Goal: Task Accomplishment & Management: Complete application form

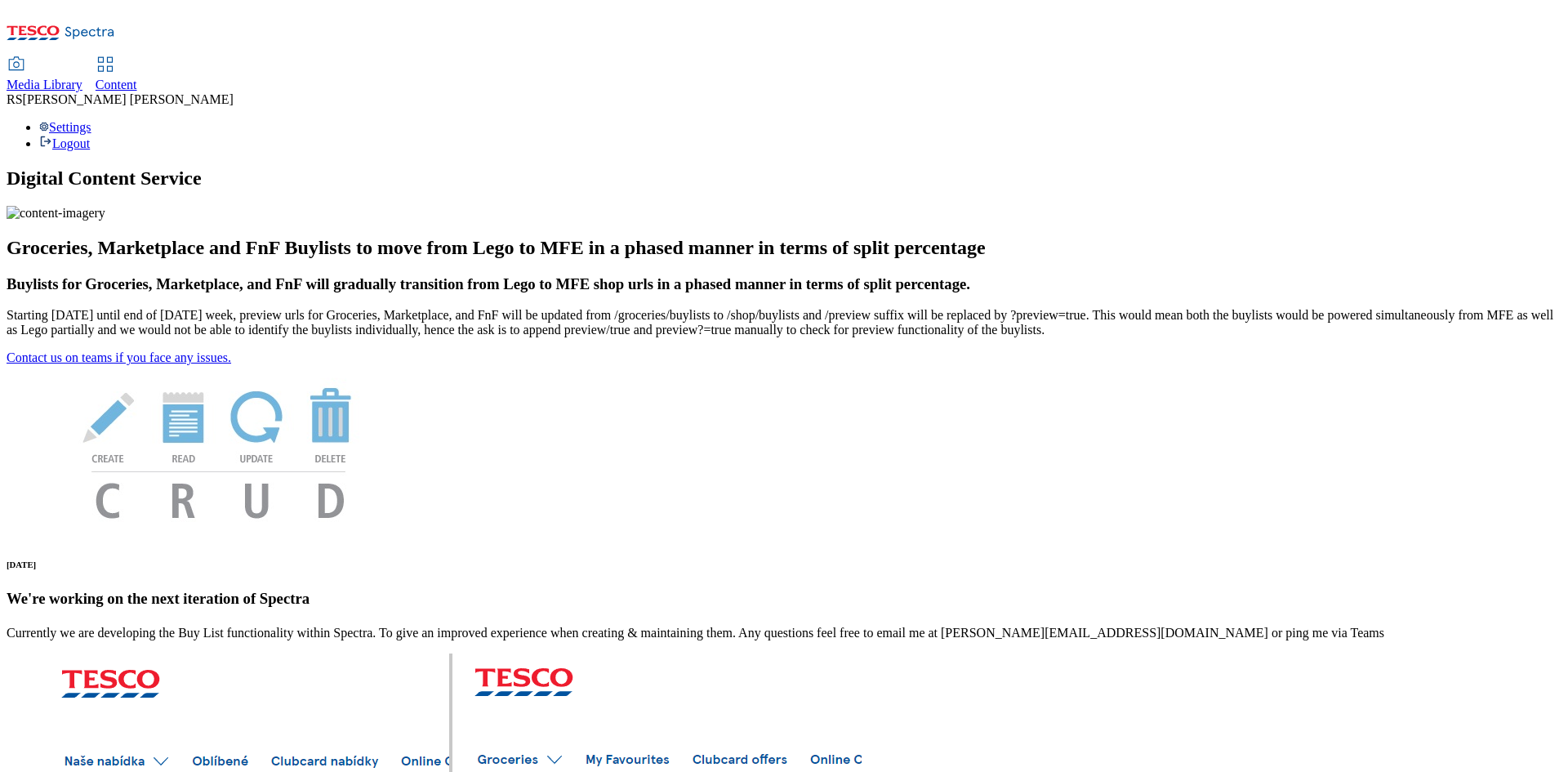
click at [137, 77] on span "Content" at bounding box center [116, 84] width 42 height 14
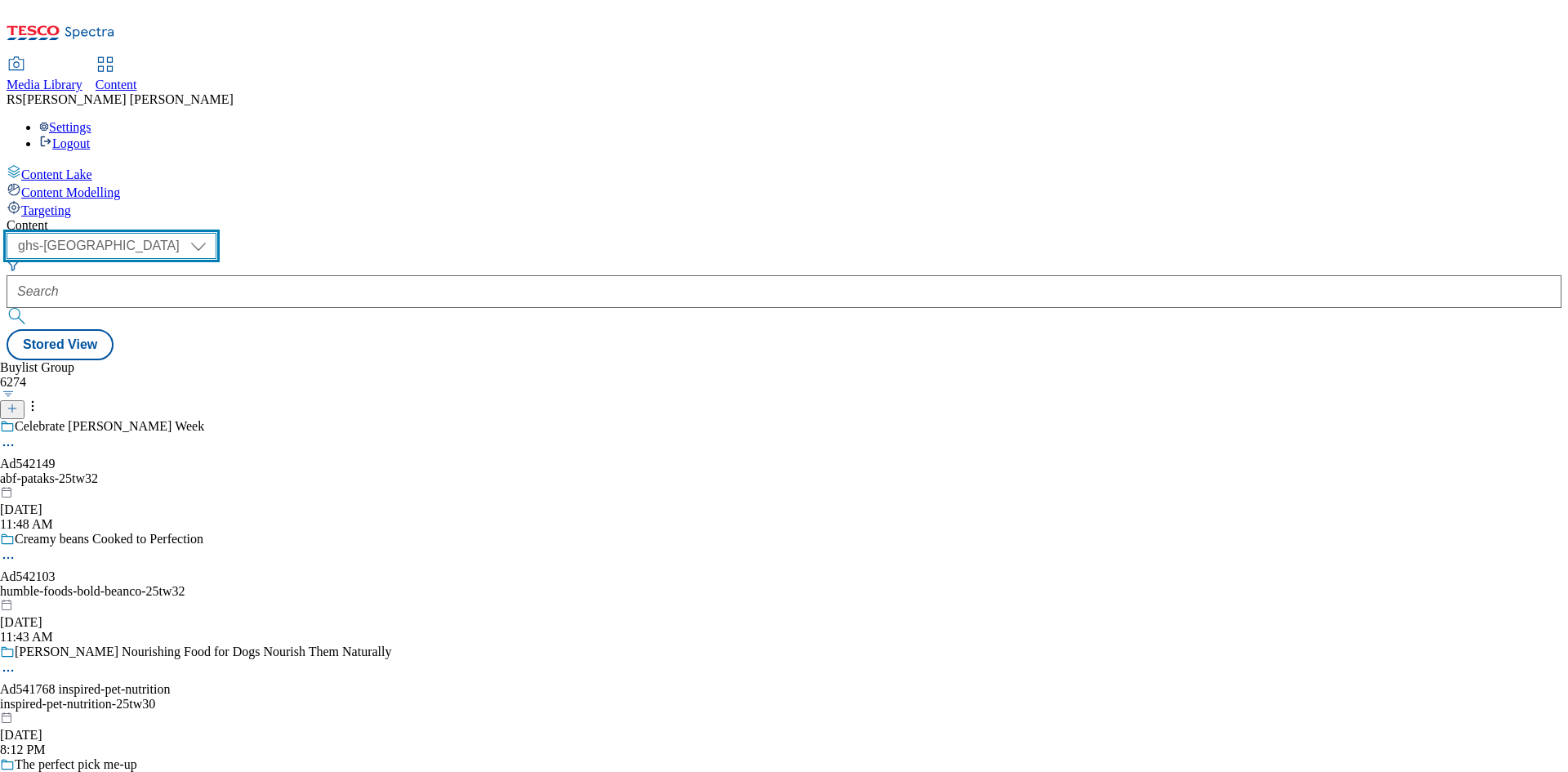
drag, startPoint x: 284, startPoint y: 134, endPoint x: 305, endPoint y: 244, distance: 112.0
click at [216, 232] on select "ghs-roi ghs-[GEOGRAPHIC_DATA]" at bounding box center [112, 245] width 210 height 26
select select "ghs-roi"
click at [213, 232] on select "ghs-roi ghs-[GEOGRAPHIC_DATA]" at bounding box center [112, 245] width 210 height 26
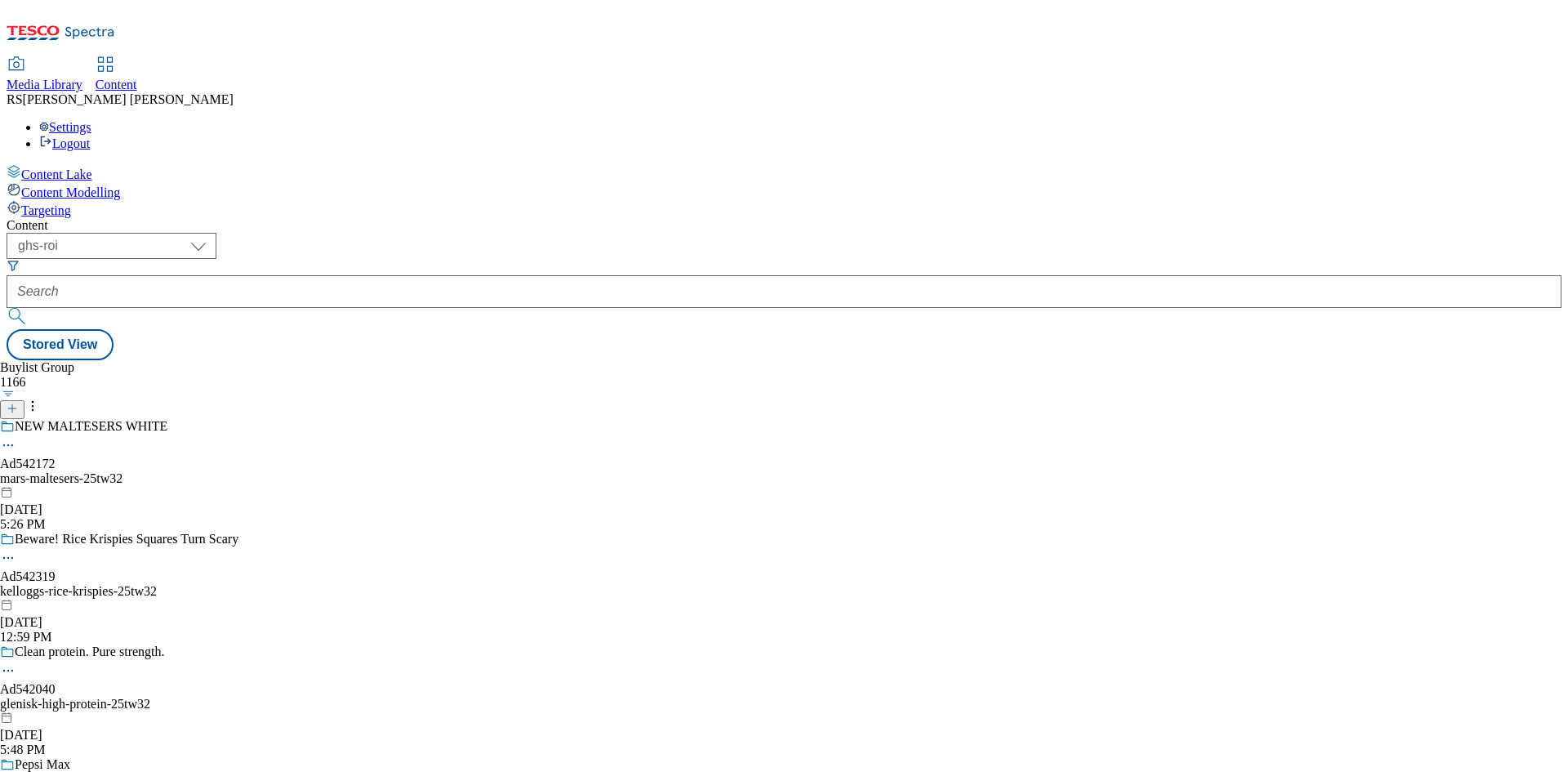
click at [18, 402] on icon at bounding box center [12, 407] width 11 height 11
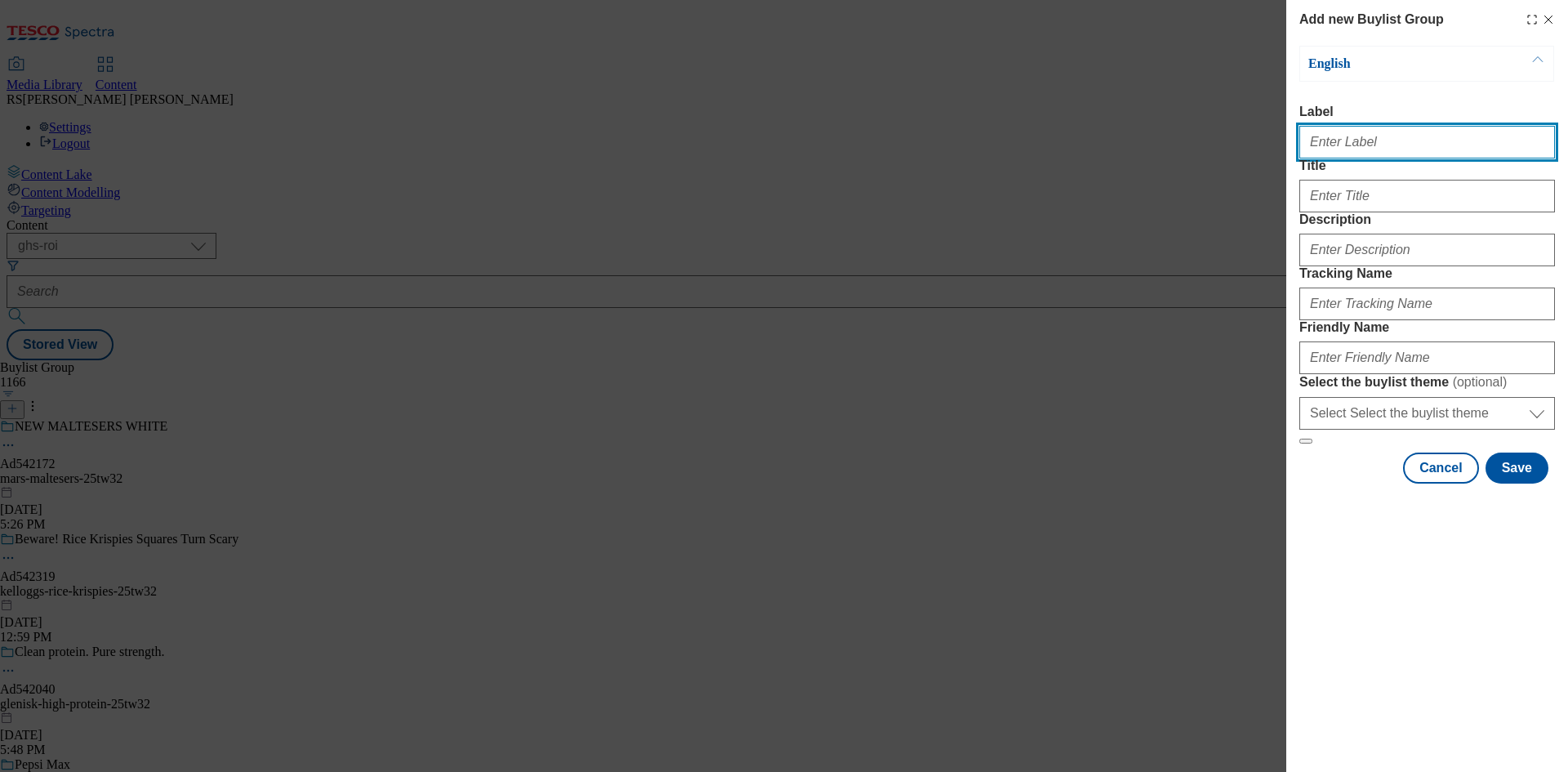
click at [1392, 154] on input "Label" at bounding box center [1427, 142] width 256 height 33
paste input "542231"
type input "Ad542231"
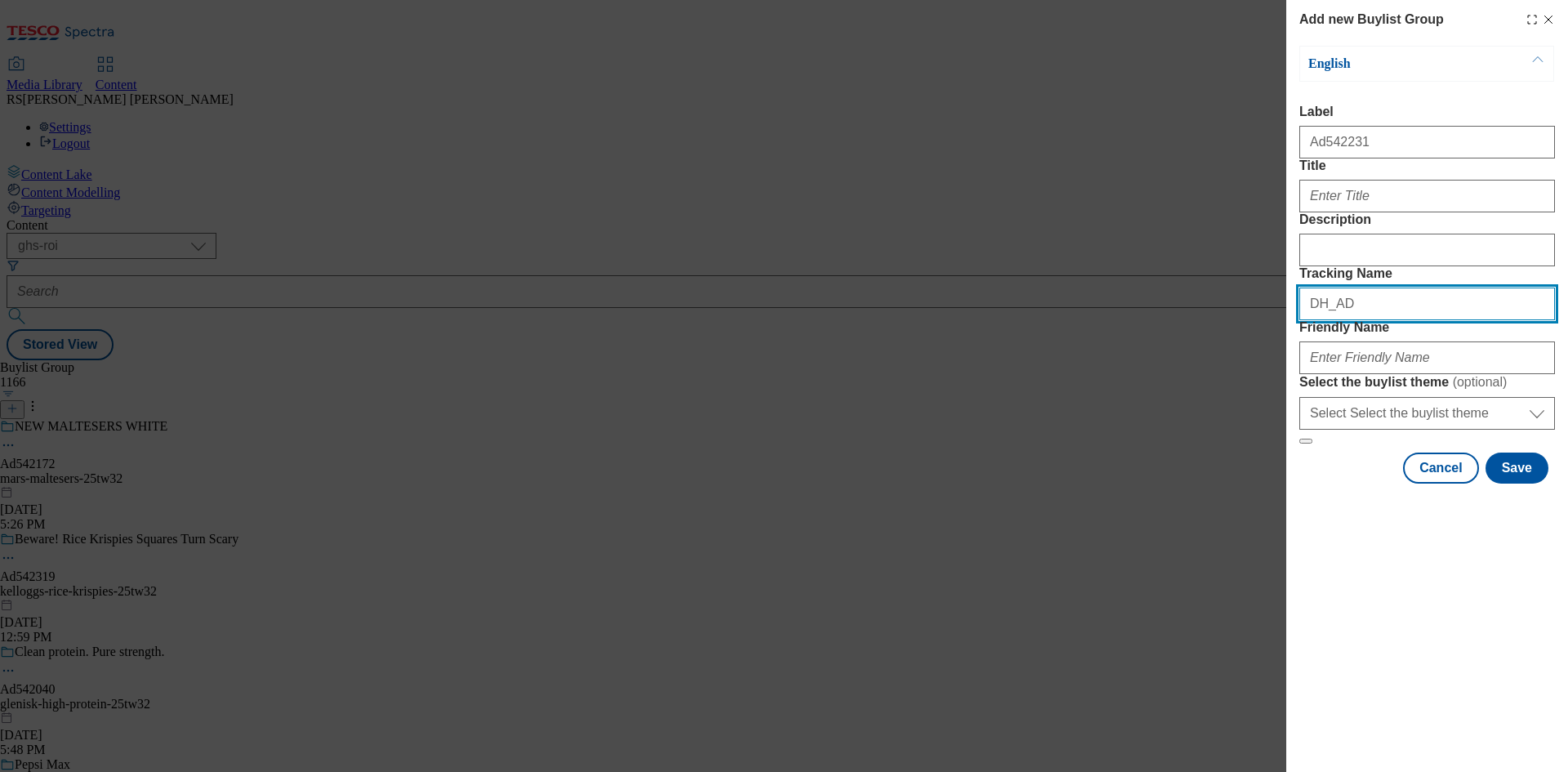
paste input "542231"
type input "DH_AD542231"
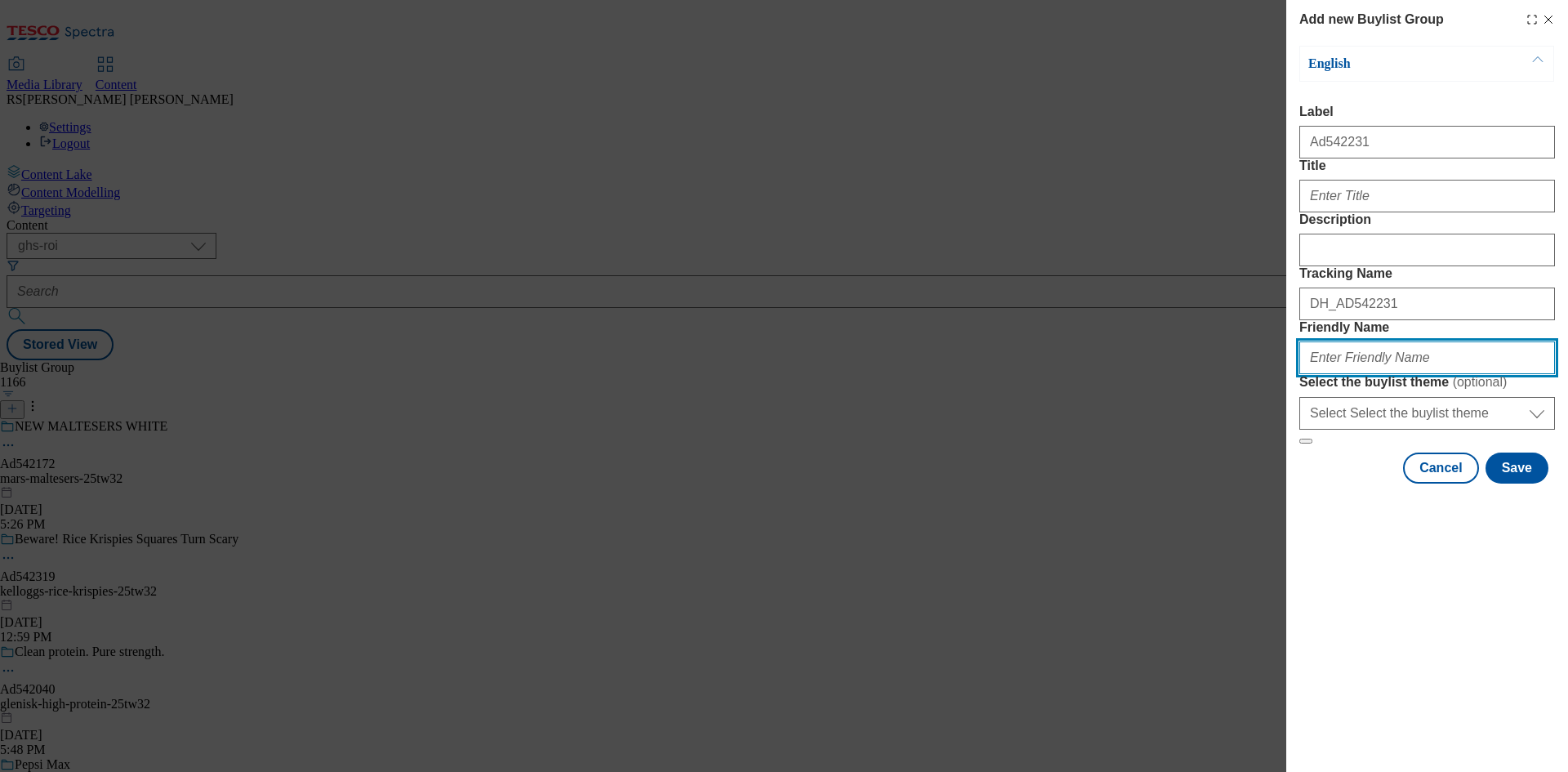
paste input "foxs-biscuits-chocolatey-cookies-25tw32"
type input "foxs-biscuits-chocolatey-cookies-25tw32"
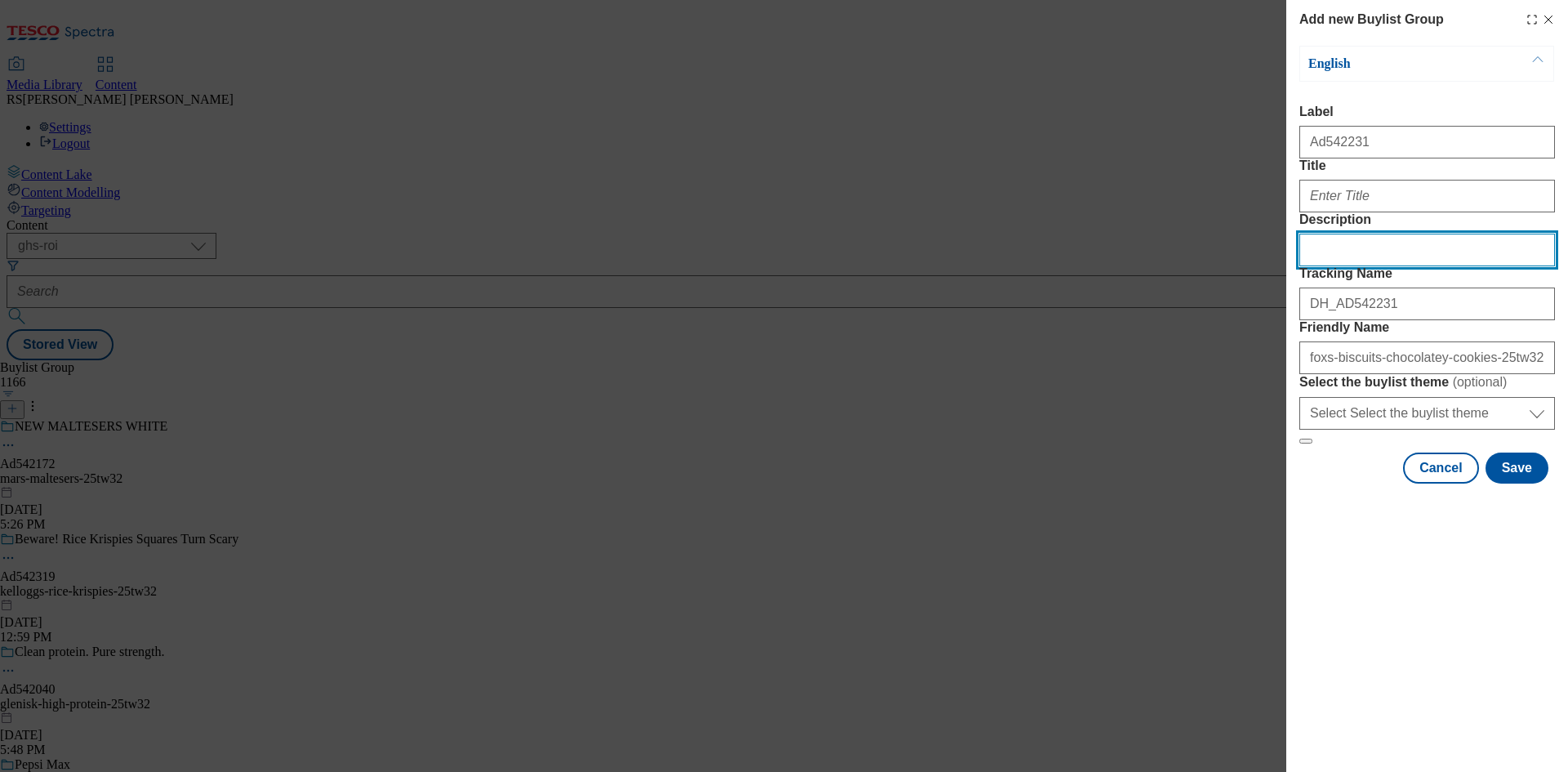
click at [1395, 266] on input "Description" at bounding box center [1427, 250] width 256 height 33
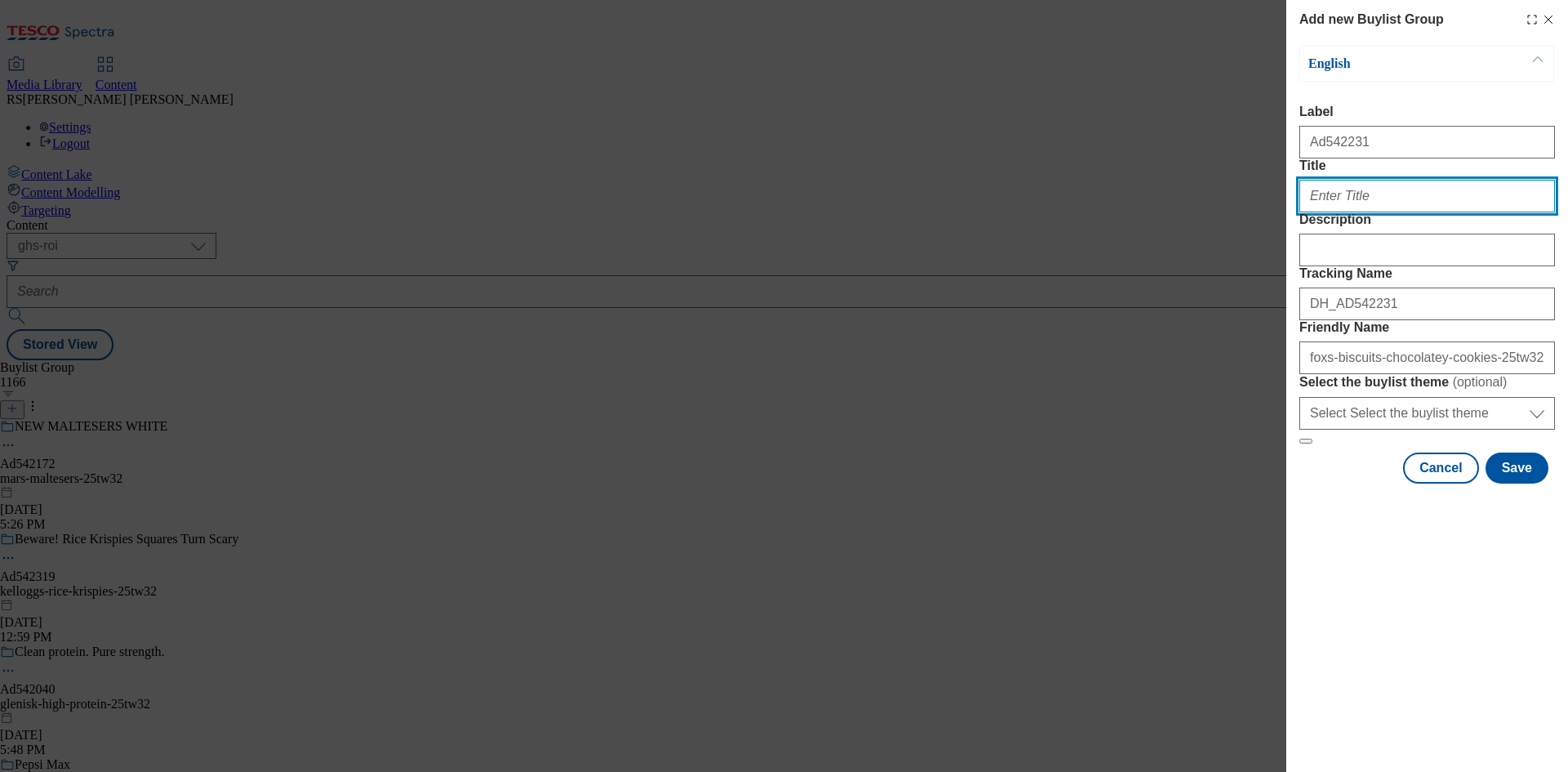
click at [1395, 213] on input "Title" at bounding box center [1427, 196] width 256 height 33
paste input "Our generously chocolatey ones"
type input "Our generously chocolatey ones"
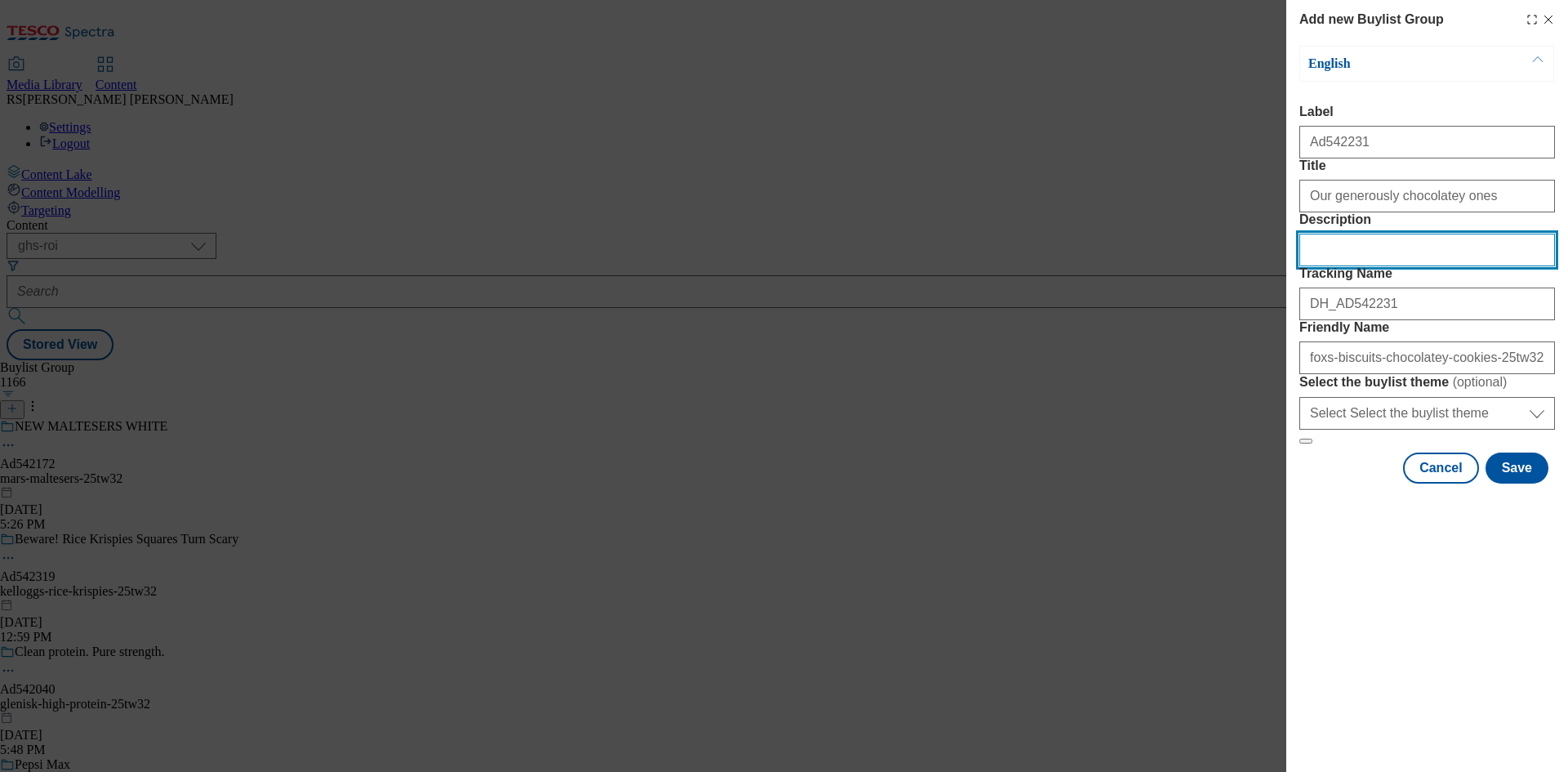
click at [1399, 266] on input "Description" at bounding box center [1427, 250] width 256 height 33
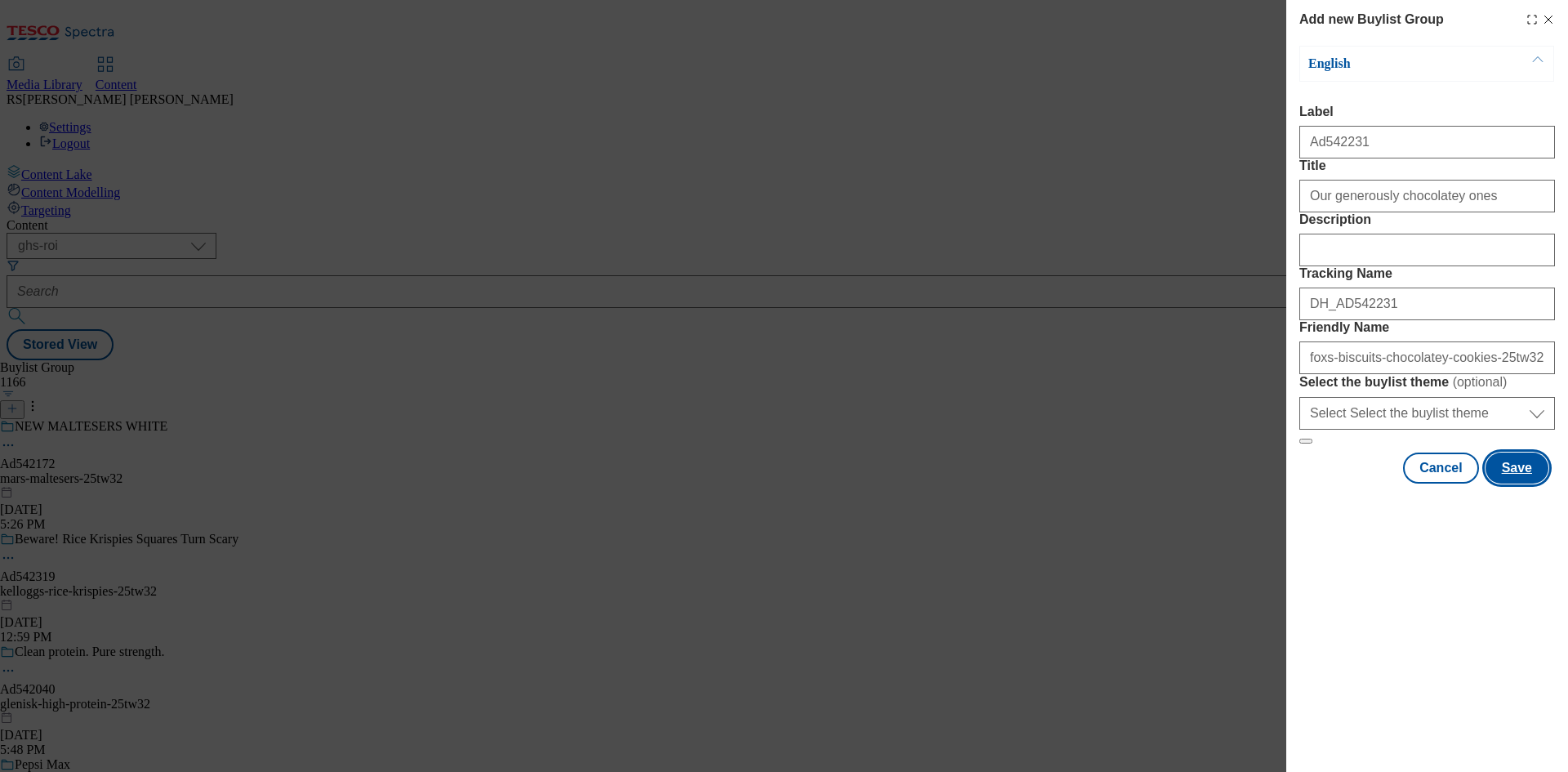
click at [1520, 484] on button "Save" at bounding box center [1517, 467] width 63 height 31
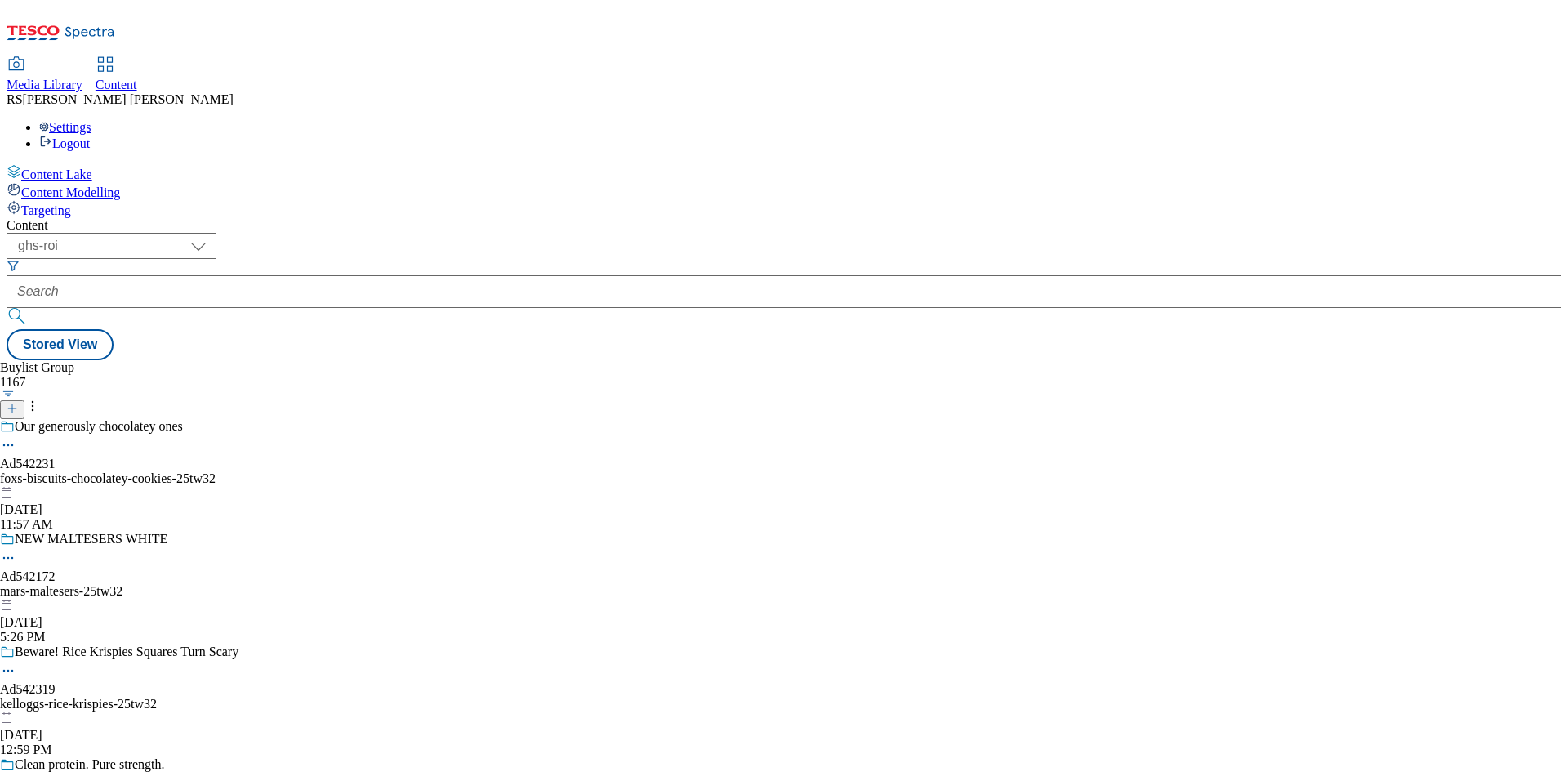
click at [352, 471] on div "foxs-biscuits-chocolatey-cookies-25tw32" at bounding box center [176, 478] width 352 height 15
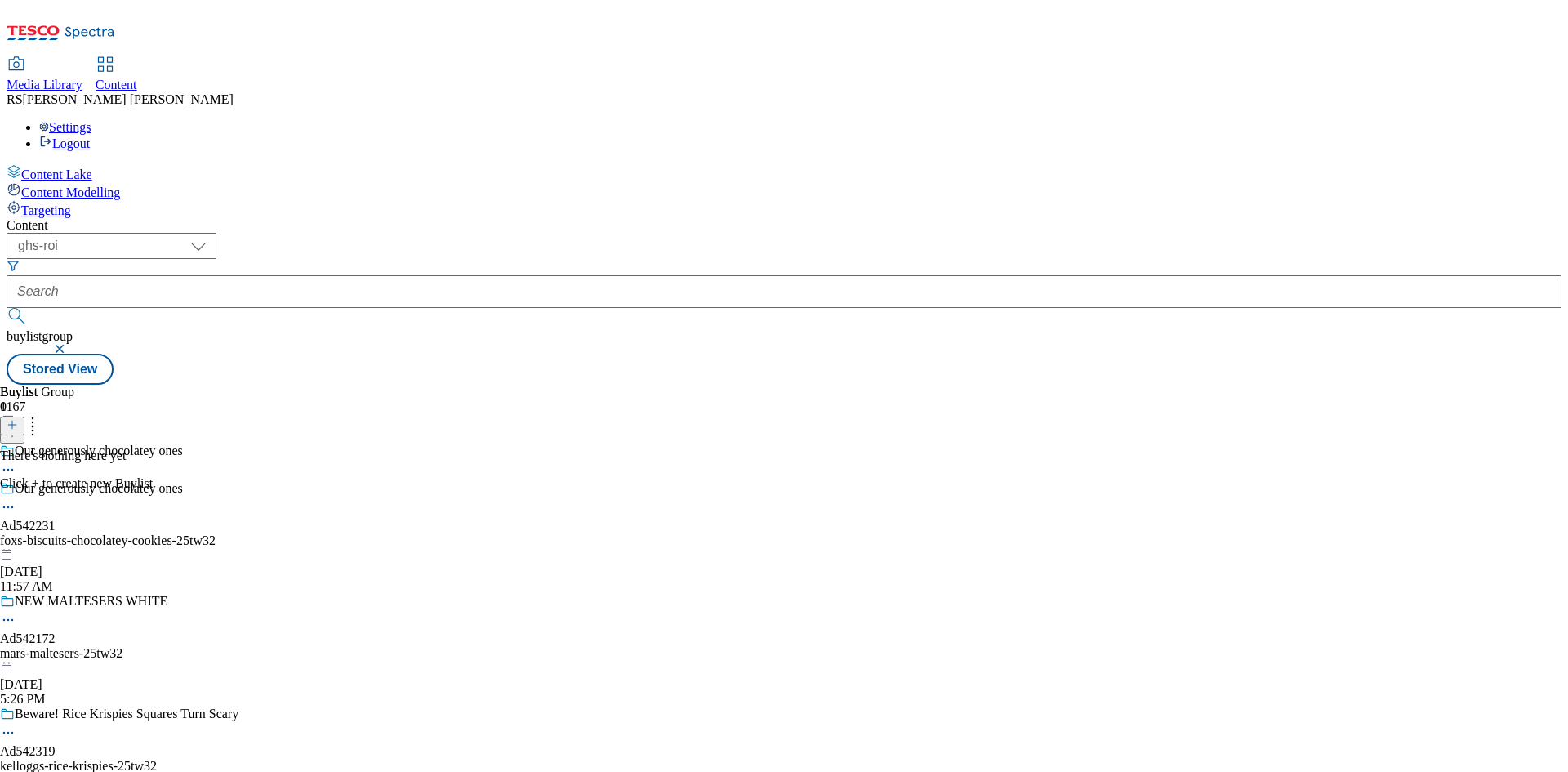
click at [18, 419] on icon at bounding box center [12, 424] width 11 height 11
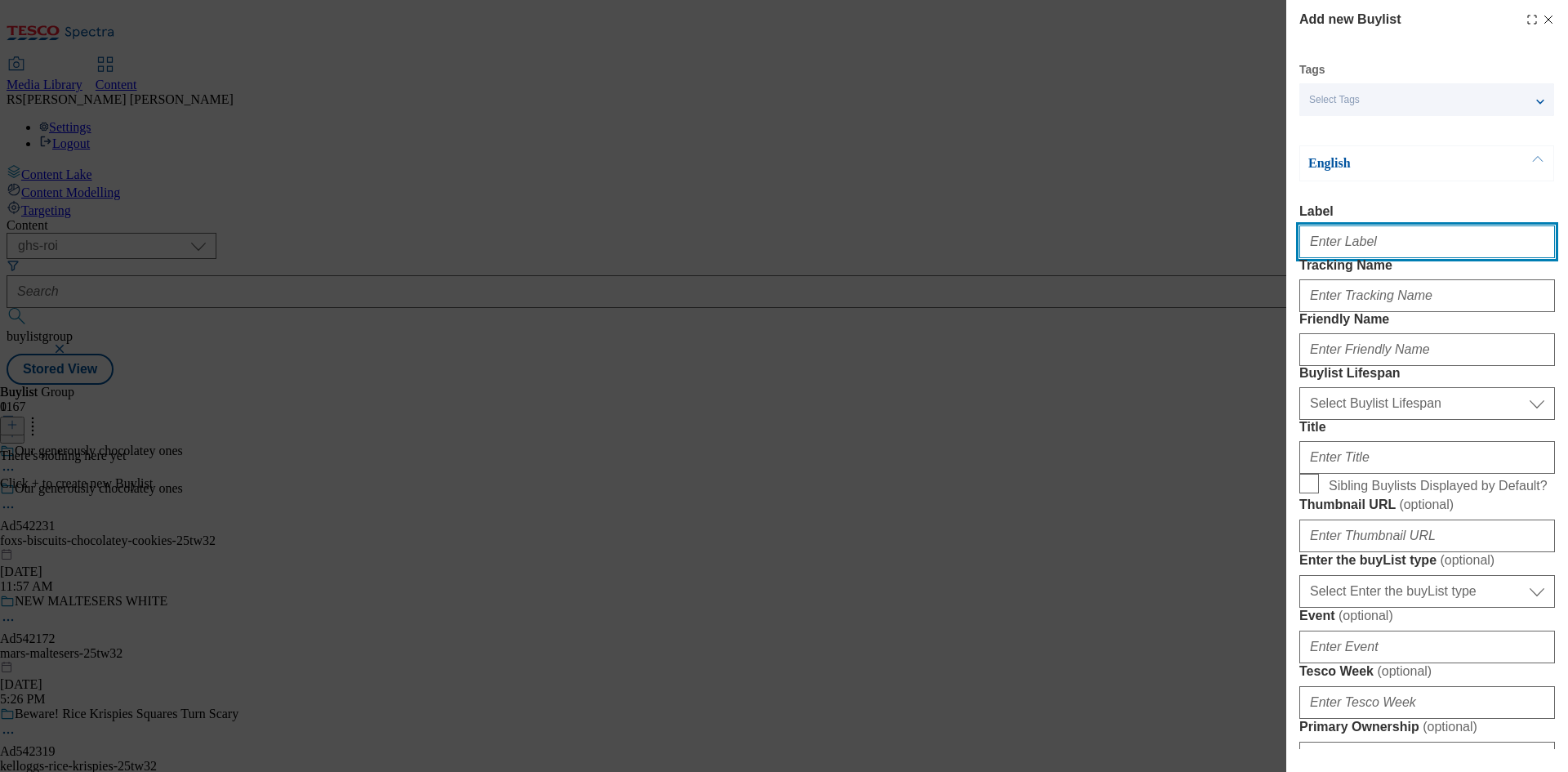
click at [1423, 251] on input "Label" at bounding box center [1427, 242] width 256 height 33
paste input "542231"
type input "Ad542231"
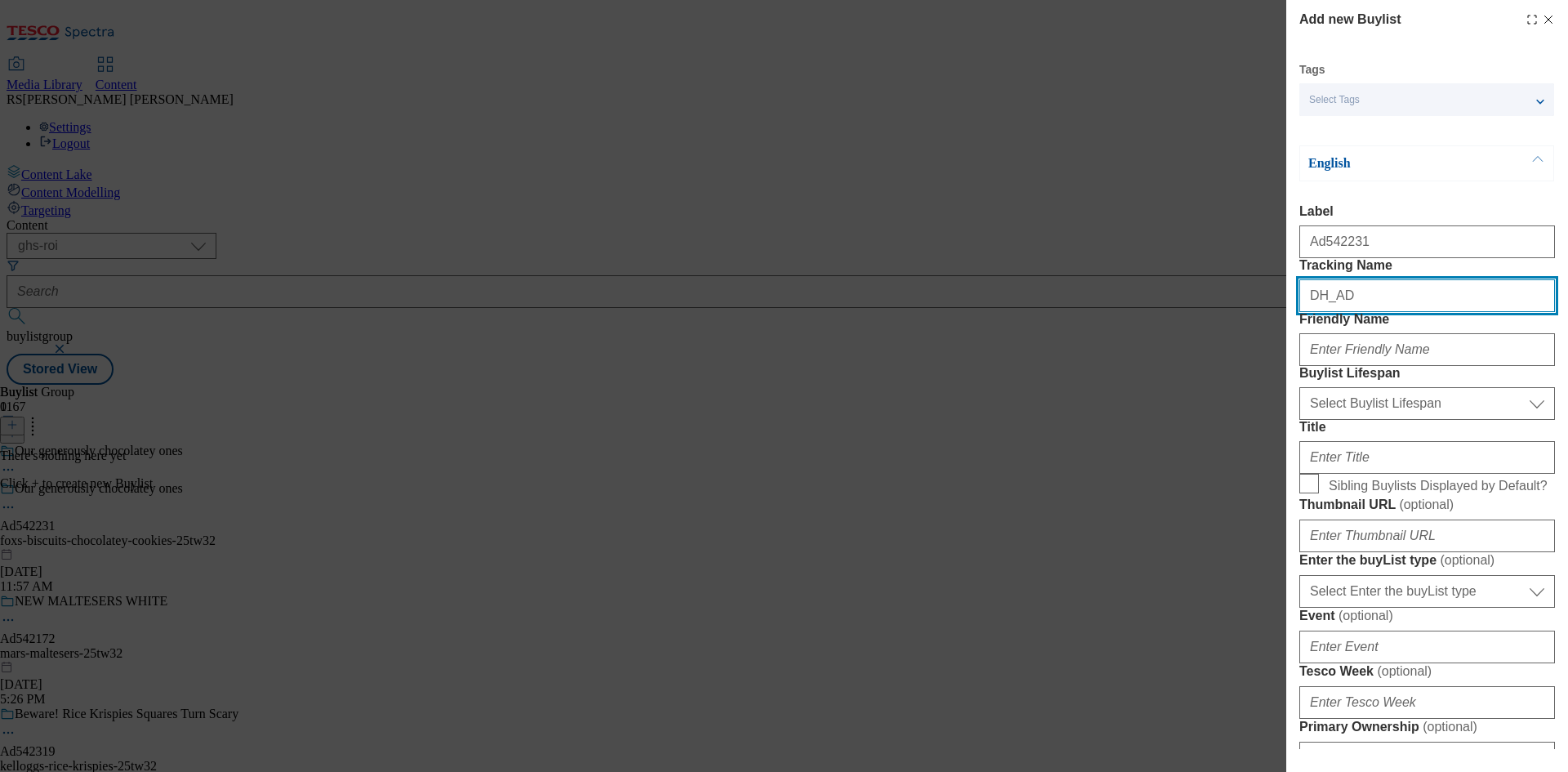
paste input "542231"
type input "DH_AD542231"
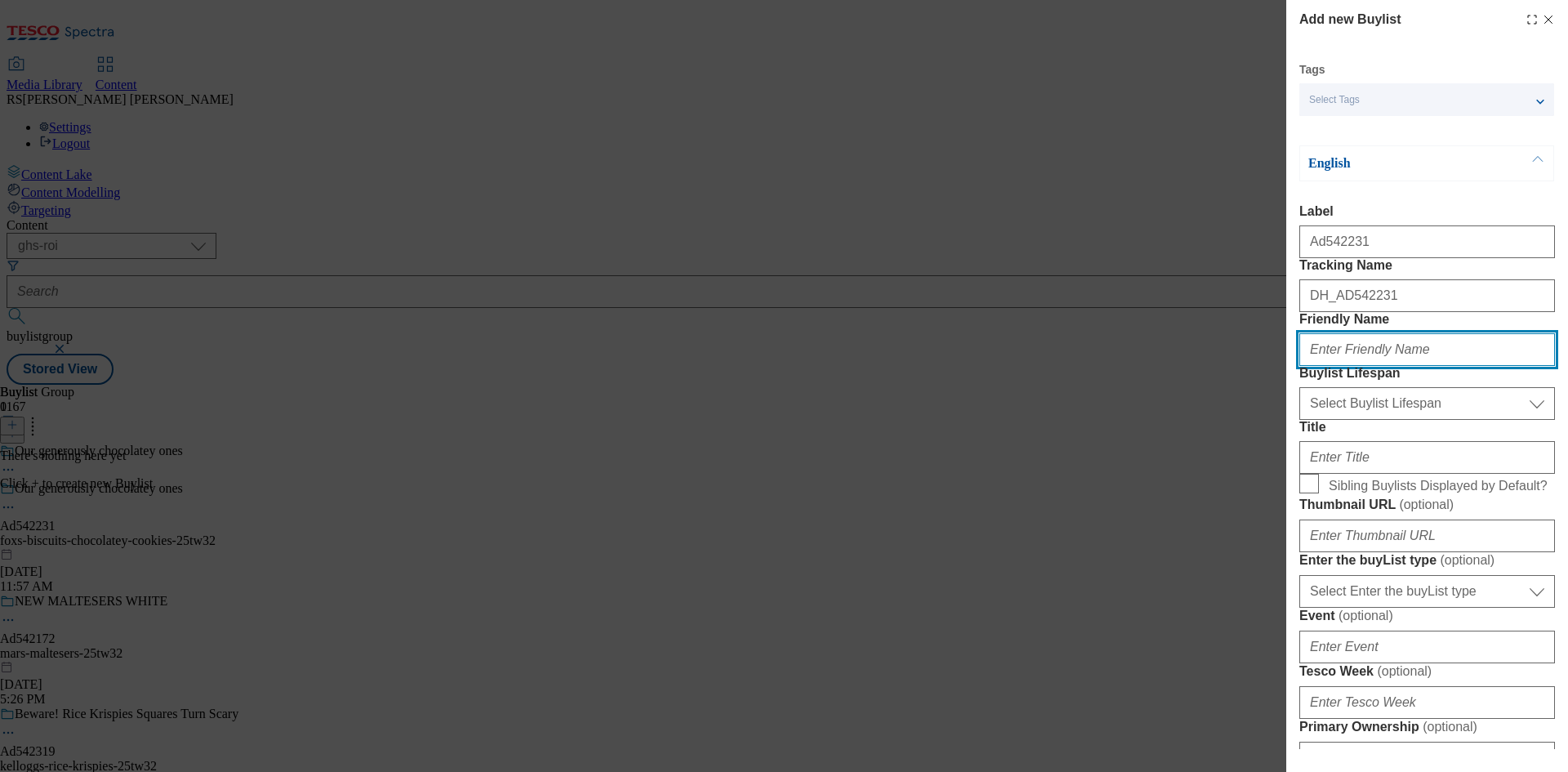
click at [1431, 366] on input "Friendly Name" at bounding box center [1427, 349] width 256 height 33
paste input "foxs-biscuits"
type input "foxs-biscuits"
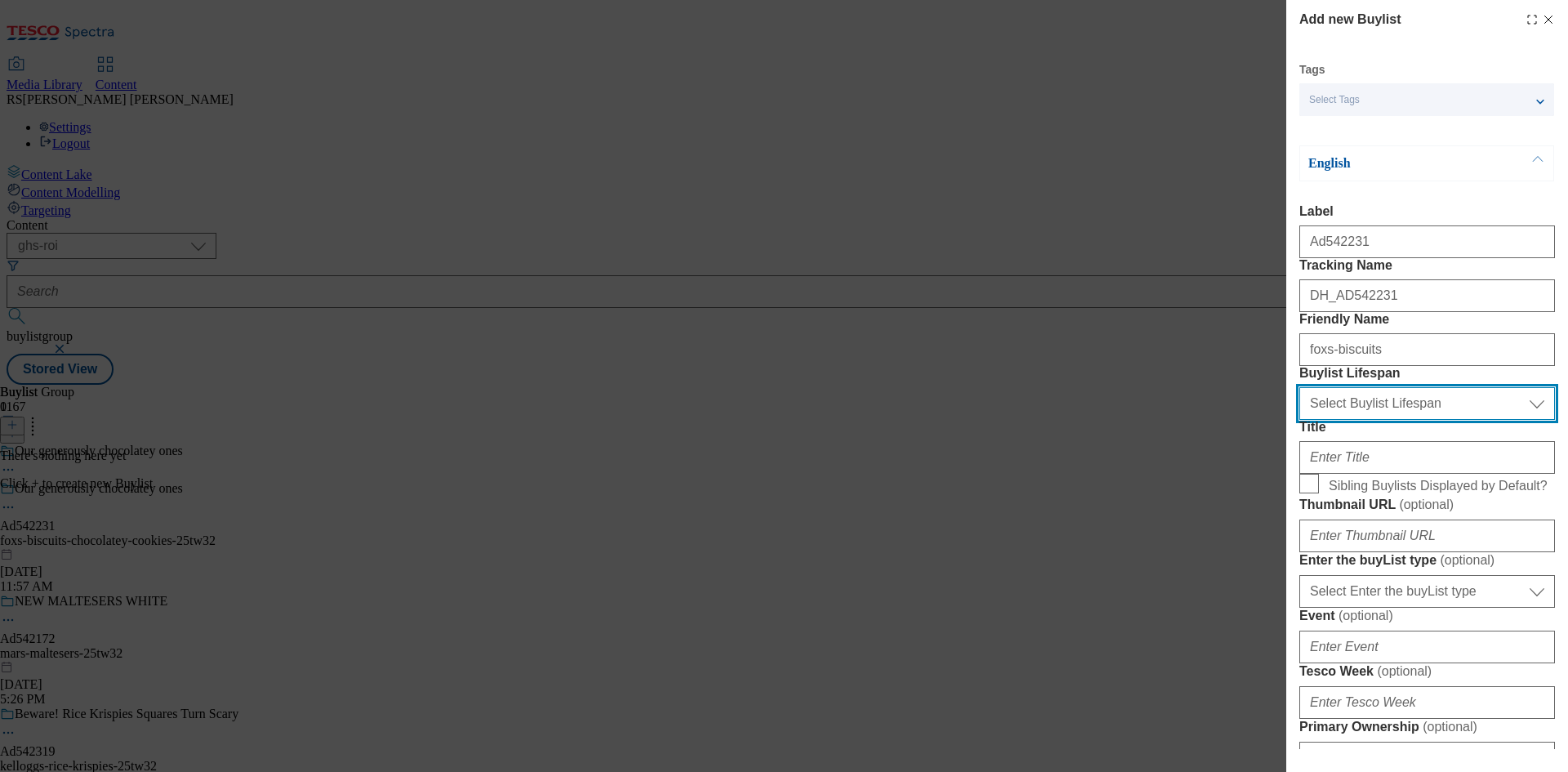
drag, startPoint x: 1423, startPoint y: 486, endPoint x: 1428, endPoint y: 504, distance: 18.7
click at [1423, 419] on select "Select Buylist Lifespan evergreen seasonal tactical" at bounding box center [1427, 403] width 256 height 33
select select "tactical"
click at [1300, 419] on select "Select Buylist Lifespan evergreen seasonal tactical" at bounding box center [1427, 403] width 256 height 33
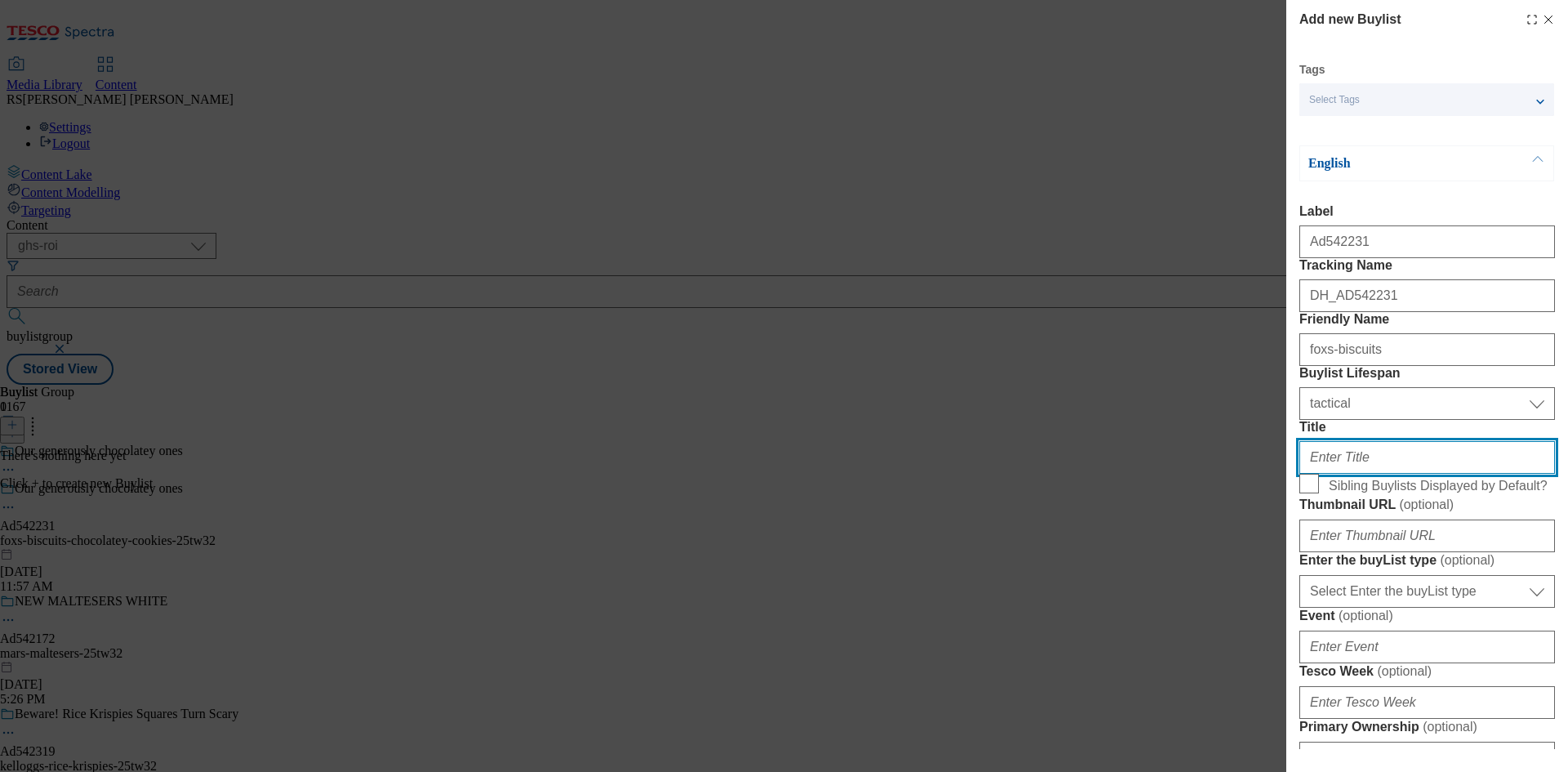
click at [1390, 473] on input "Title" at bounding box center [1427, 457] width 256 height 33
click at [1399, 473] on input "Title" at bounding box center [1427, 457] width 256 height 33
paste input "How fabulous, how [PERSON_NAME] Chocolatey"
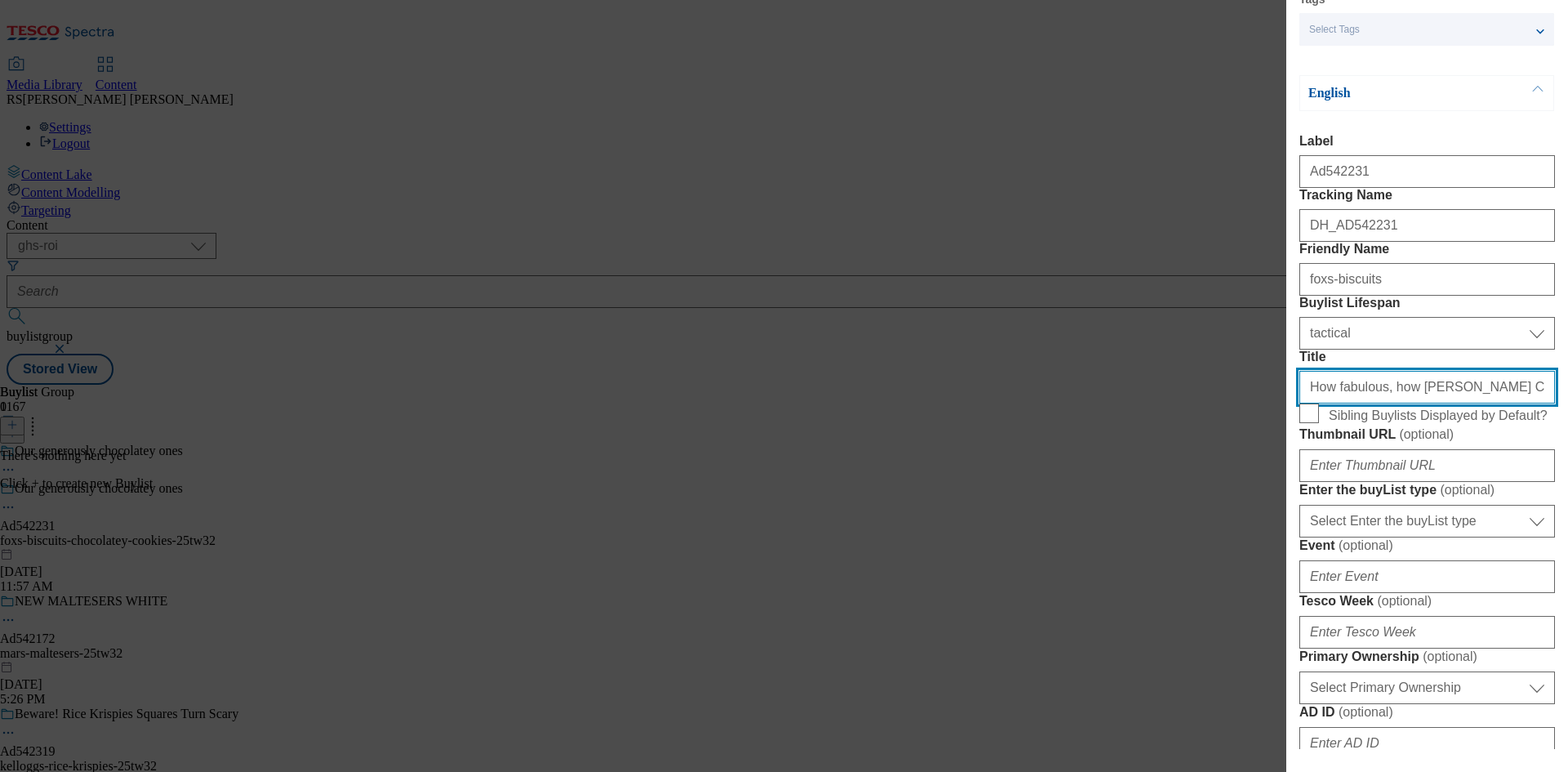
scroll to position [245, 0]
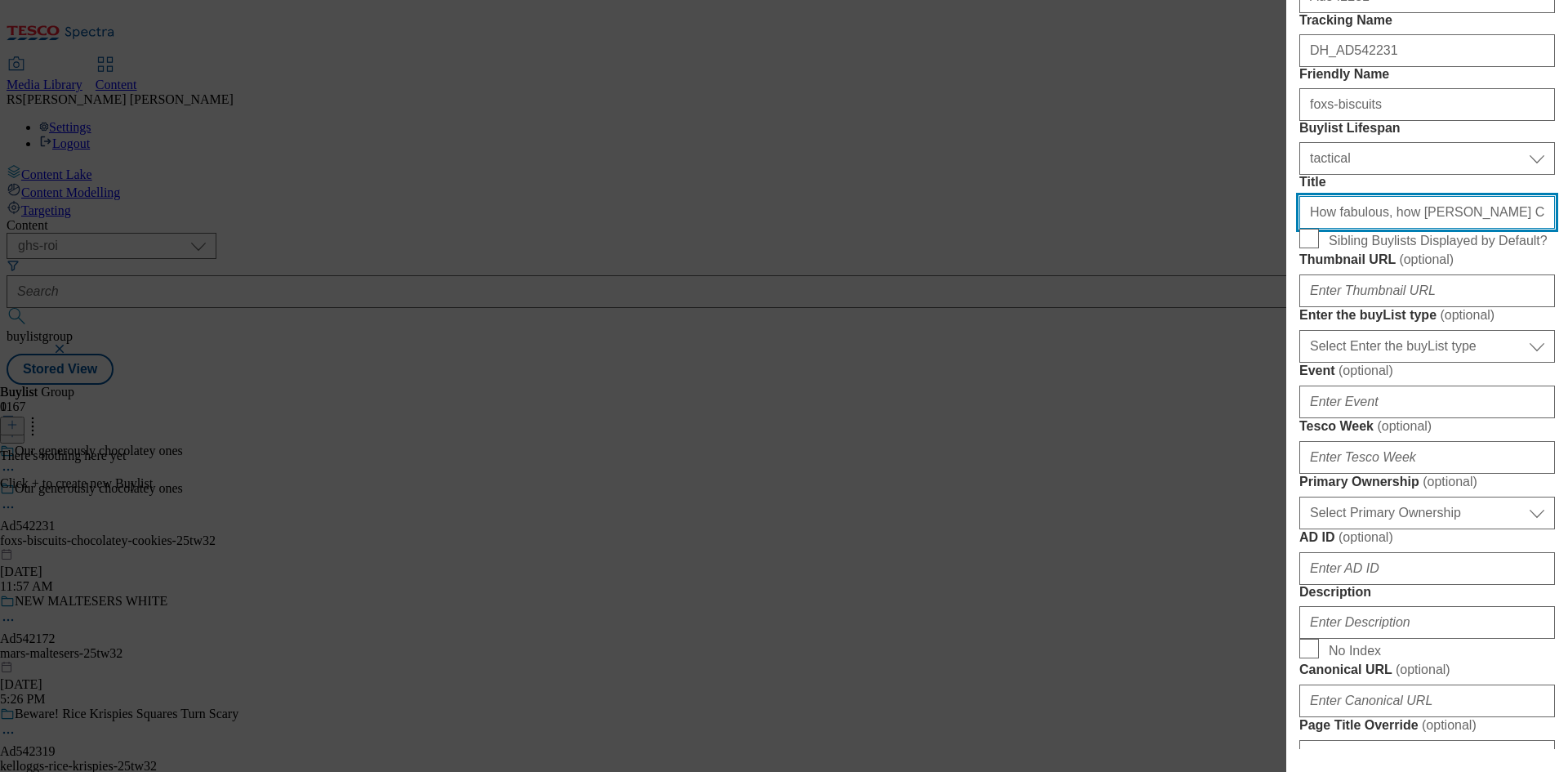
type input "How fabulous, how [PERSON_NAME] Chocolatey"
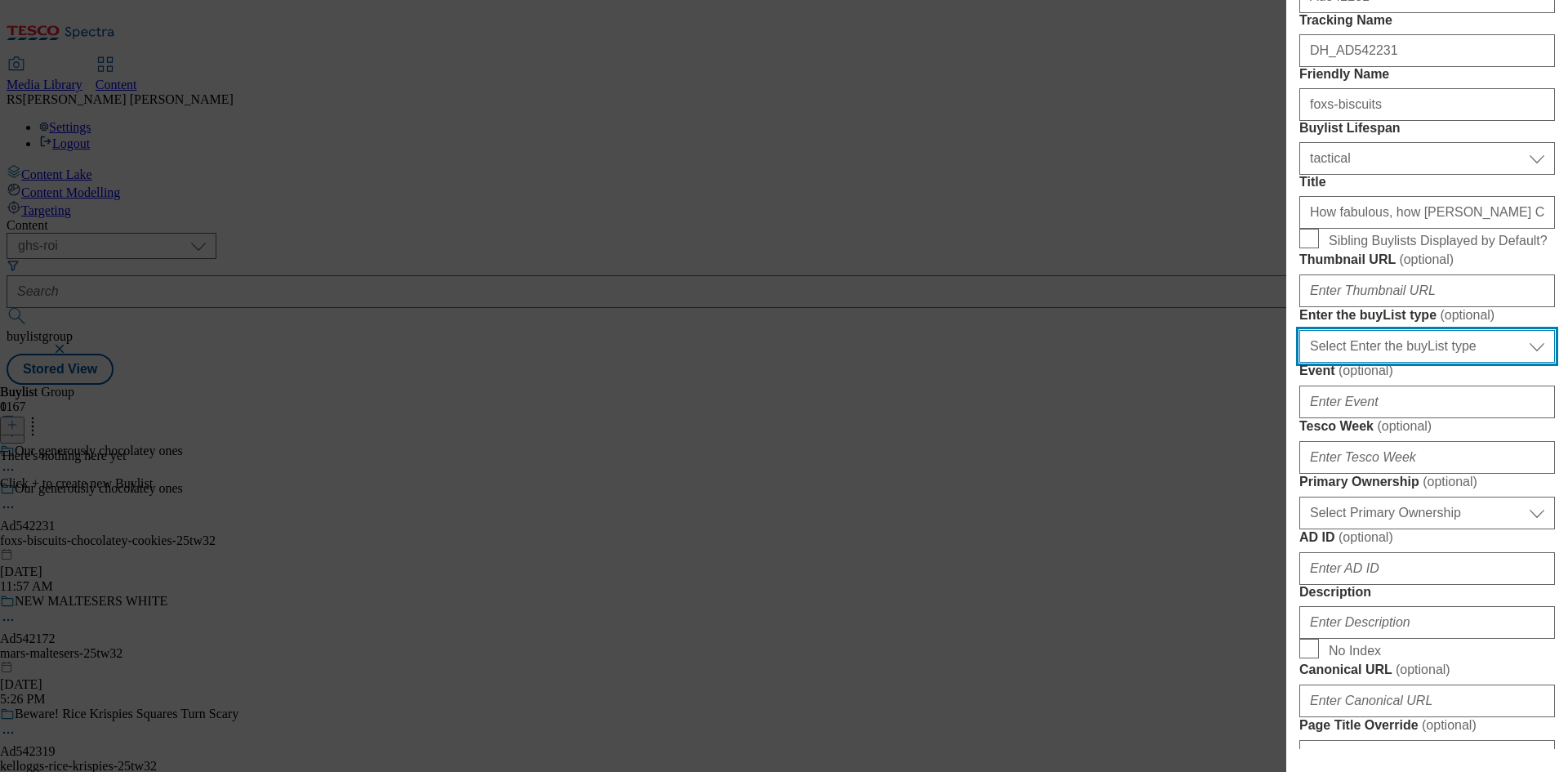
drag, startPoint x: 1454, startPoint y: 535, endPoint x: 1452, endPoint y: 552, distance: 17.1
click at [1454, 363] on select "Select Enter the buyList type event supplier funded long term >4 weeks supplier…" at bounding box center [1427, 347] width 256 height 33
select select "supplier funded short term 1-3 weeks"
click at [1300, 363] on select "Select Enter the buyList type event supplier funded long term >4 weeks supplier…" at bounding box center [1427, 347] width 256 height 33
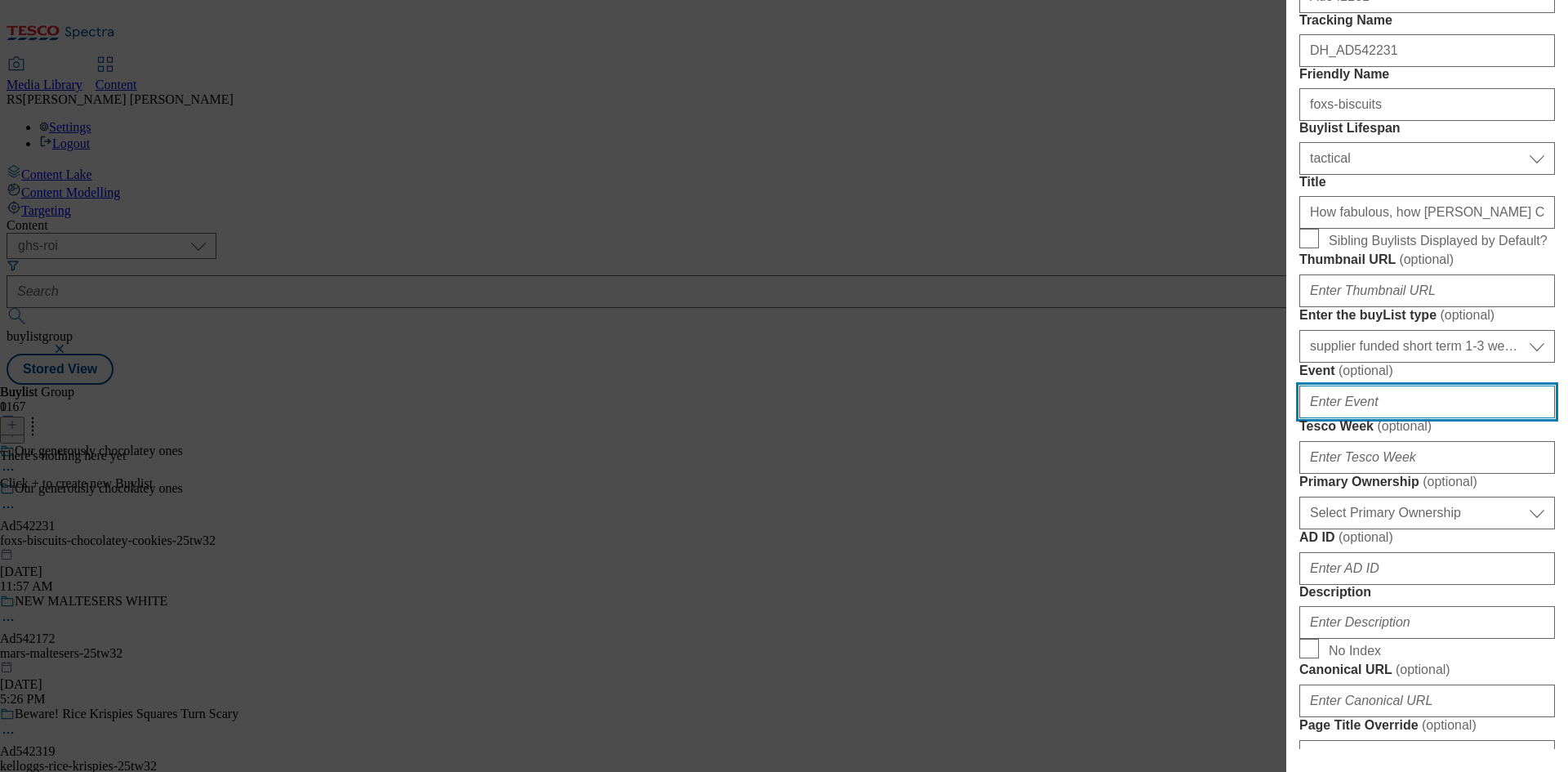
click at [1385, 418] on input "Event ( optional )" at bounding box center [1427, 401] width 256 height 33
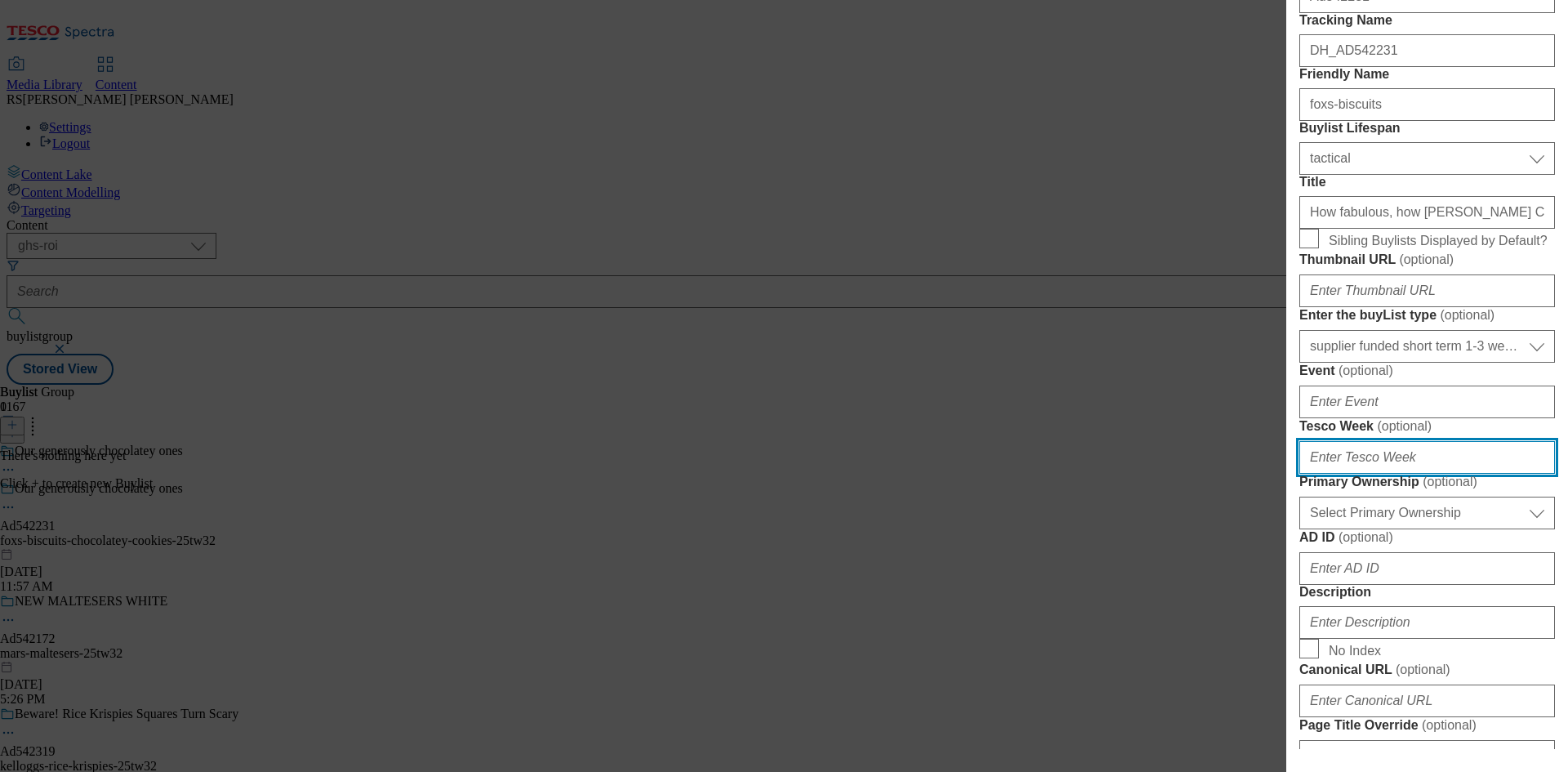
click at [1391, 473] on input "Tesco Week ( optional )" at bounding box center [1427, 457] width 256 height 33
type input "32"
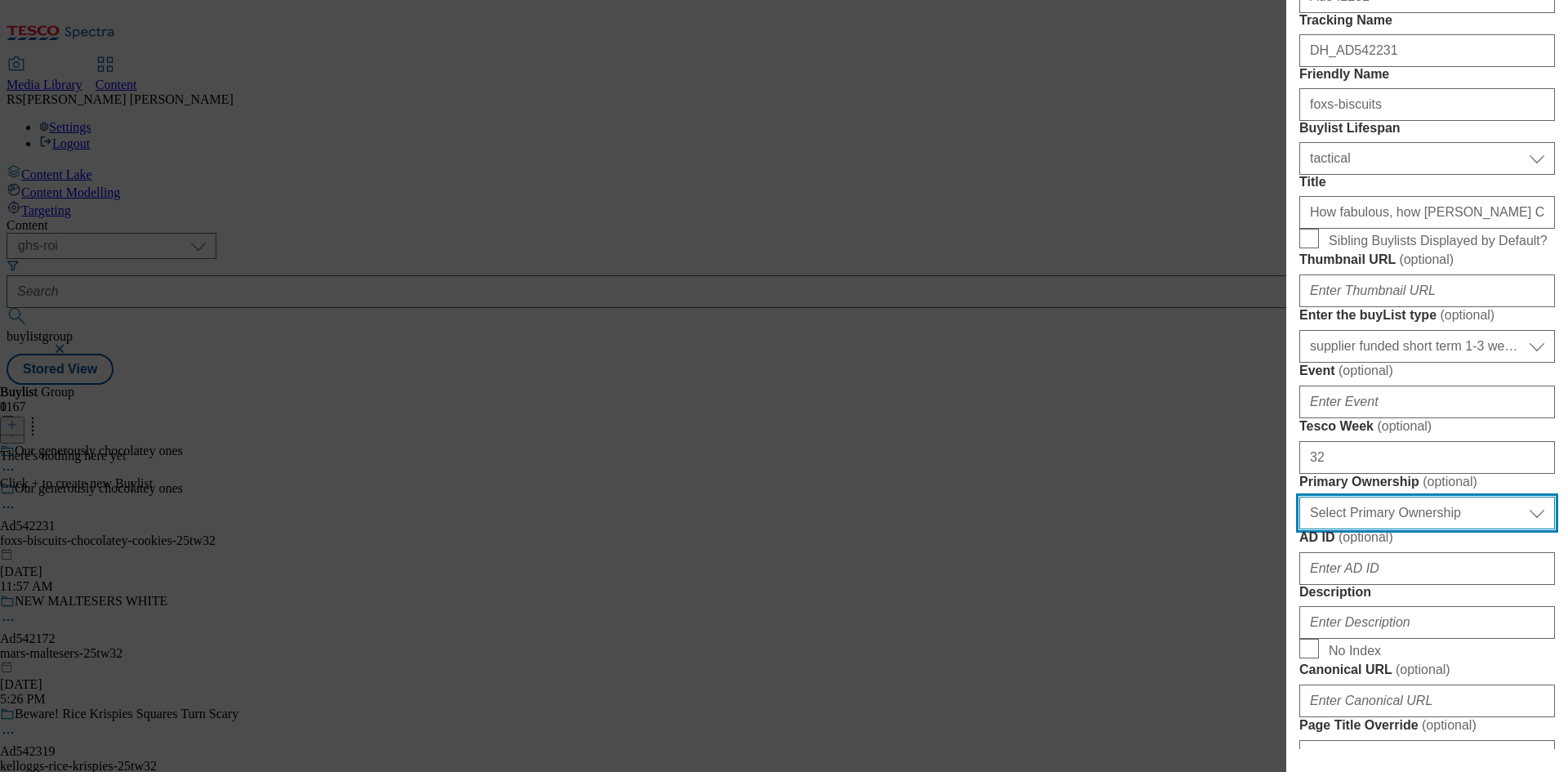
scroll to position [654, 0]
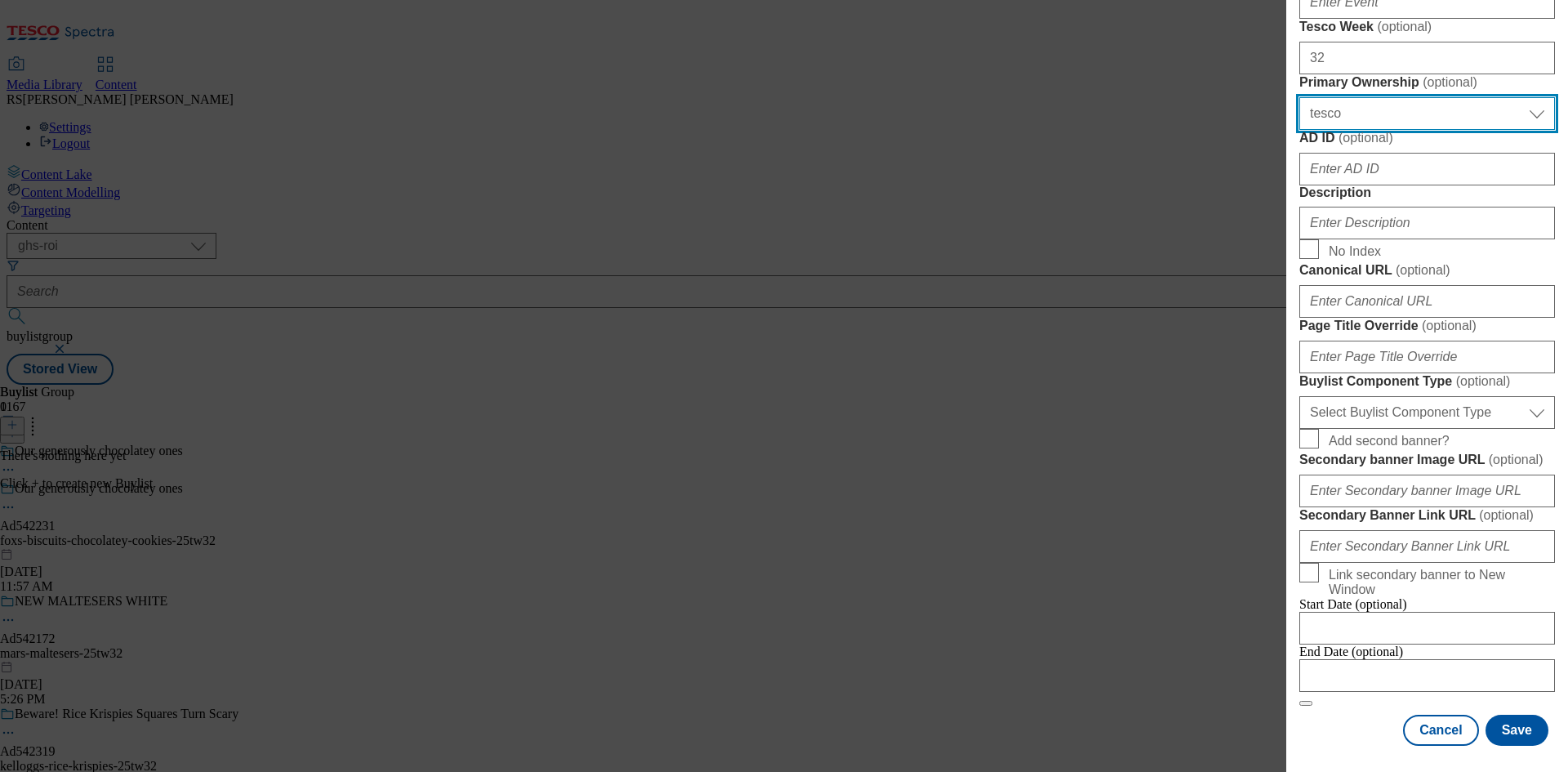
select select "dunnhumby"
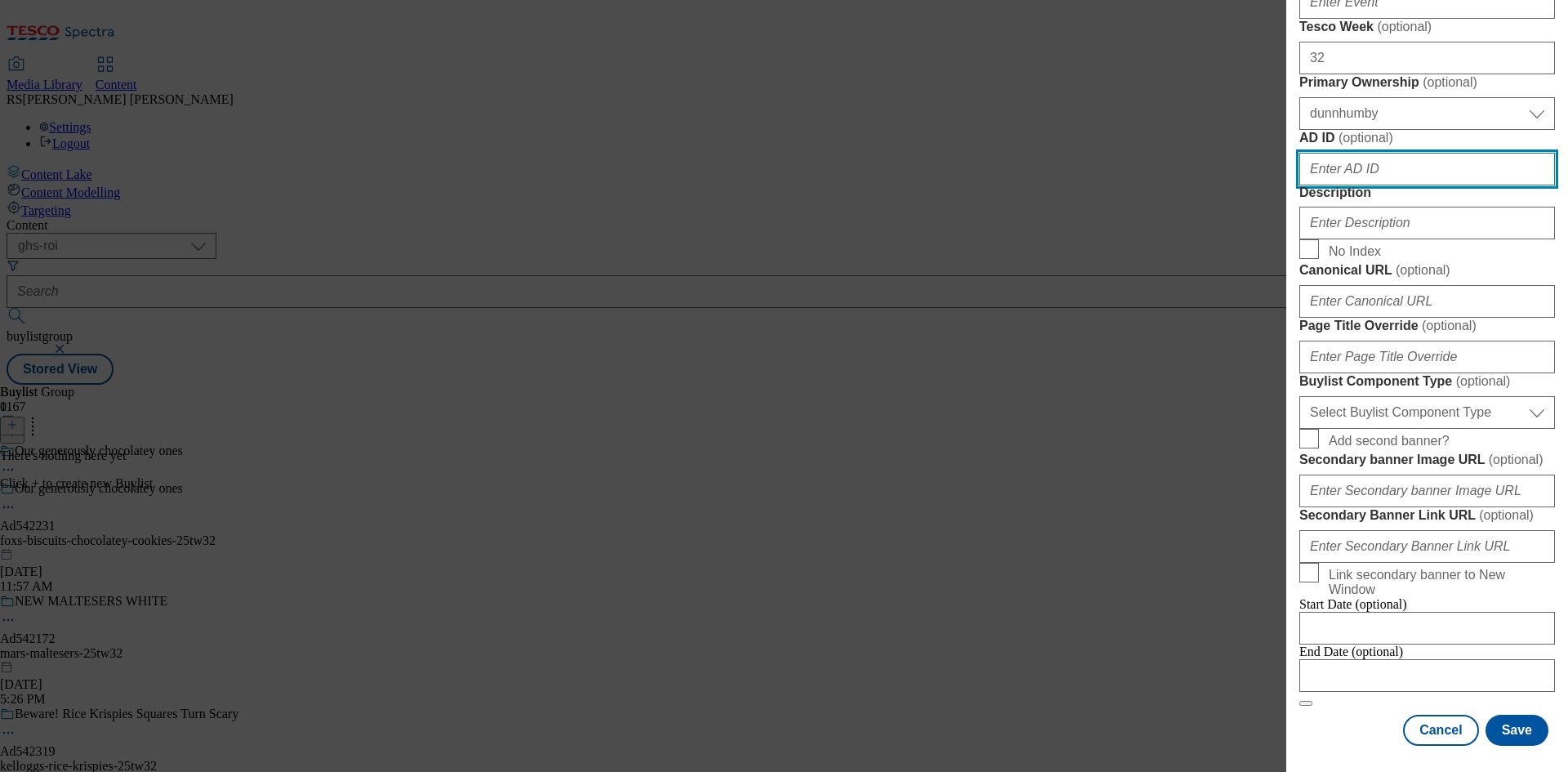
paste input "542231"
type input "542231"
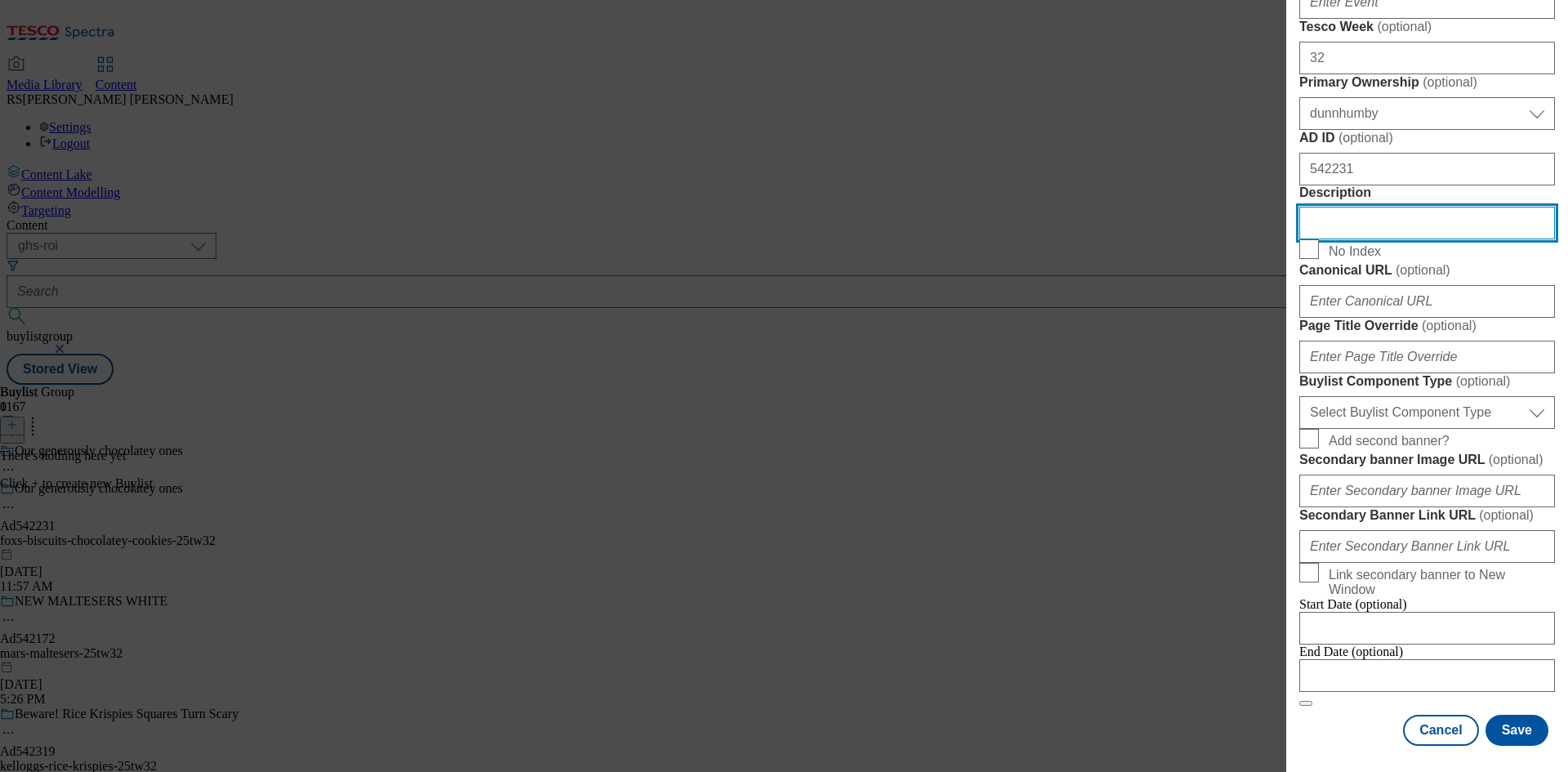
scroll to position [980, 0]
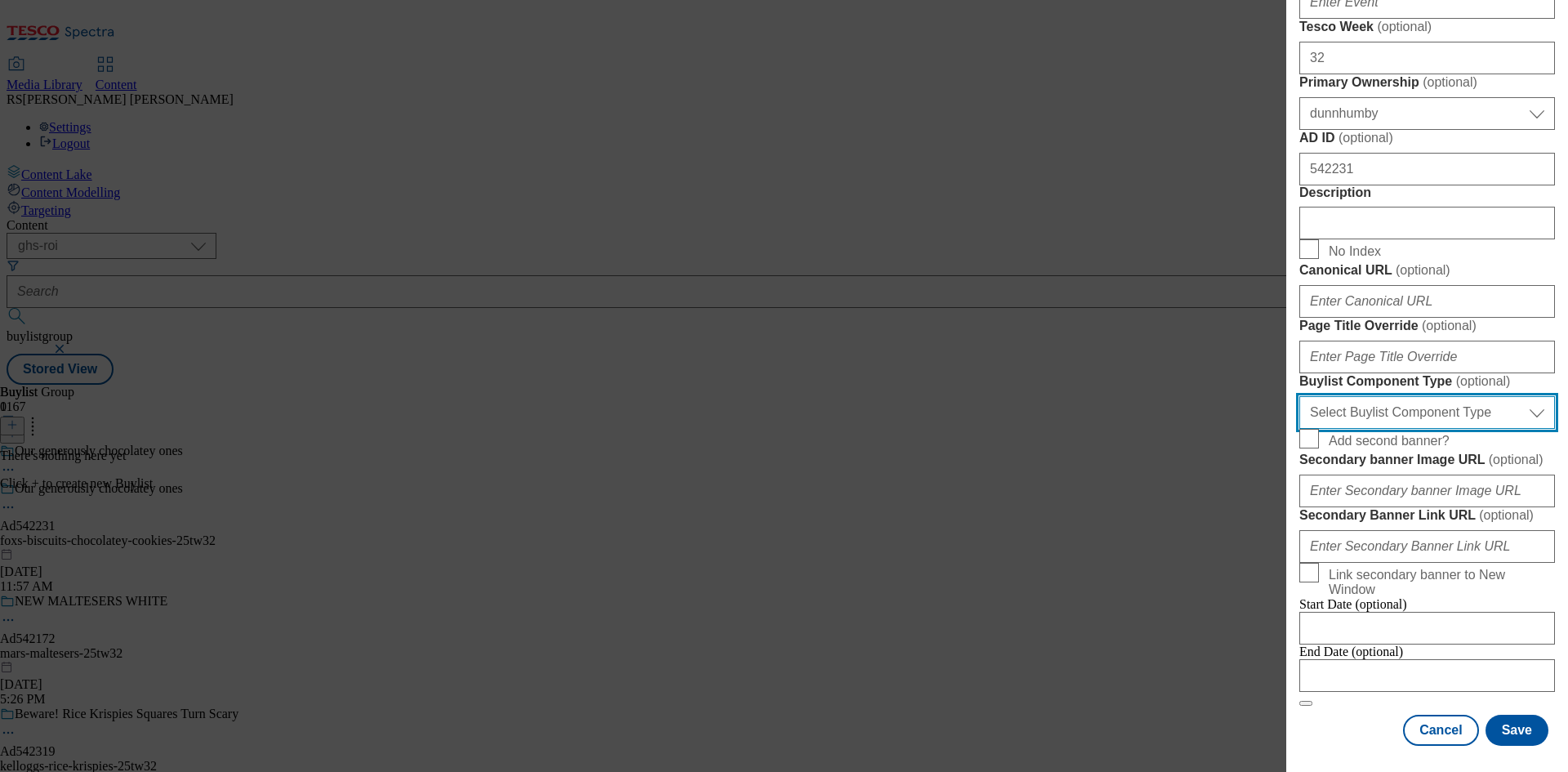
drag, startPoint x: 1469, startPoint y: 499, endPoint x: 1469, endPoint y: 519, distance: 20.0
click at [1469, 429] on select "Select Buylist Component Type Banner Competition Header Meal" at bounding box center [1427, 413] width 256 height 33
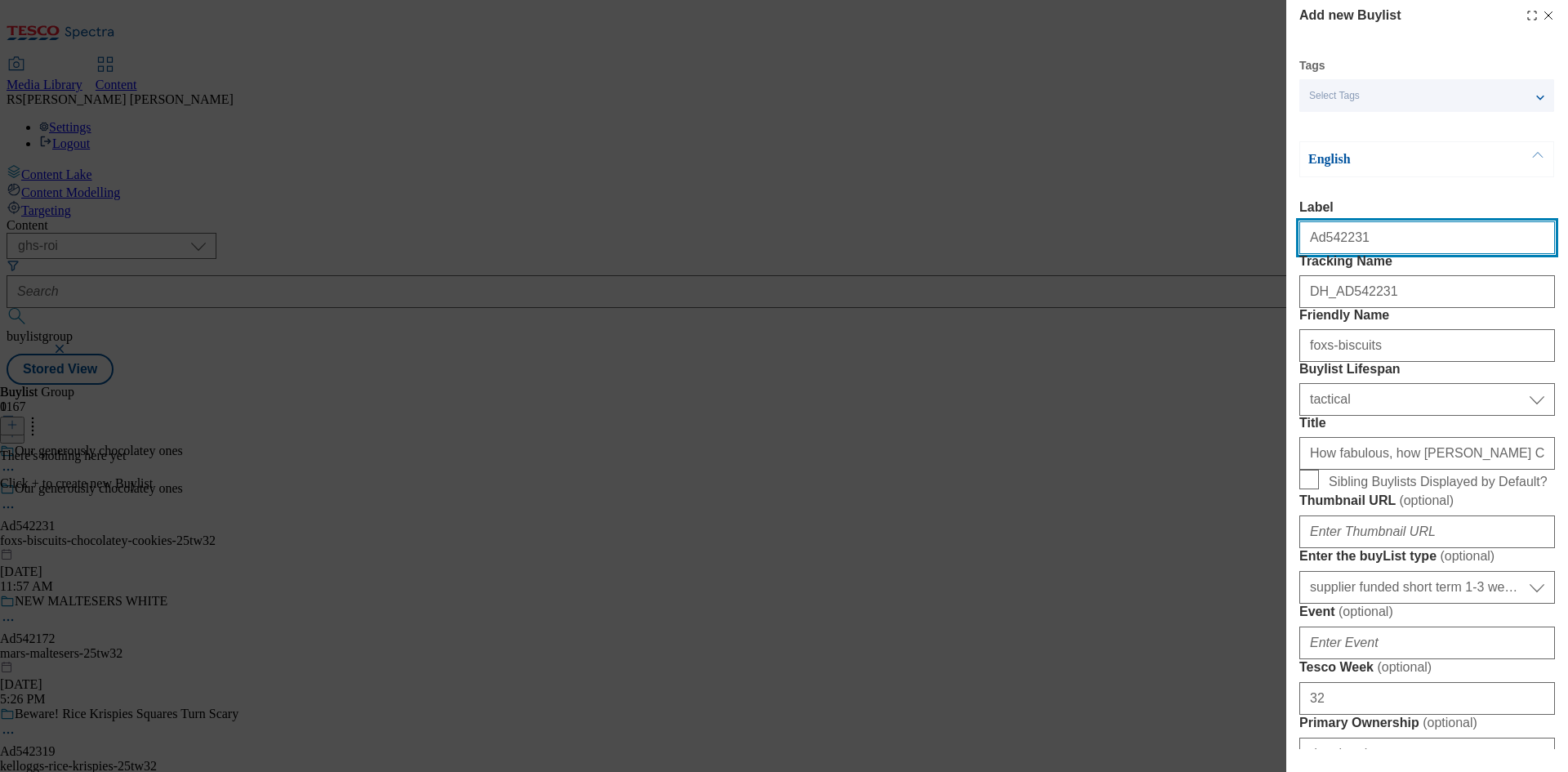
select select "Banner"
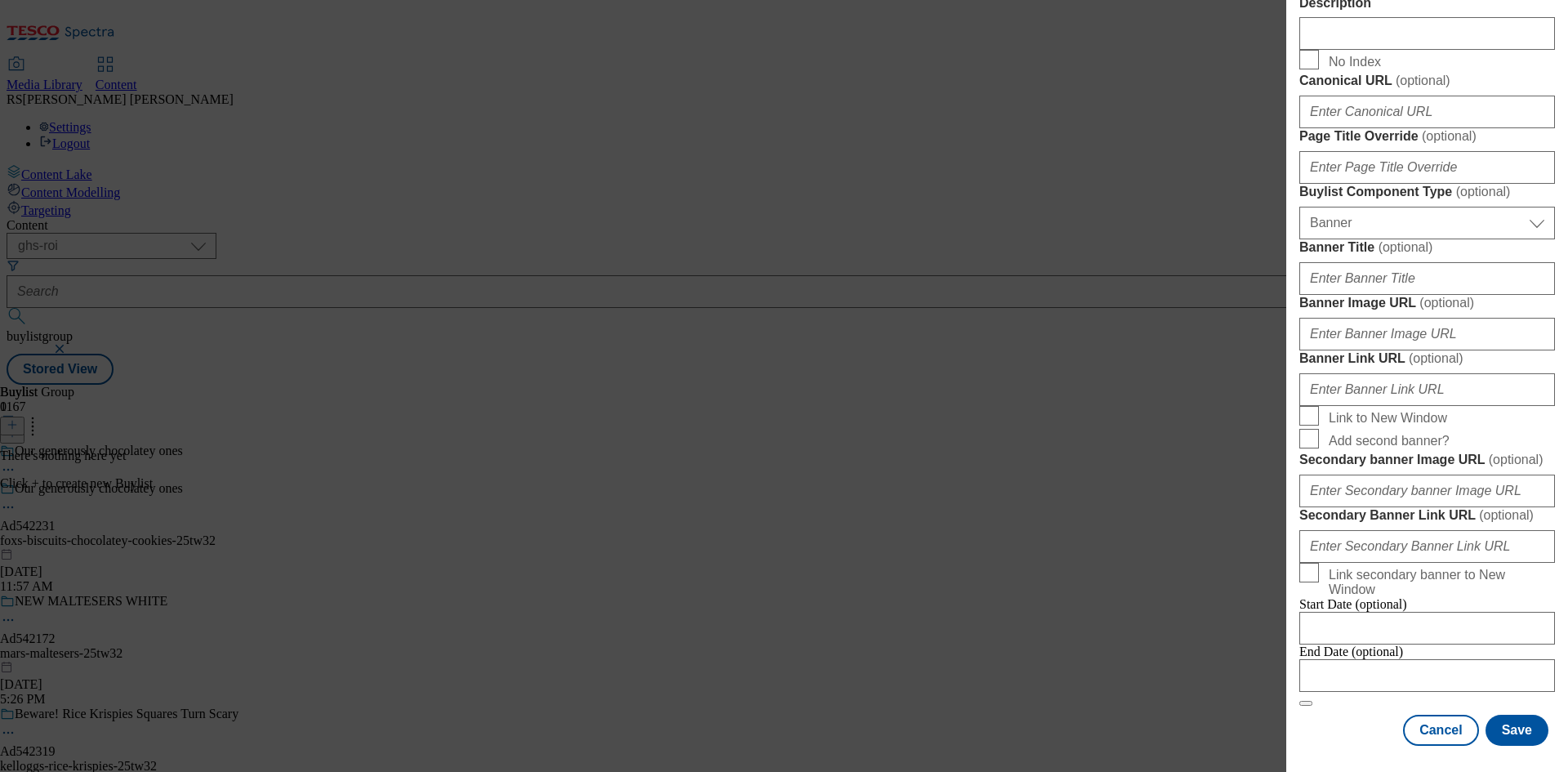
scroll to position [1531, 0]
click at [1334, 731] on div "Cancel Save" at bounding box center [1427, 730] width 256 height 31
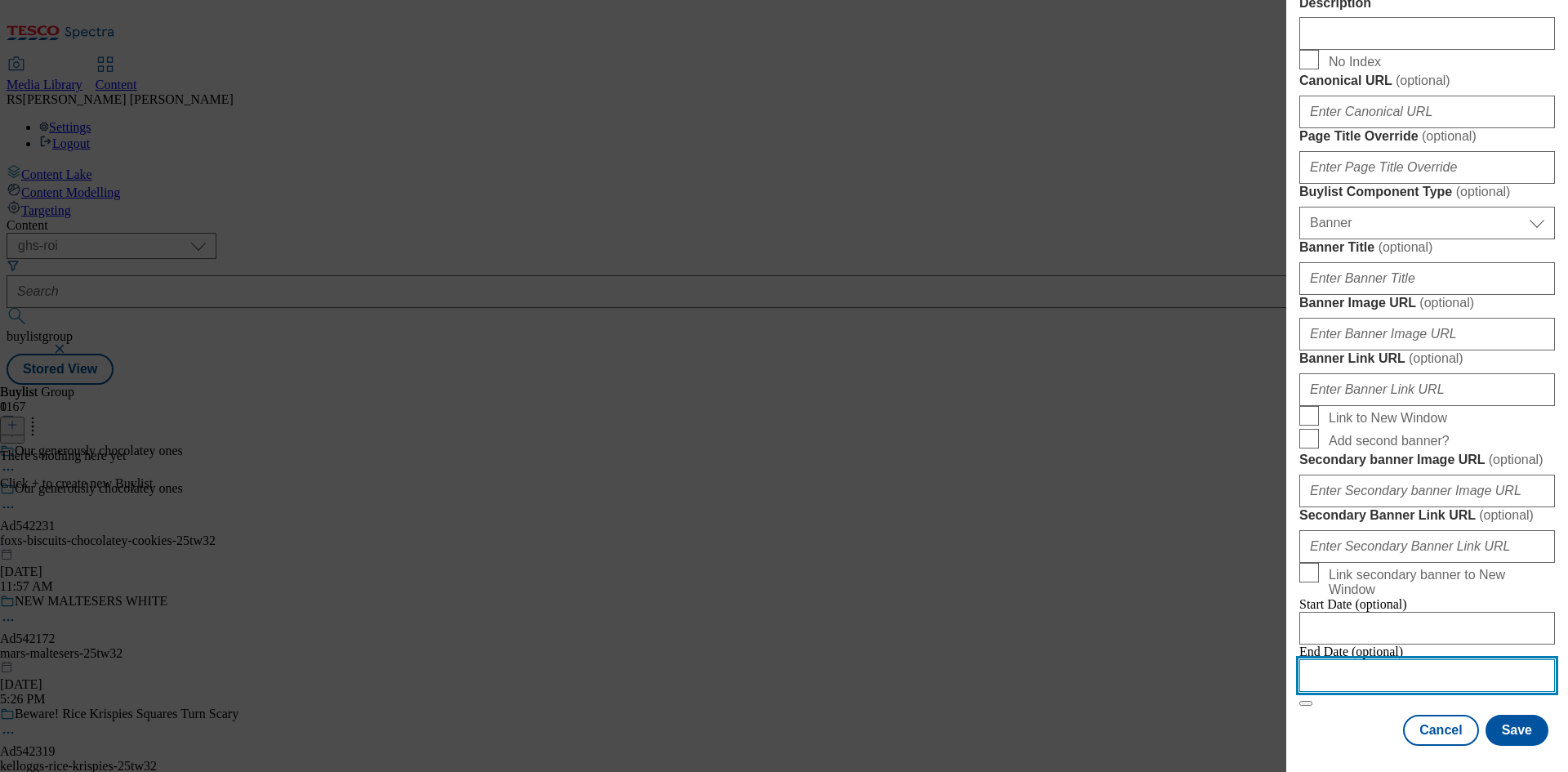
click at [1394, 670] on input "Modal" at bounding box center [1427, 675] width 256 height 33
select select "2025"
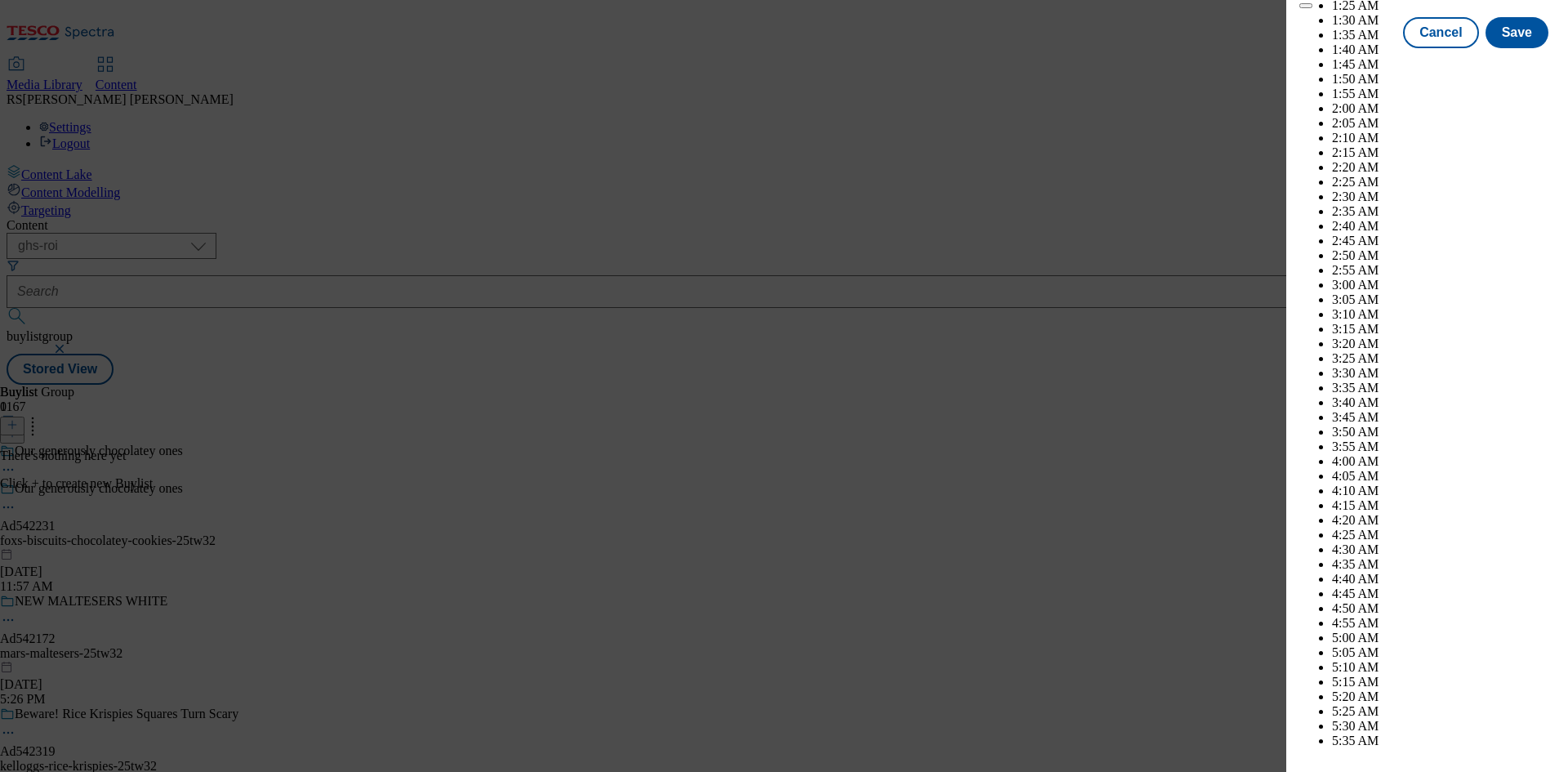
scroll to position [4305, 0]
select select "December"
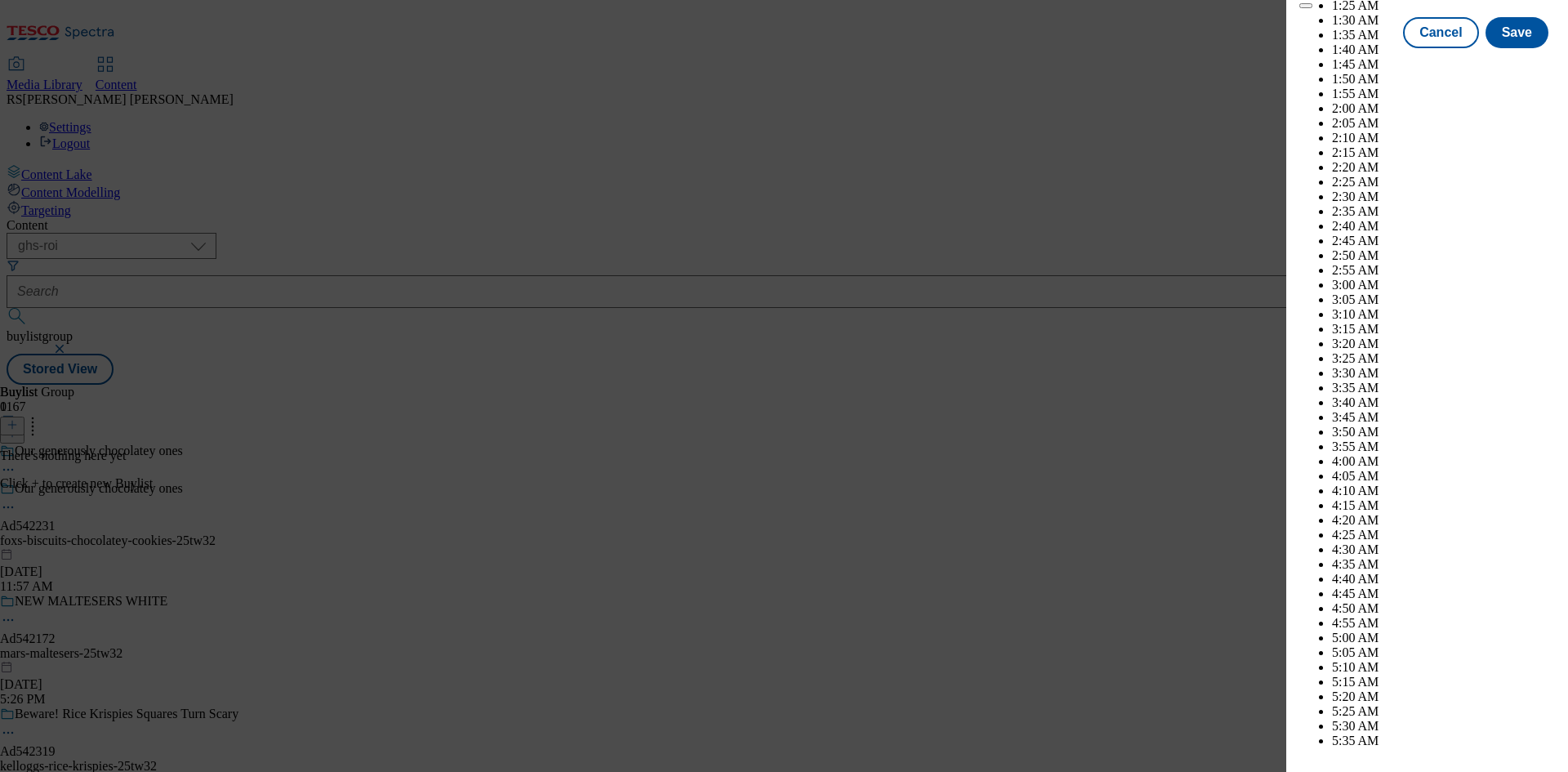
select select "2026"
select select "January"
click at [1511, 63] on button "Save" at bounding box center [1517, 47] width 63 height 31
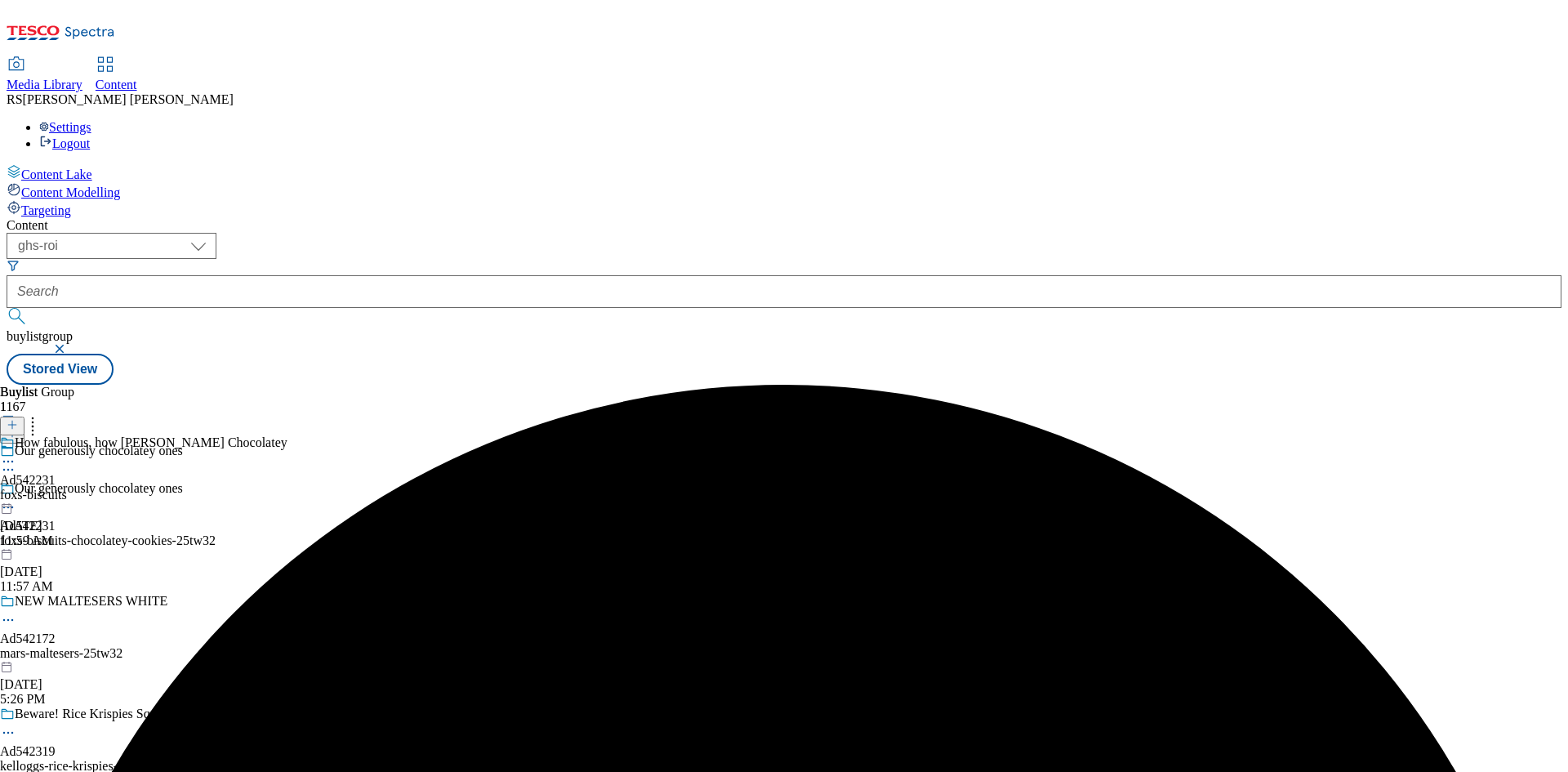
click at [287, 487] on div "foxs-biscuits" at bounding box center [143, 494] width 287 height 15
click at [18, 419] on icon at bounding box center [12, 424] width 11 height 11
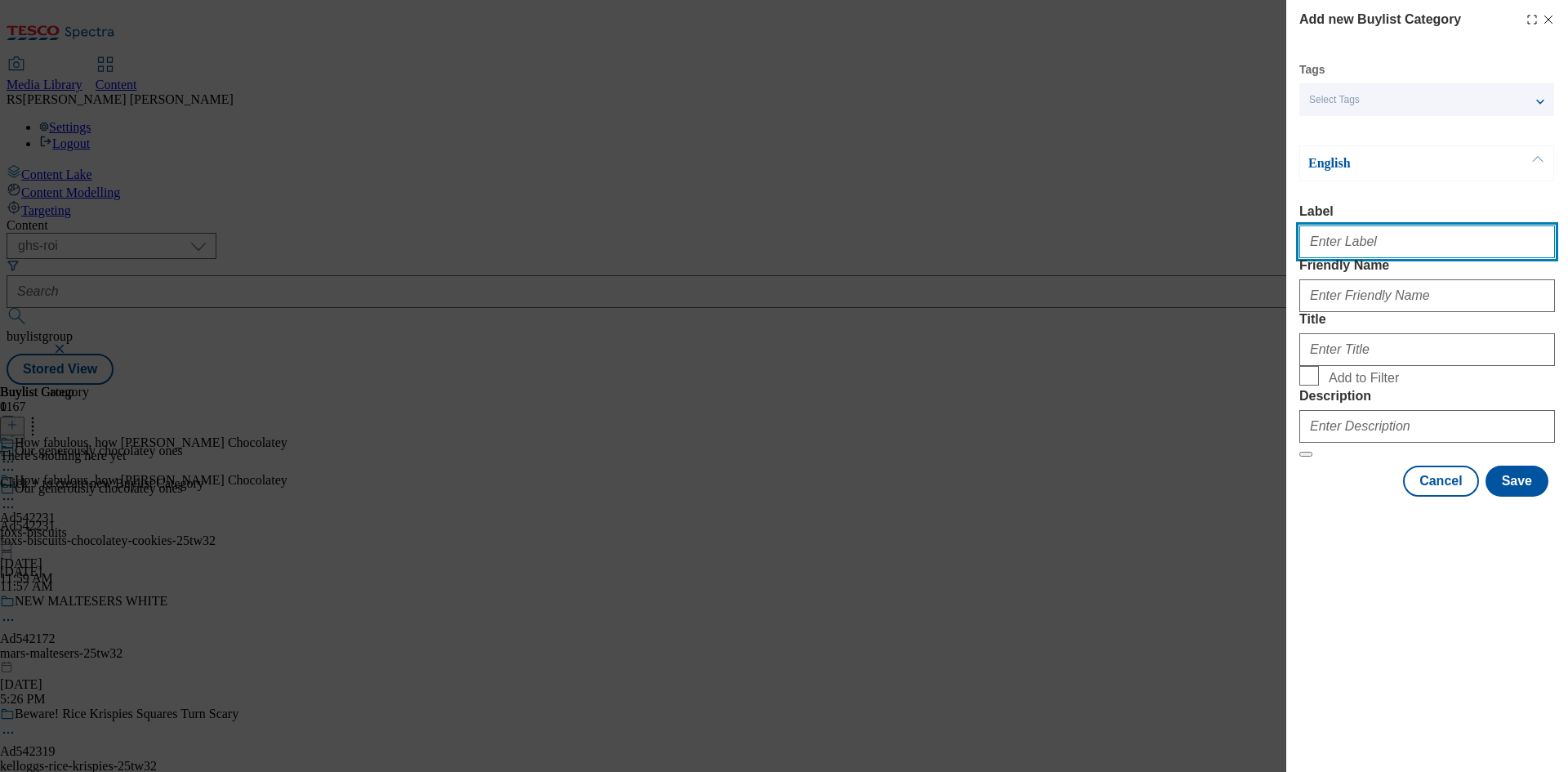
click at [1391, 244] on input "Label" at bounding box center [1427, 242] width 256 height 33
paste input "542231"
type input "Ad542231"
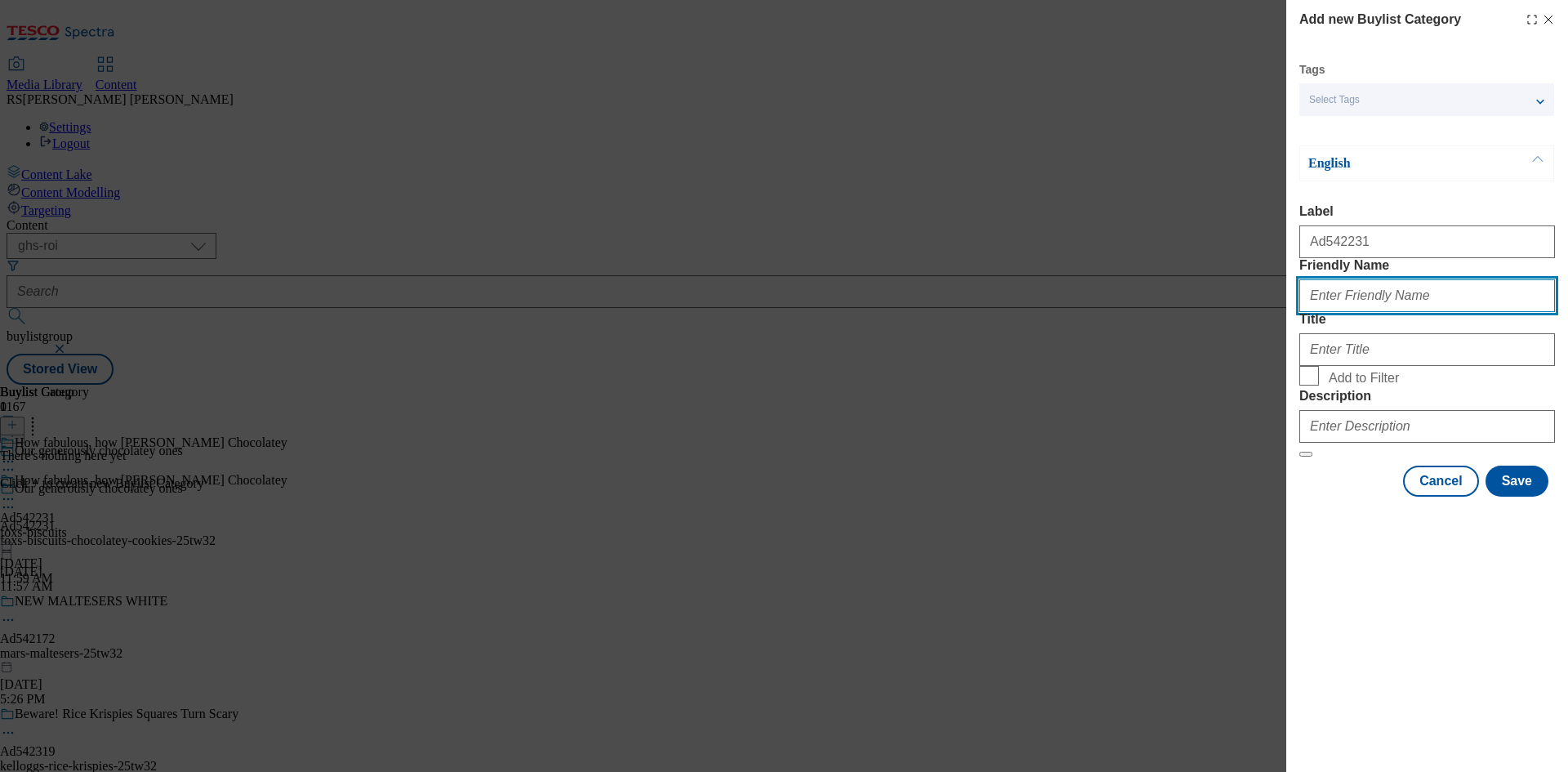
click at [1444, 312] on input "Friendly Name" at bounding box center [1427, 296] width 256 height 33
paste input "foxs-biscuits-chocolatey-cookies"
type input "foxs-biscuits-chocolatey-cookies"
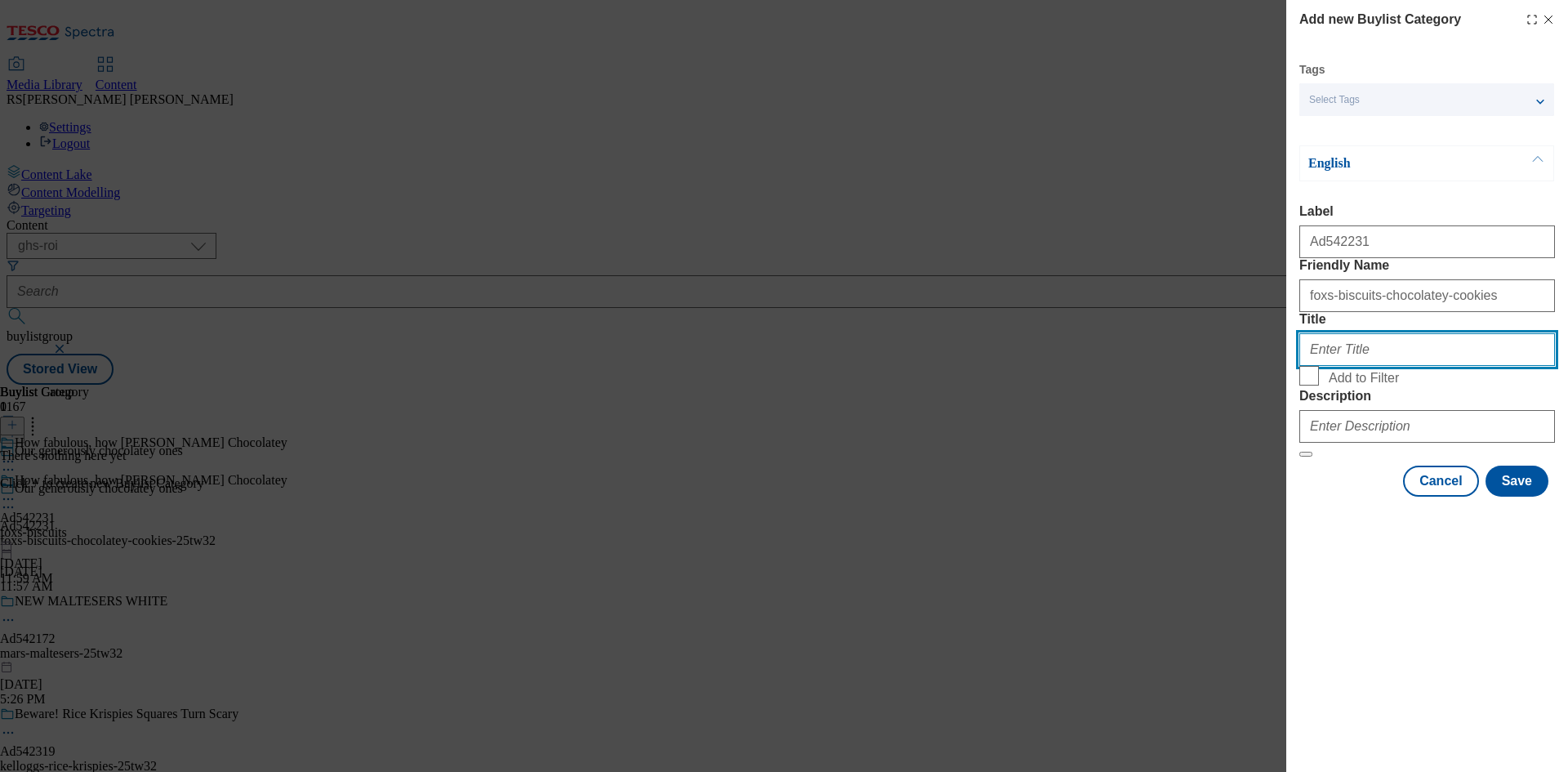
paste input "Fox's Biscuits"
type input "Fox's Biscuits"
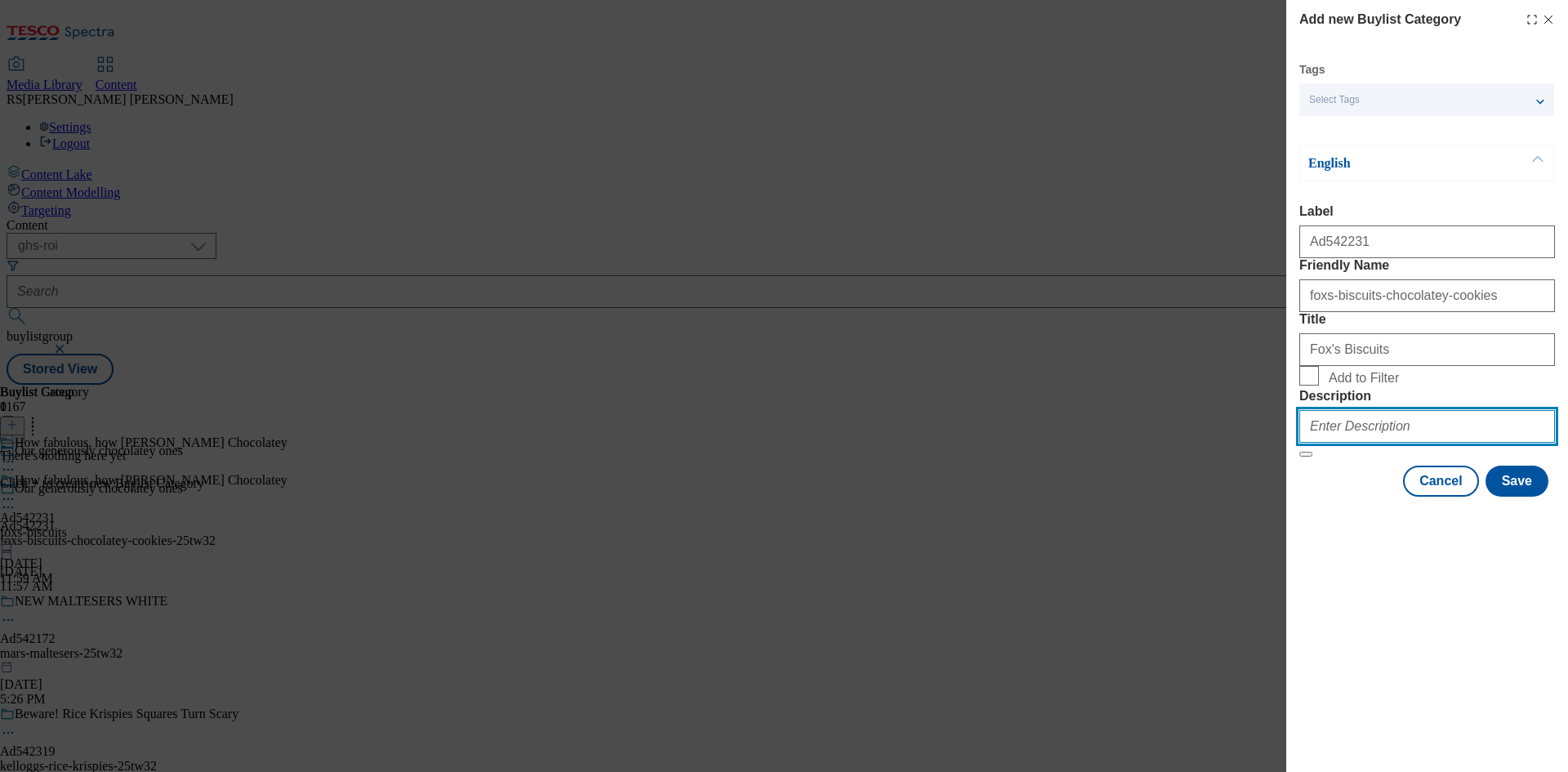
click at [1418, 443] on input "Description" at bounding box center [1427, 426] width 256 height 33
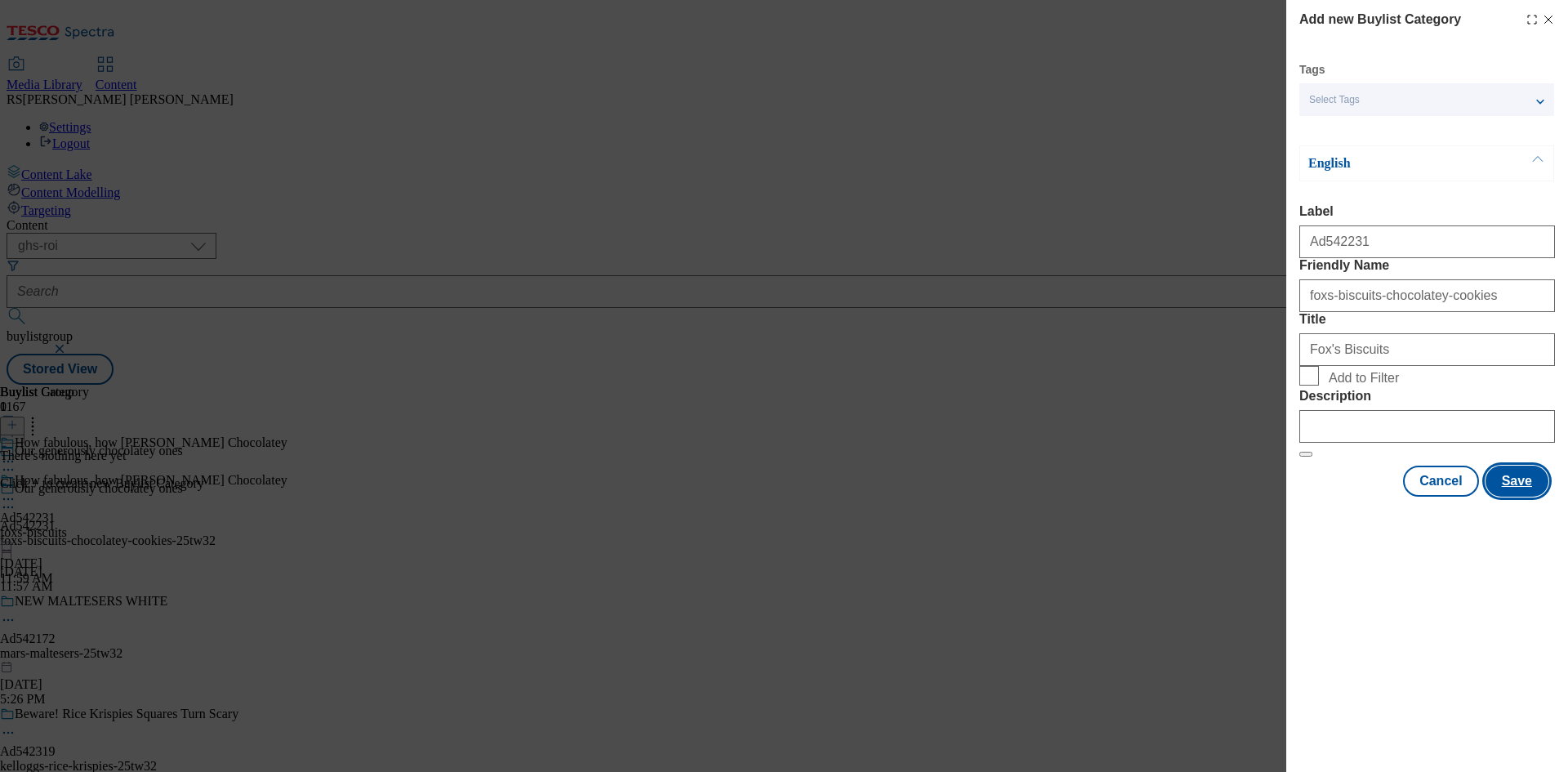
click at [1524, 497] on button "Save" at bounding box center [1517, 481] width 63 height 31
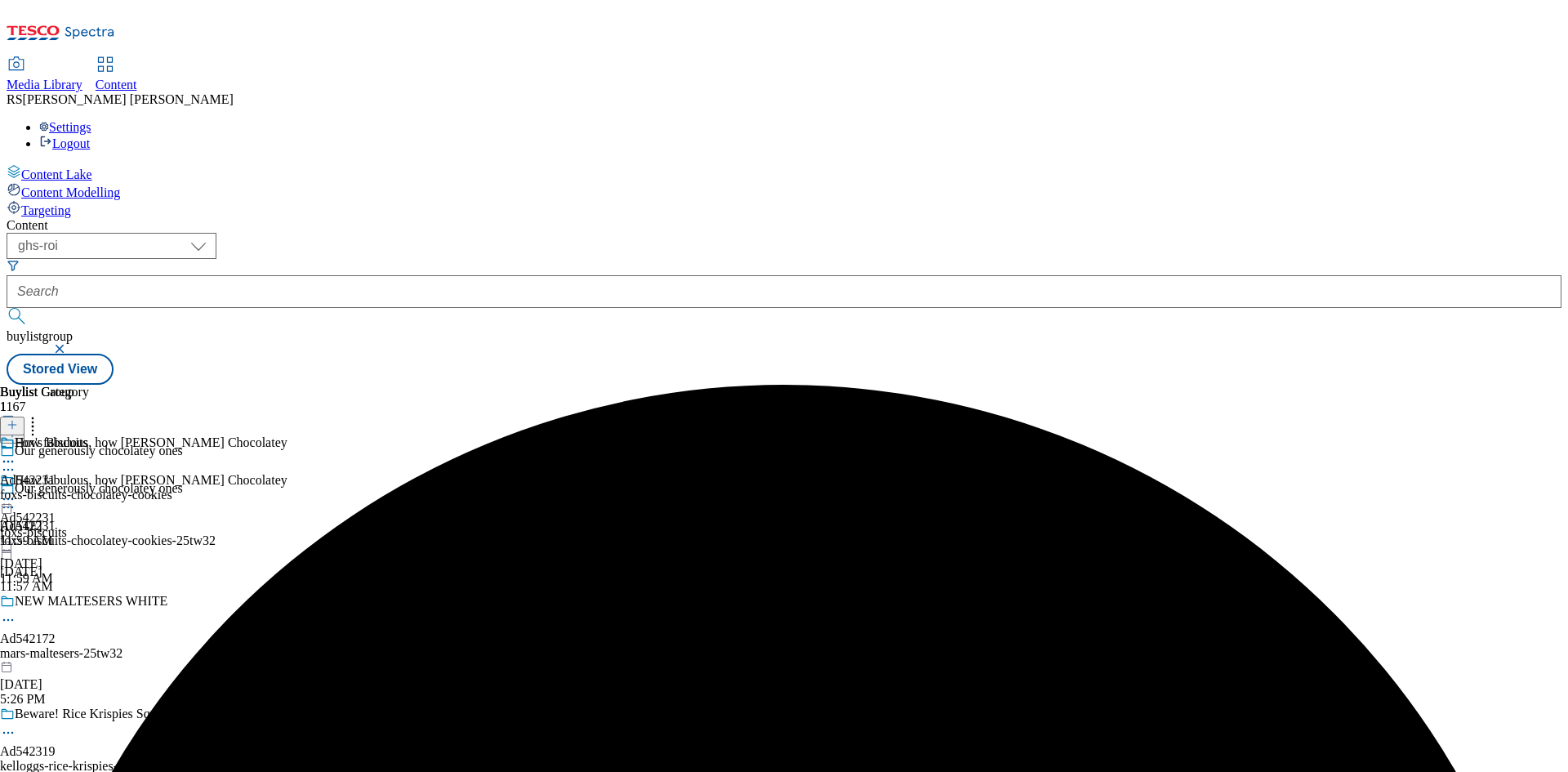
click at [172, 435] on div "Fox's Biscuits Ad542231 foxs-biscuits-chocolatey-cookies [DATE] 11:59 AM" at bounding box center [86, 491] width 172 height 112
click at [18, 419] on icon at bounding box center [12, 424] width 11 height 11
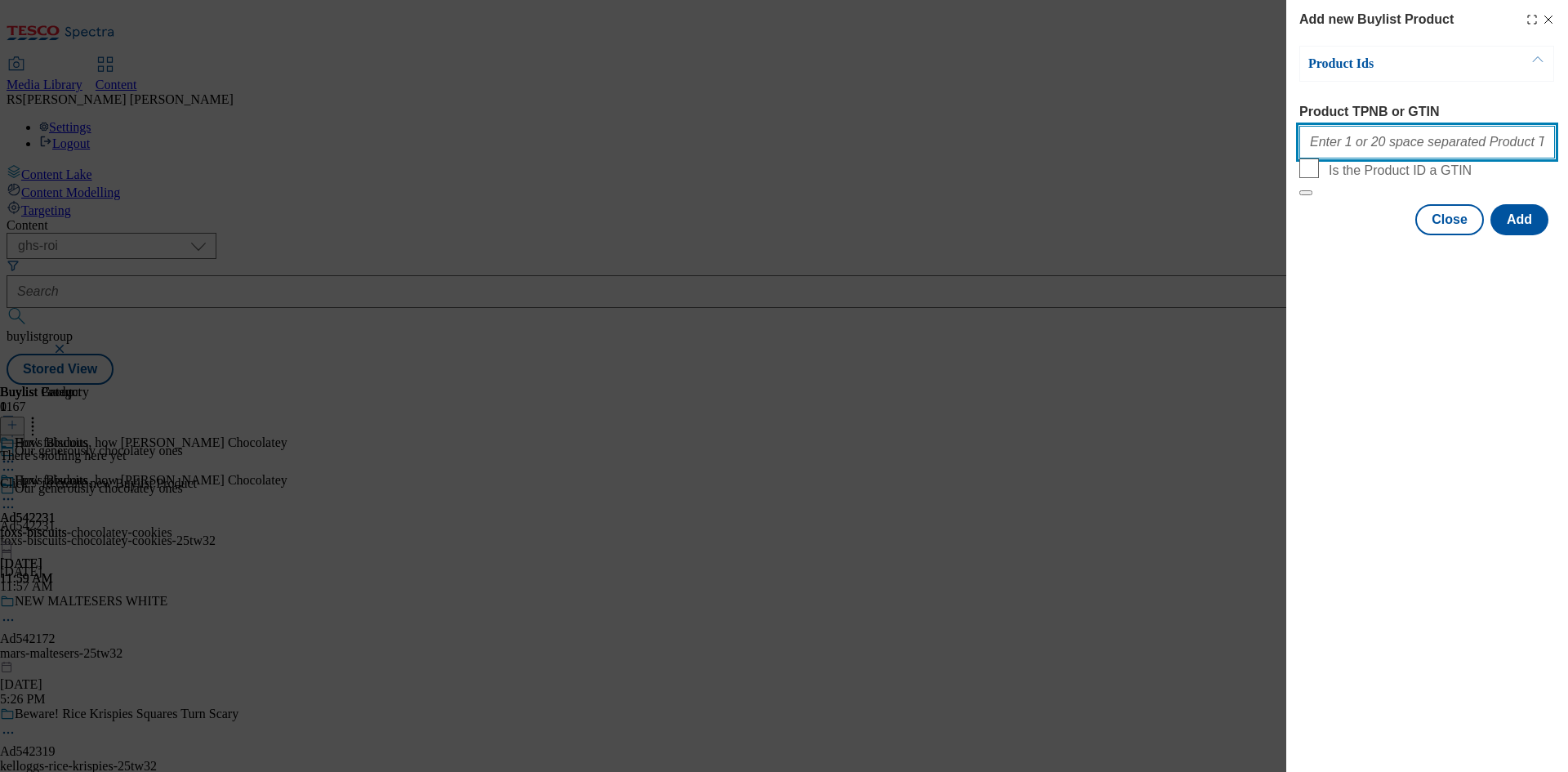
drag, startPoint x: 1427, startPoint y: 145, endPoint x: 1433, endPoint y: 152, distance: 9.2
click at [1427, 144] on input "Product TPNB or GTIN" at bounding box center [1427, 142] width 256 height 33
paste input "87895466 87796422 58183650"
type input "87895466 87796422 58183650"
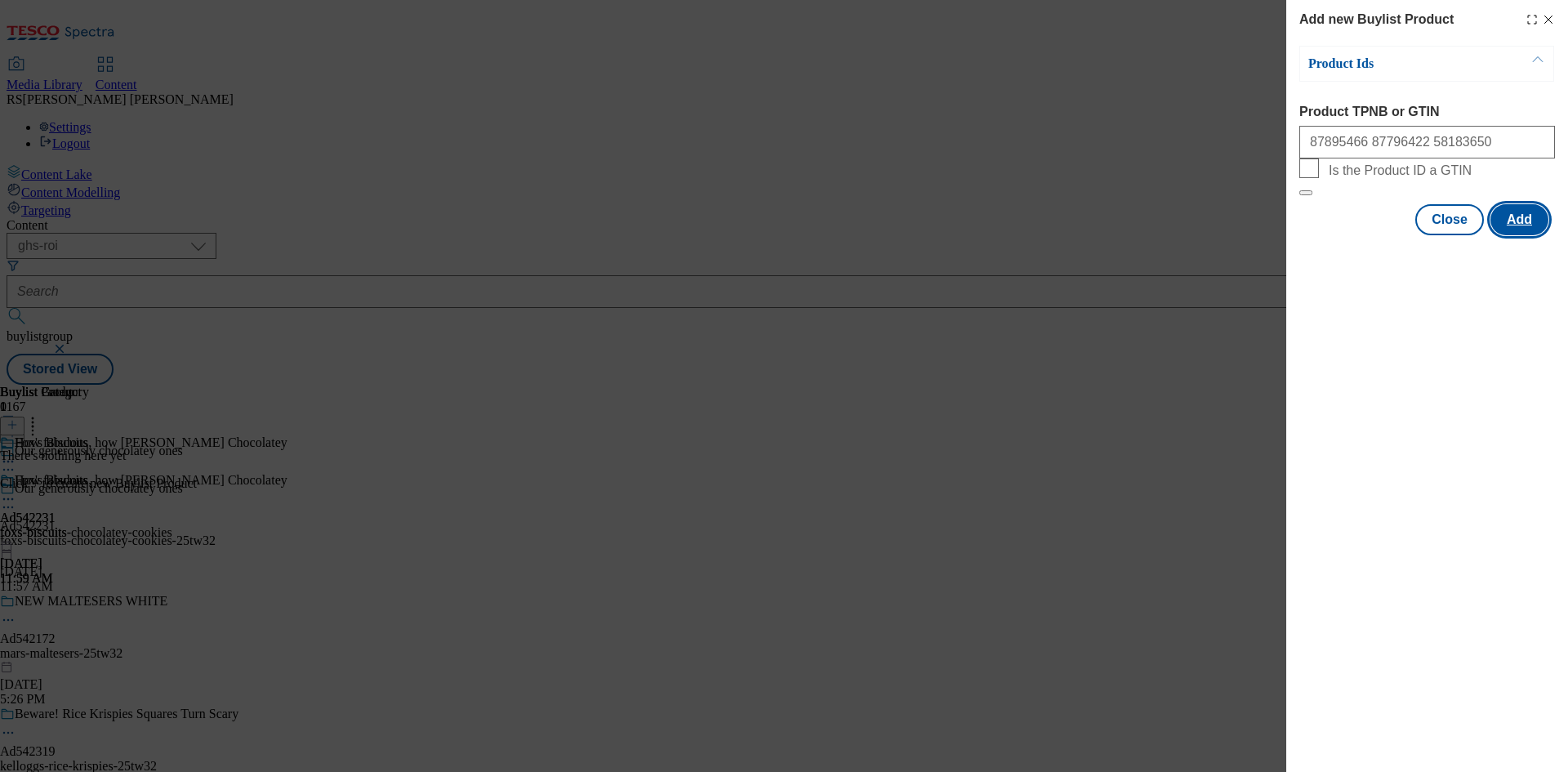
click at [1528, 235] on button "Add" at bounding box center [1520, 220] width 58 height 31
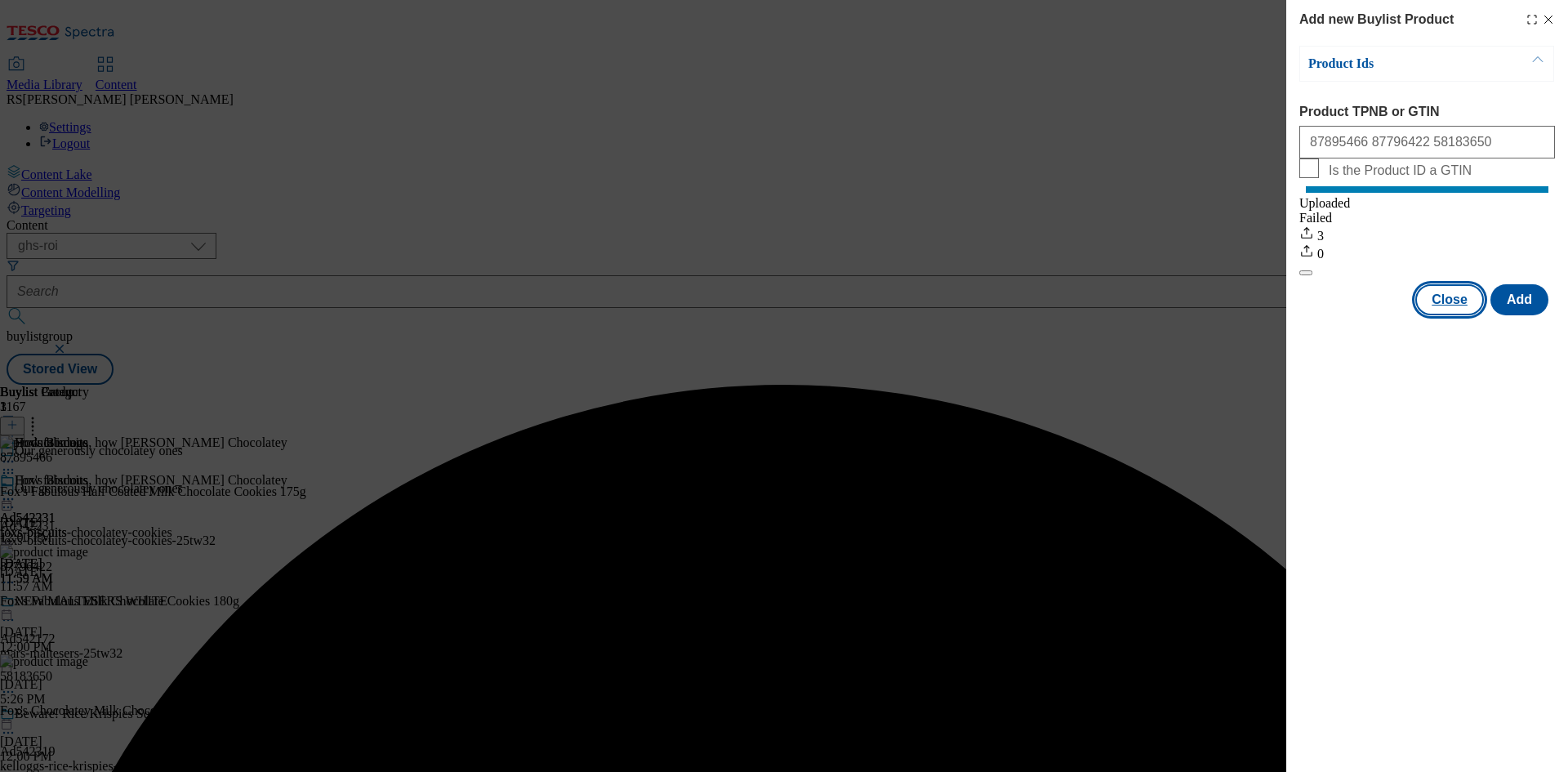
click at [1456, 316] on button "Close" at bounding box center [1450, 299] width 69 height 31
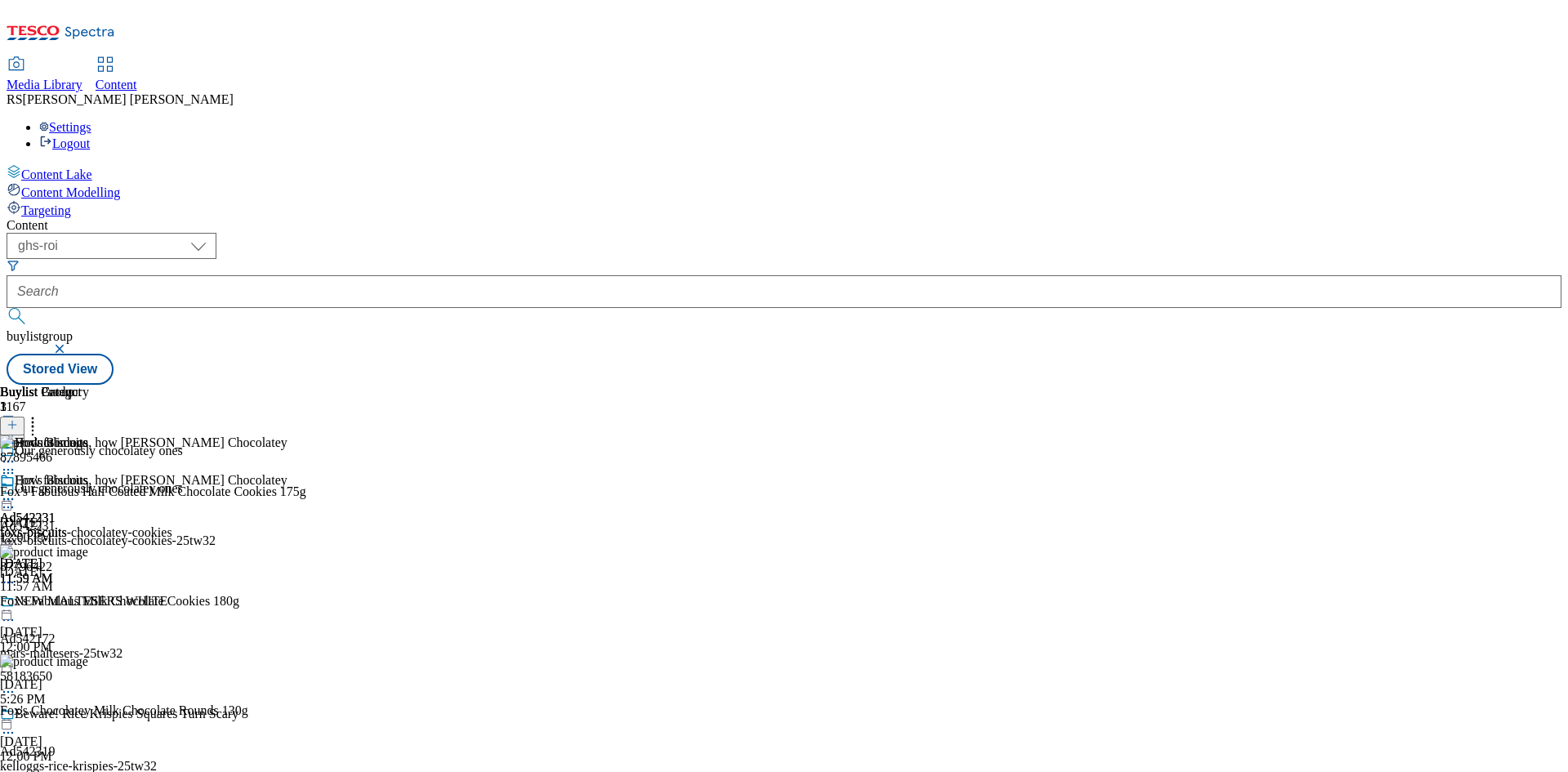
click at [9, 506] on circle at bounding box center [9, 507] width 3 height 3
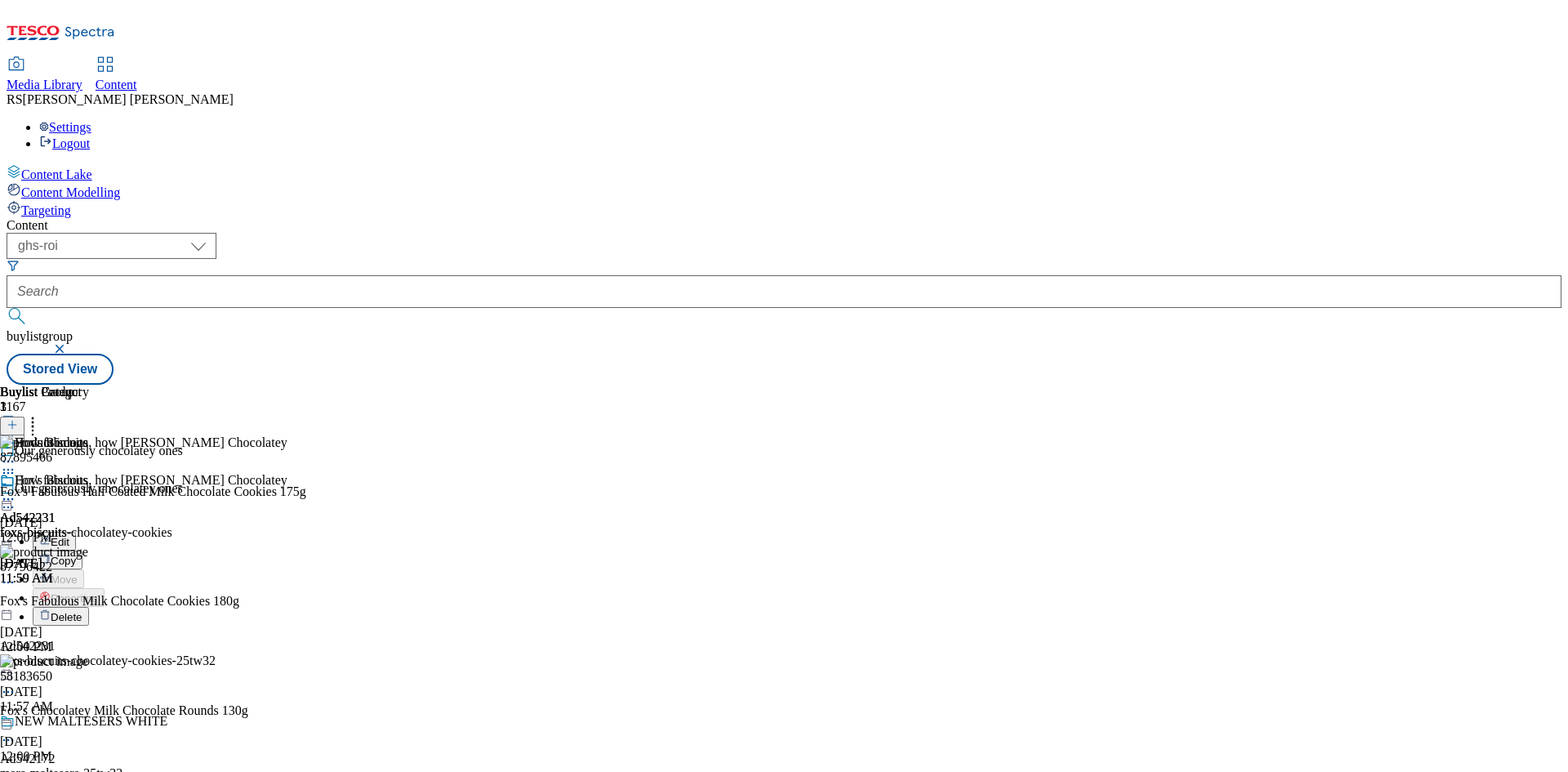
click at [69, 536] on span "Edit" at bounding box center [60, 542] width 19 height 12
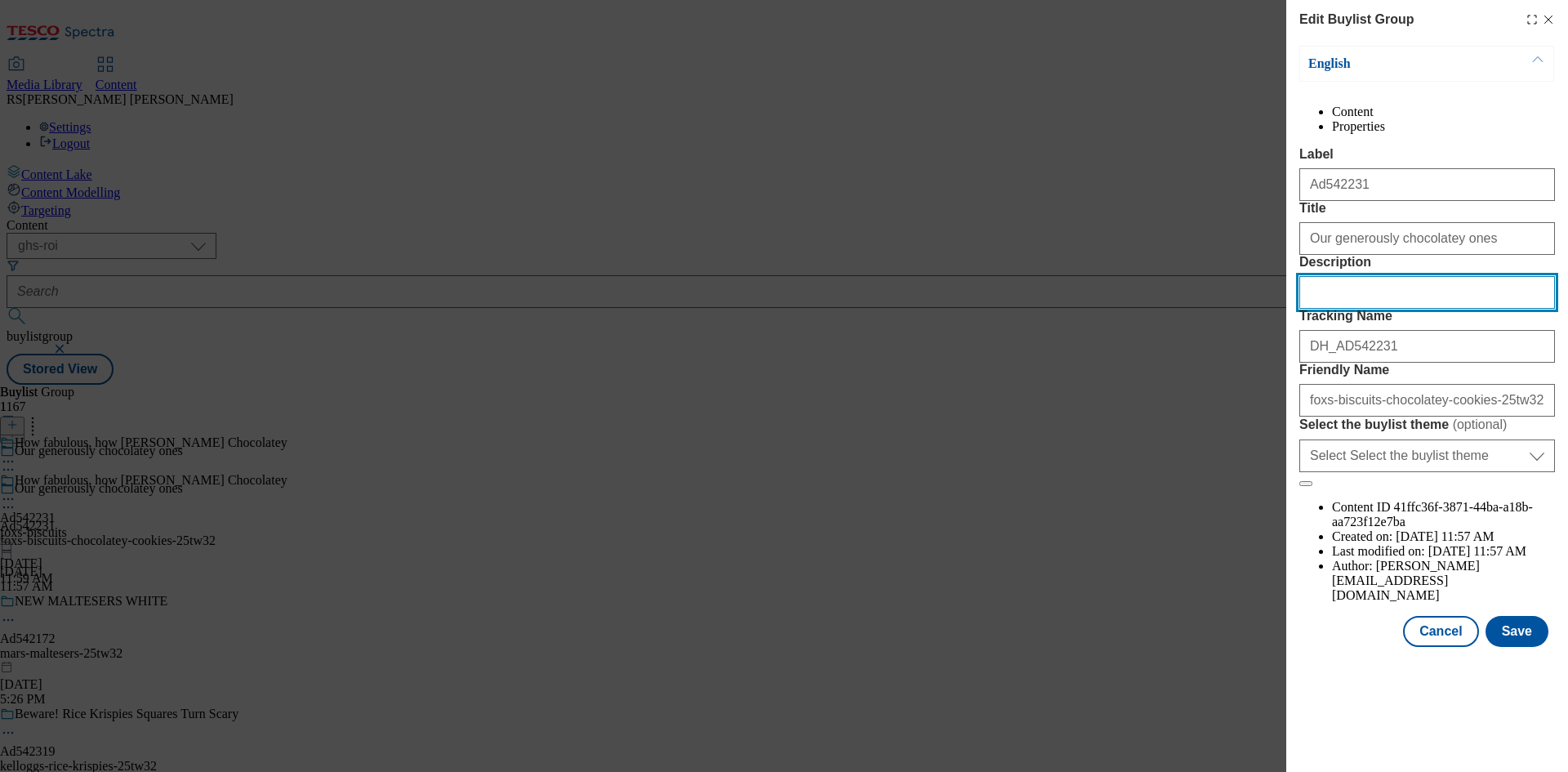
click at [1376, 309] on input "Description" at bounding box center [1427, 293] width 256 height 33
paste input "Fox's Fabulous Half Coated Milk Chocolate Cookies 175g"
type input "Fox's Fabulous Half Coated Milk Chocolate Cookies 175g"
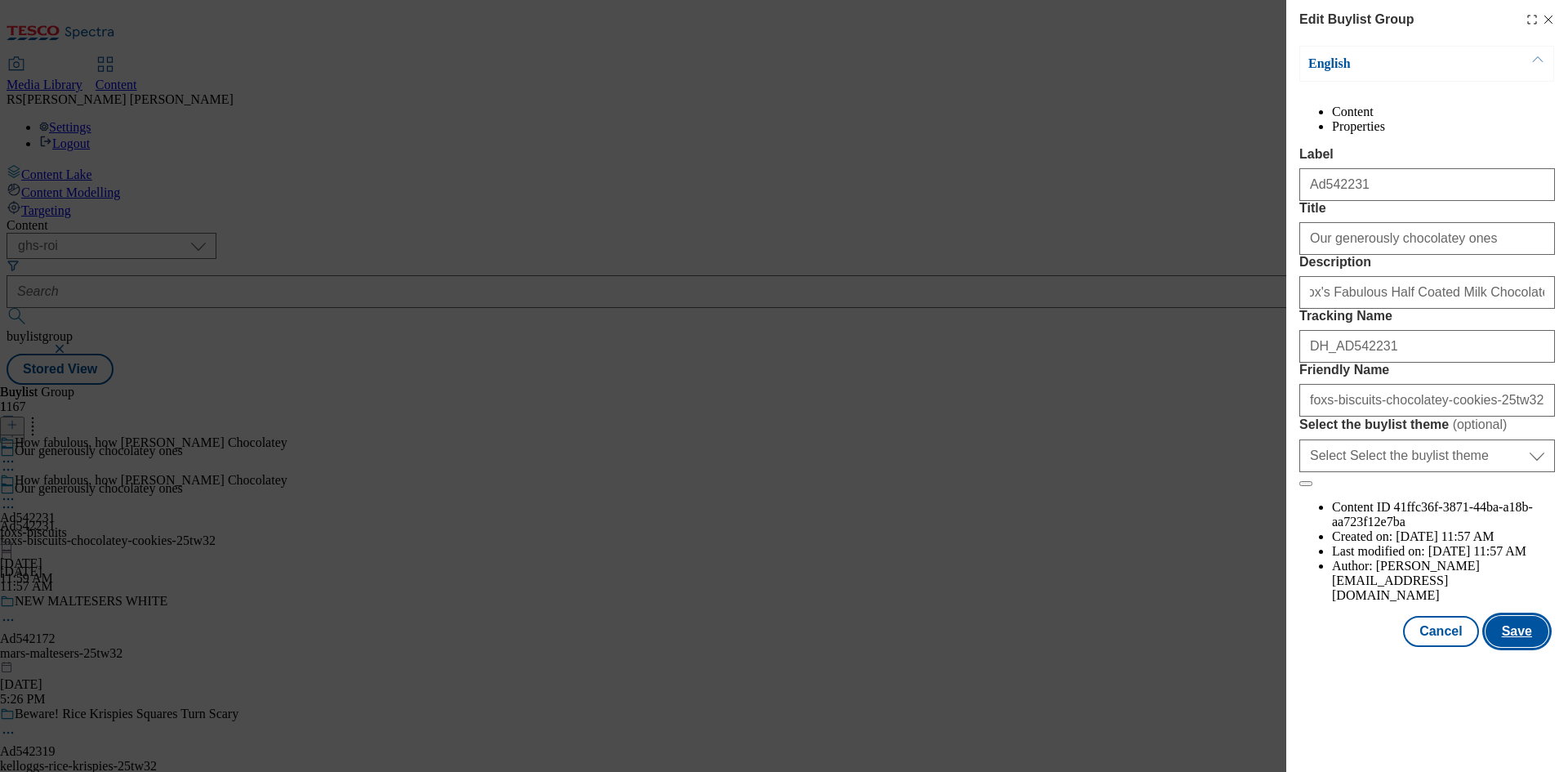
click at [1525, 647] on button "Save" at bounding box center [1517, 631] width 63 height 31
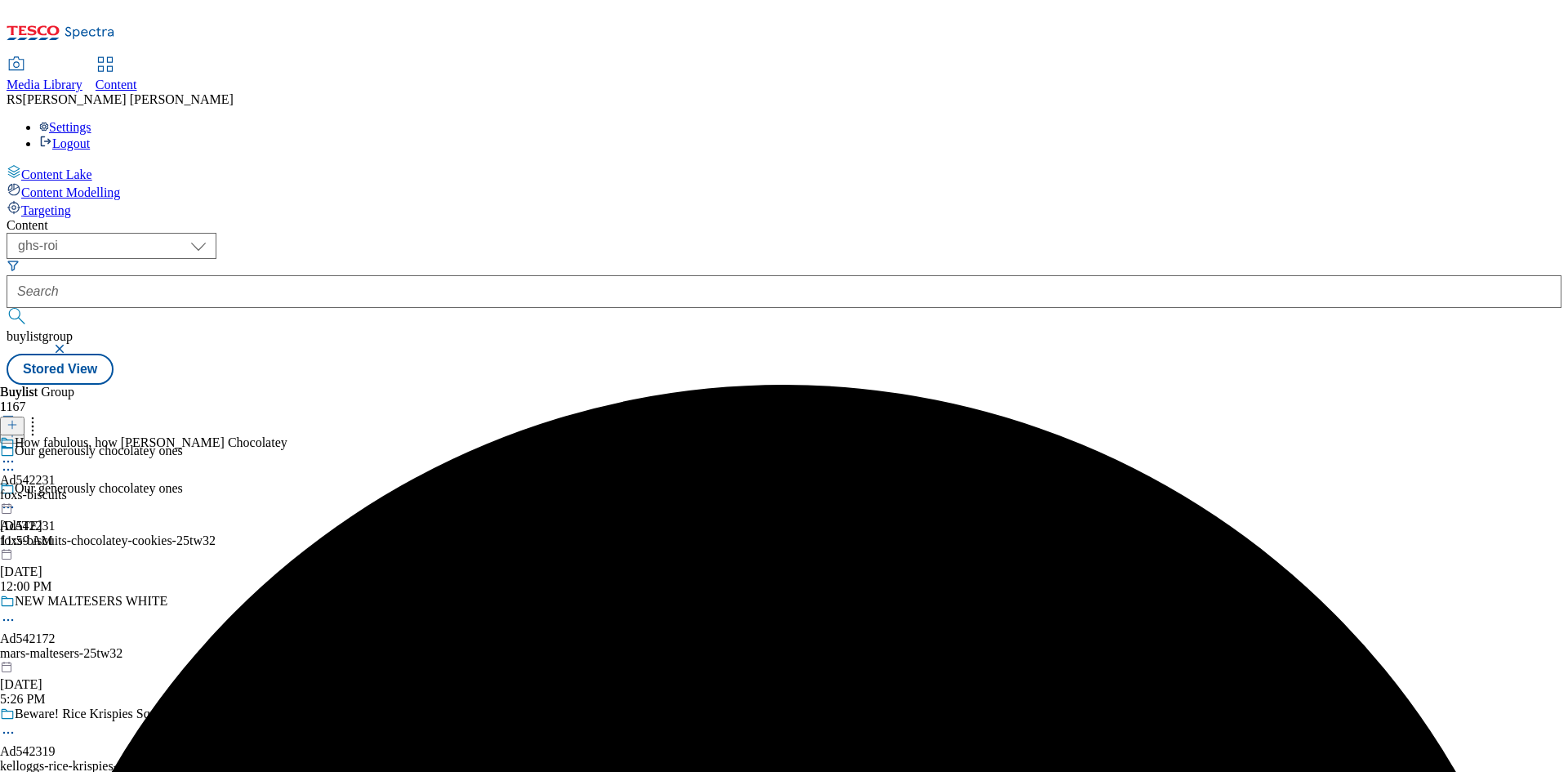
click at [16, 453] on icon at bounding box center [8, 461] width 16 height 16
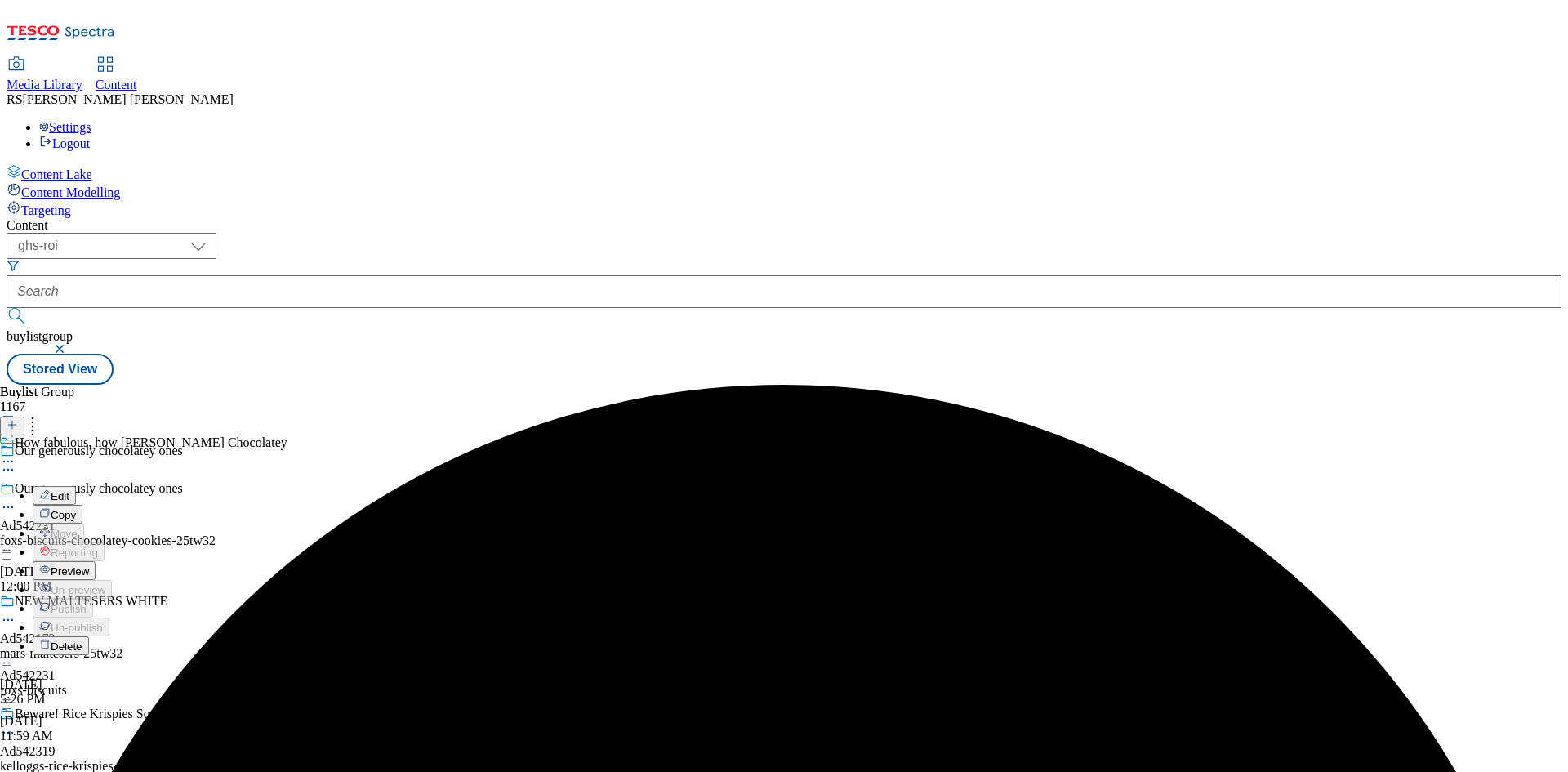
click at [69, 490] on span "Edit" at bounding box center [60, 496] width 19 height 12
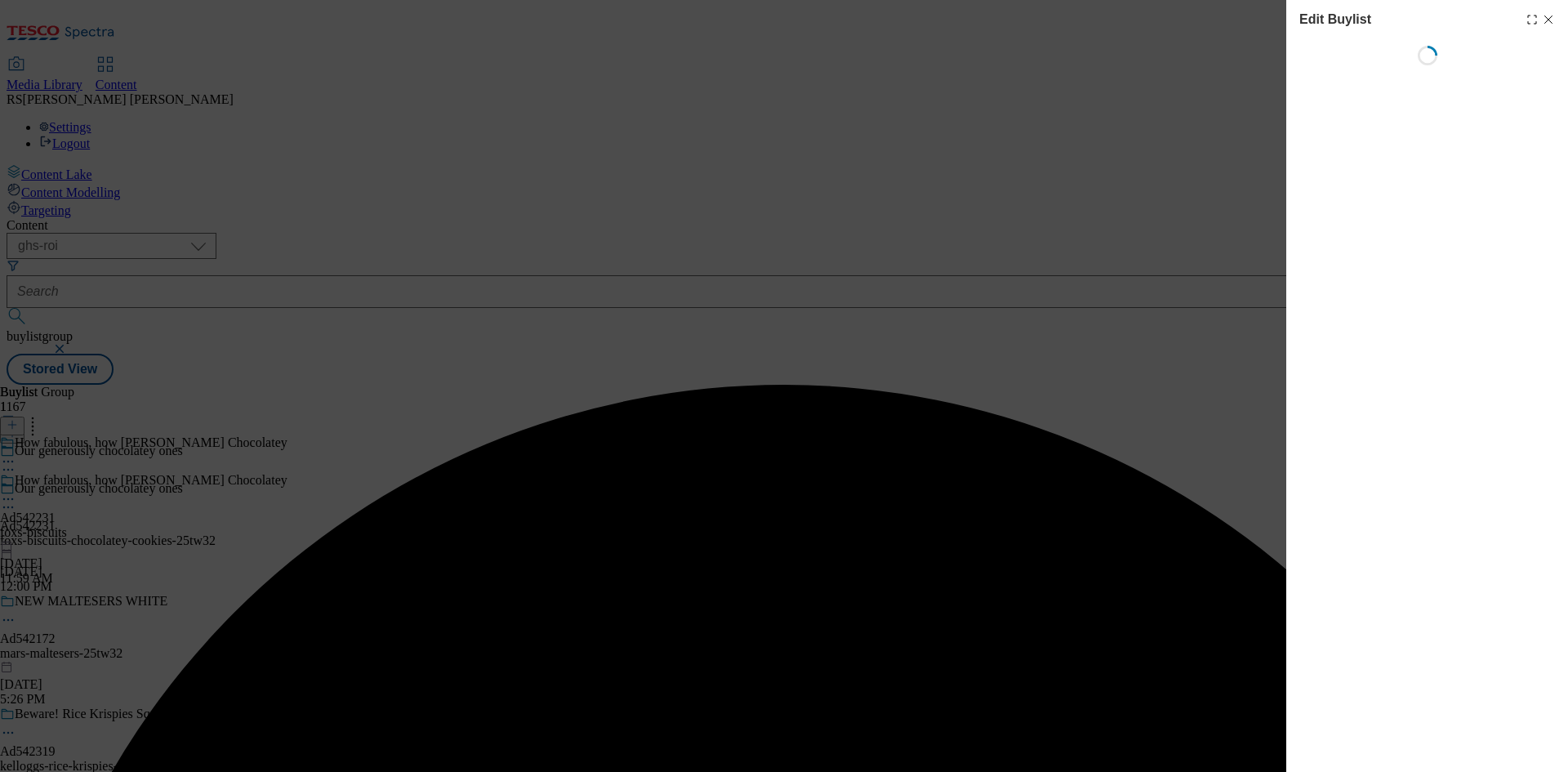
select select "tactical"
select select "supplier funded short term 1-3 weeks"
select select "dunnhumby"
select select "Banner"
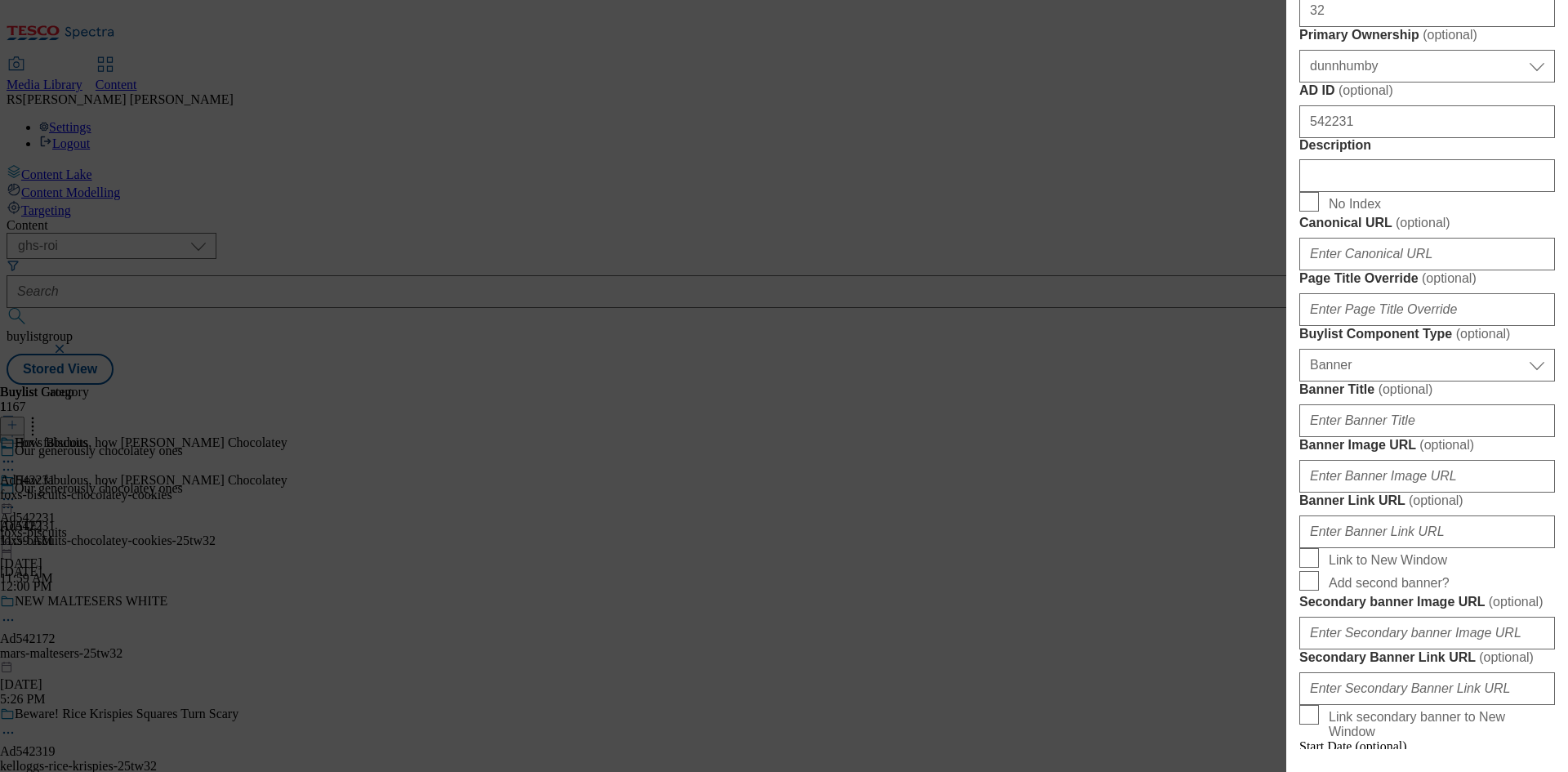
scroll to position [735, 0]
click at [1393, 191] on input "Description" at bounding box center [1427, 175] width 256 height 33
paste input "Fox's Fabulous Half Coated Milk Chocolate Cookies 175g"
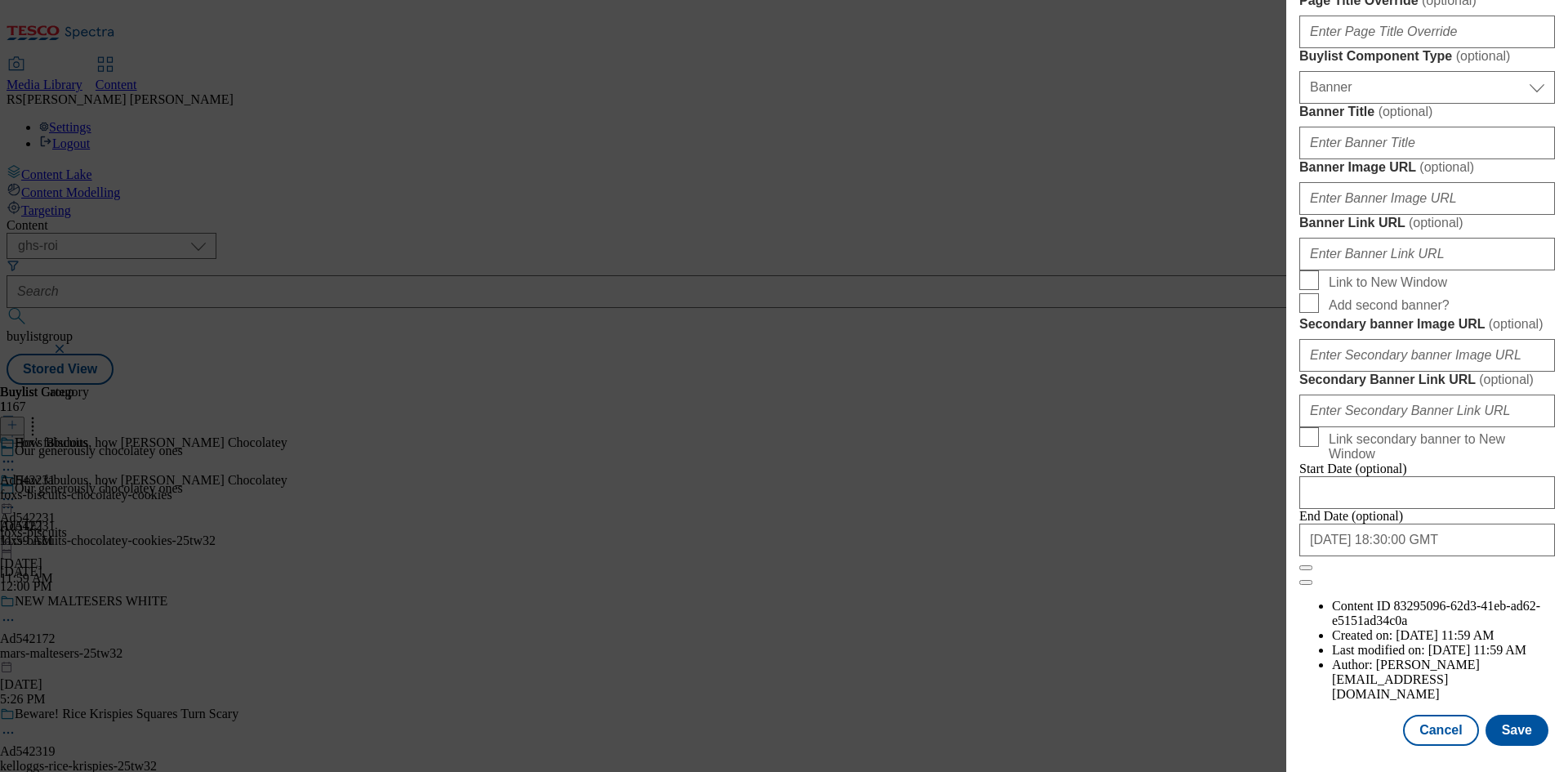
scroll to position [1604, 0]
type input "Fox's Fabulous Half Coated Milk Chocolate Cookies 175g"
click at [1499, 727] on button "Save" at bounding box center [1517, 730] width 63 height 31
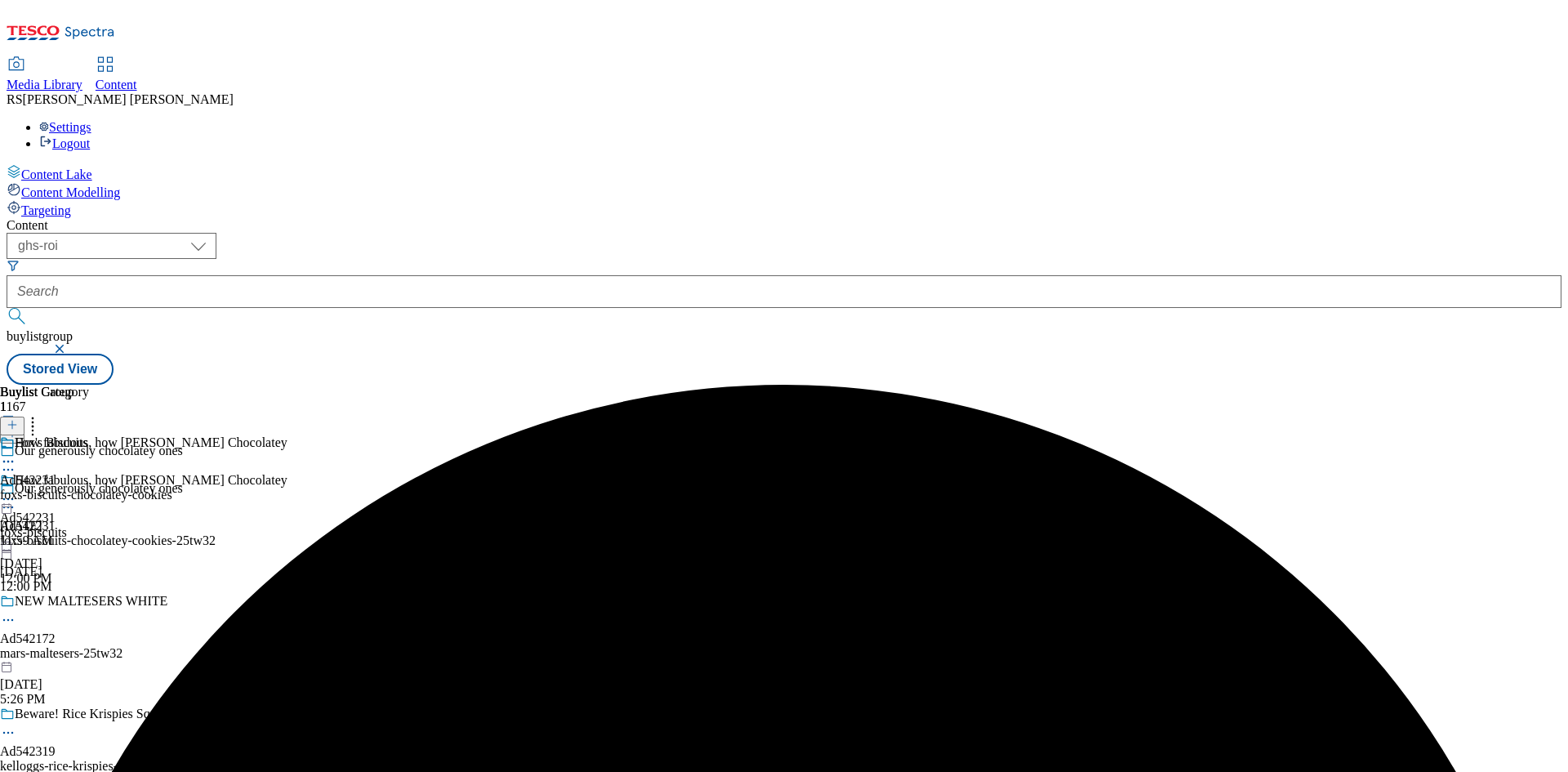
click at [16, 453] on icon at bounding box center [8, 461] width 16 height 16
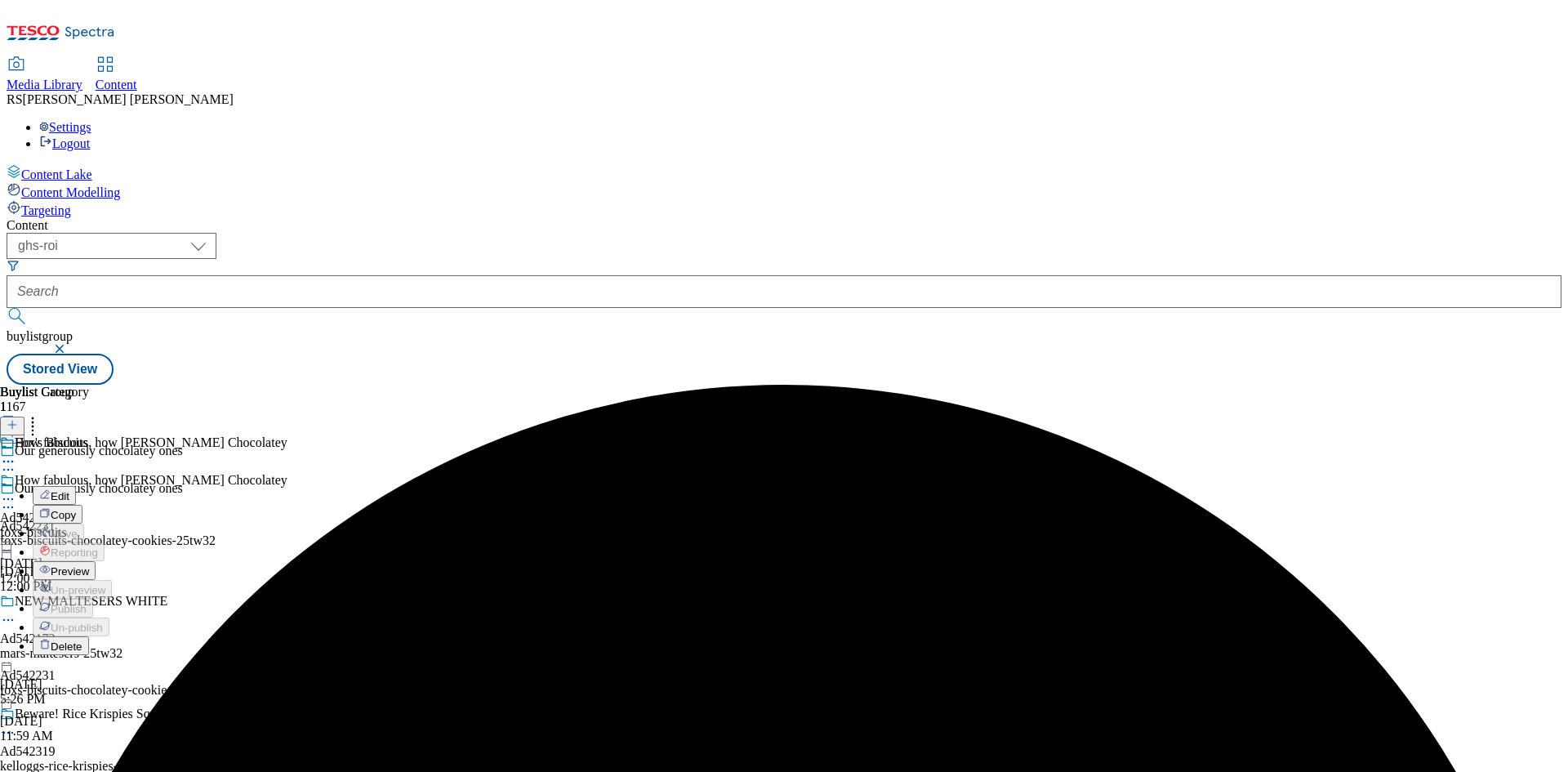
click at [69, 490] on span "Edit" at bounding box center [60, 496] width 19 height 12
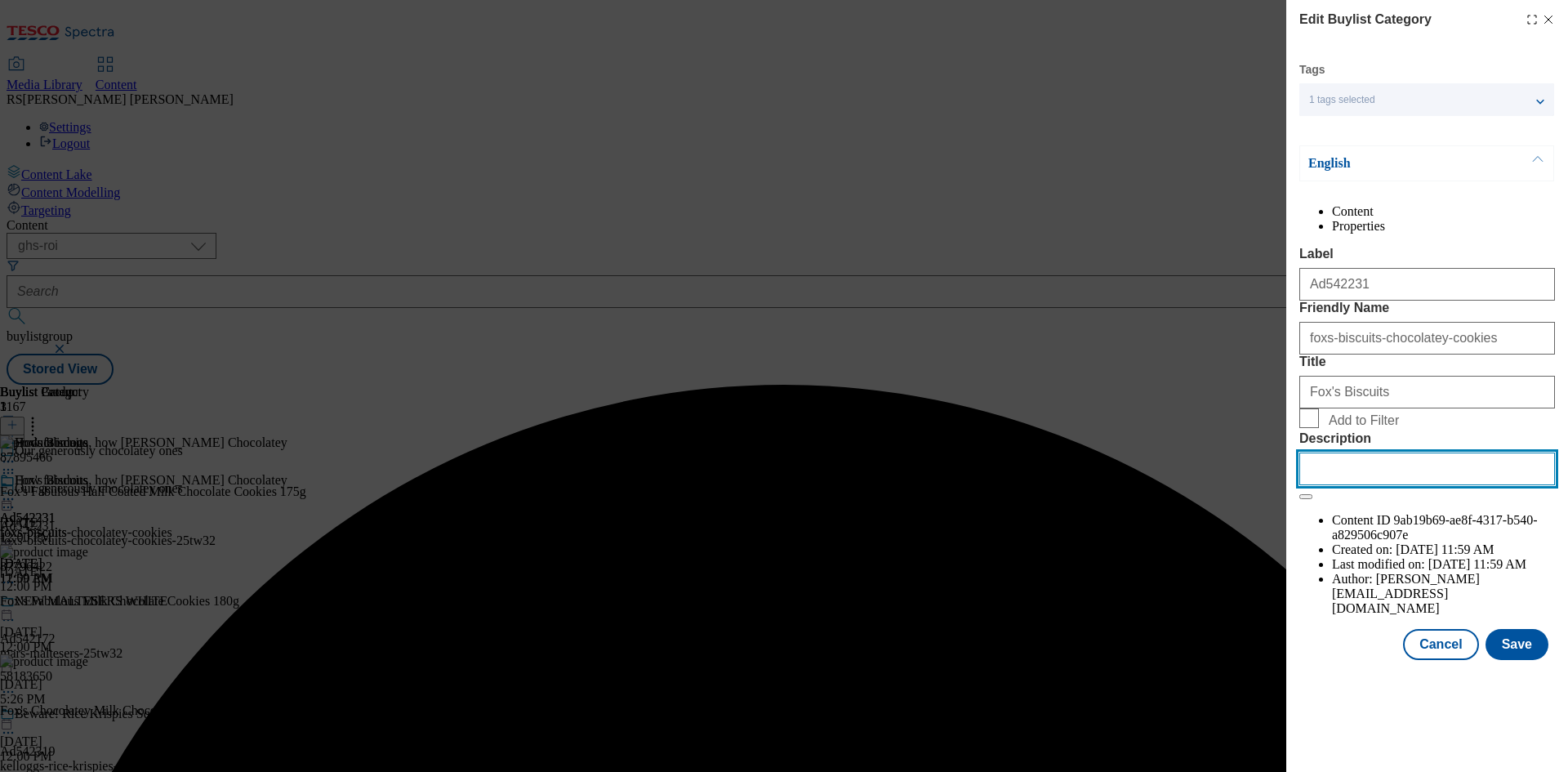
click at [1434, 486] on input "Description" at bounding box center [1427, 468] width 256 height 33
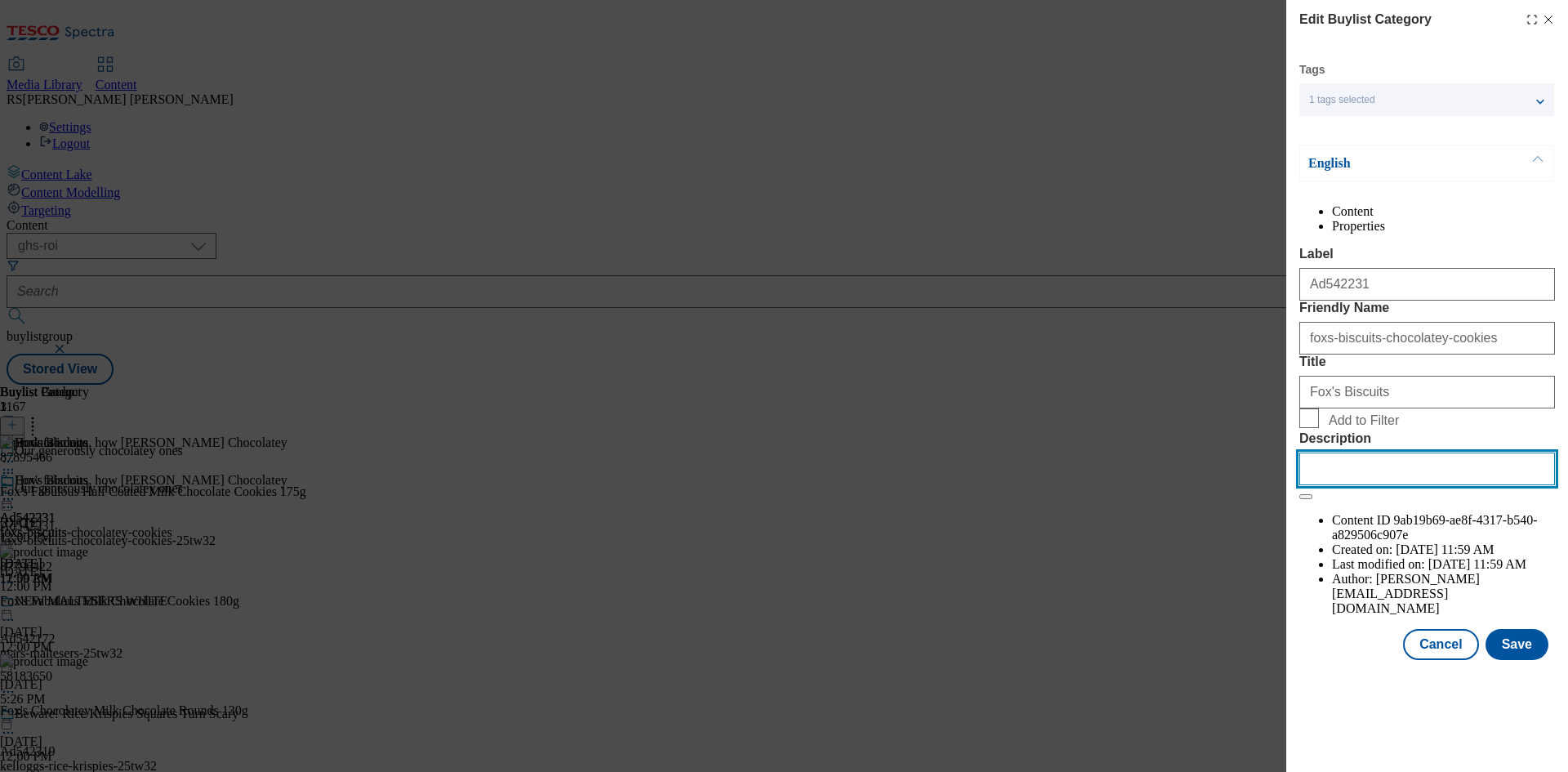
paste input "Fox's Fabulous Half Coated Milk Chocolate Cookies 175g"
type input "Fox's Fabulous Half Coated Milk Chocolate Cookies 175g"
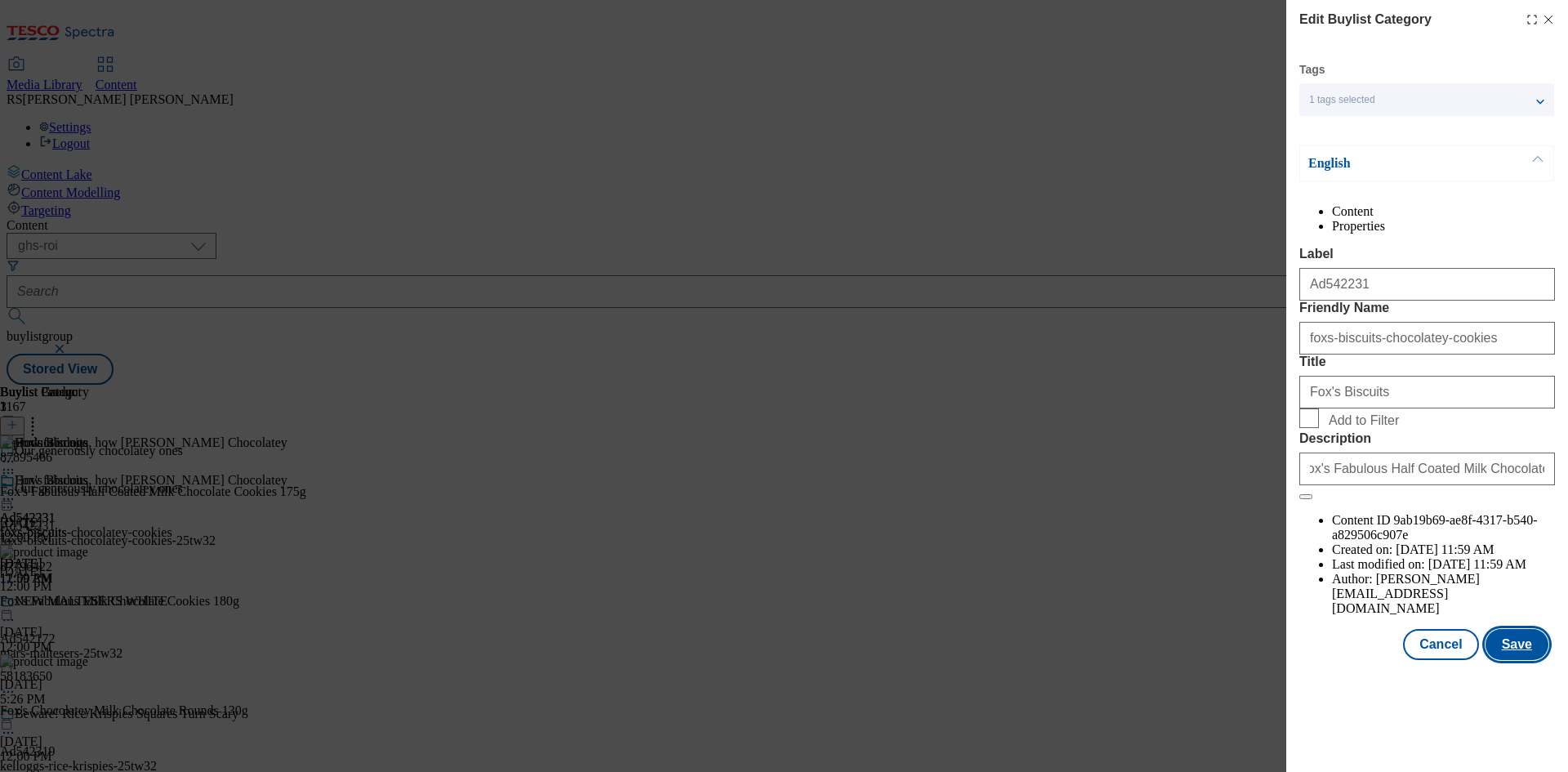
click at [1523, 660] on button "Save" at bounding box center [1517, 644] width 63 height 31
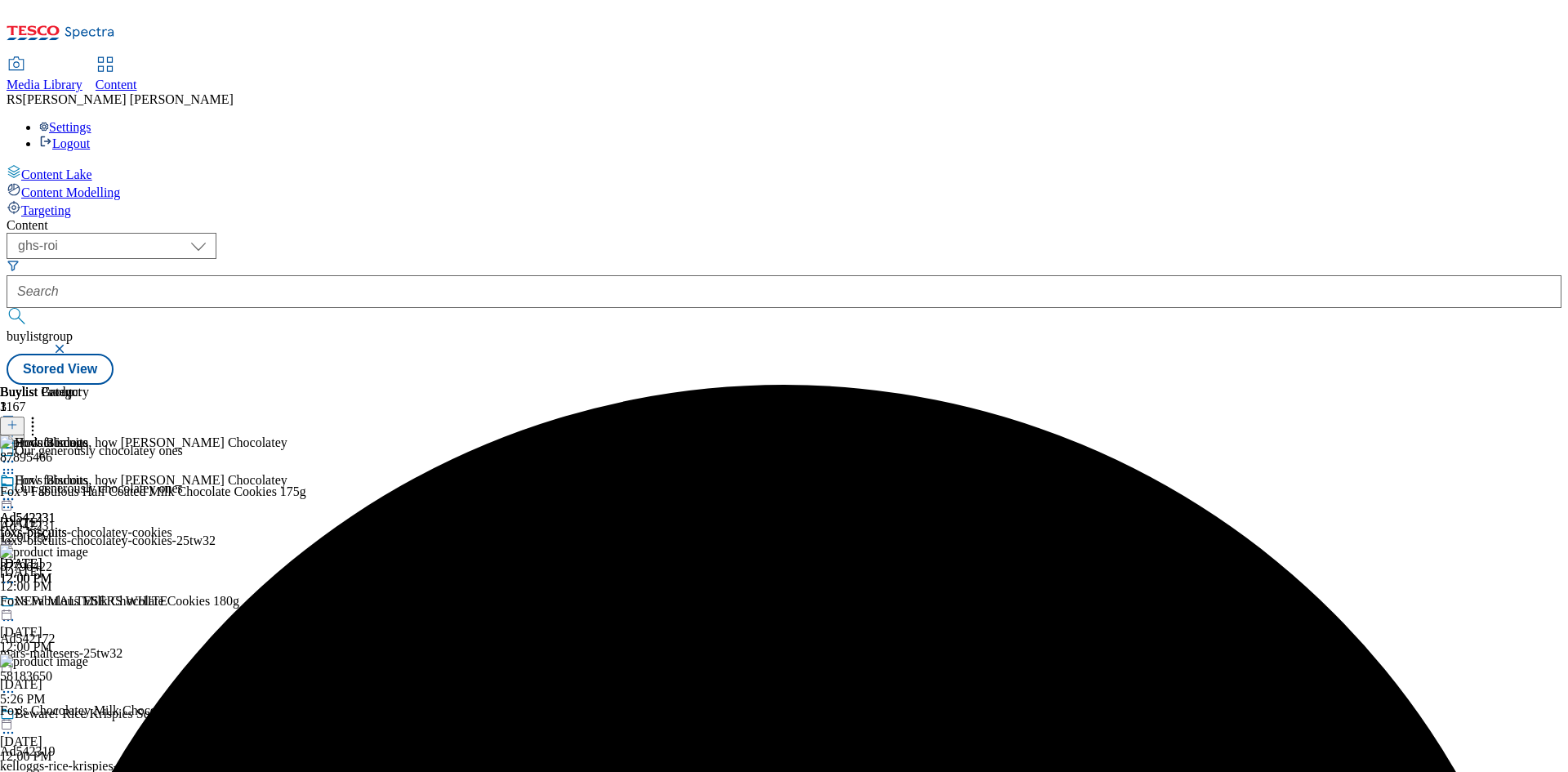
click at [16, 491] on icon at bounding box center [8, 498] width 16 height 16
click at [89, 603] on span "Preview" at bounding box center [69, 609] width 39 height 12
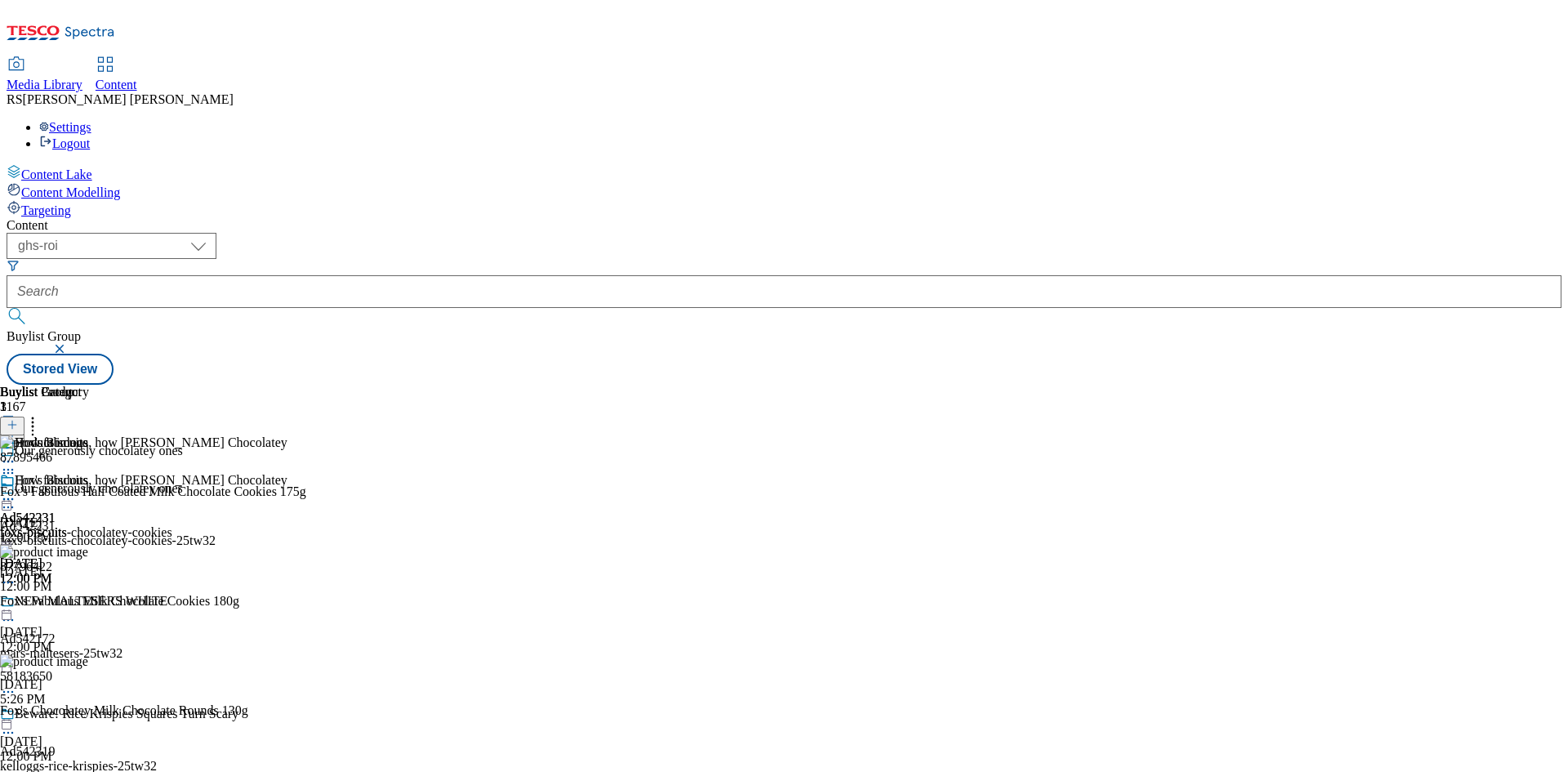
click at [6, 498] on circle at bounding box center [4, 499] width 3 height 3
click at [89, 603] on span "Preview" at bounding box center [69, 609] width 39 height 12
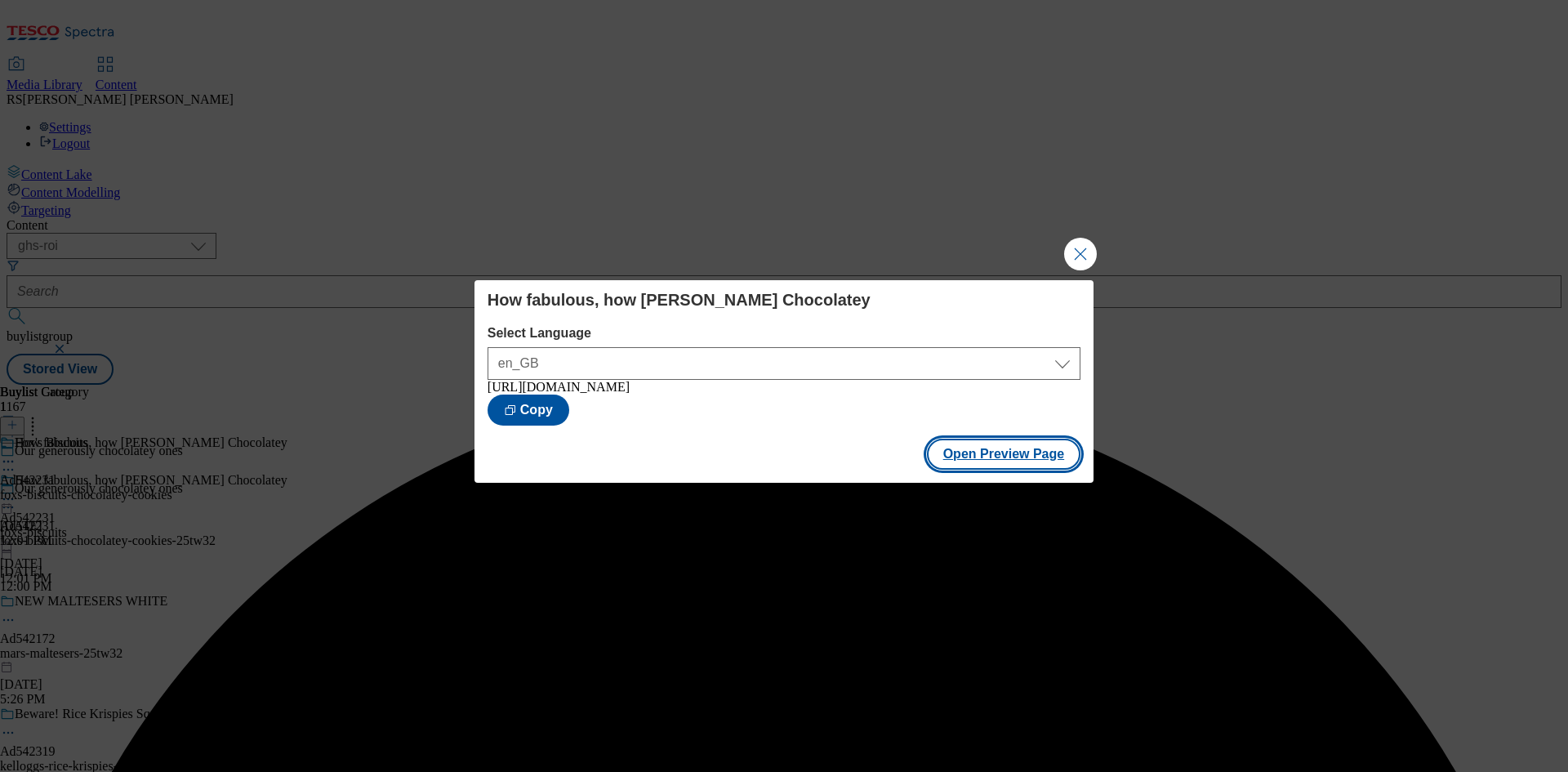
click at [1008, 461] on button "Open Preview Page" at bounding box center [1004, 454] width 154 height 31
click at [1080, 246] on button "Close Modal" at bounding box center [1081, 254] width 33 height 33
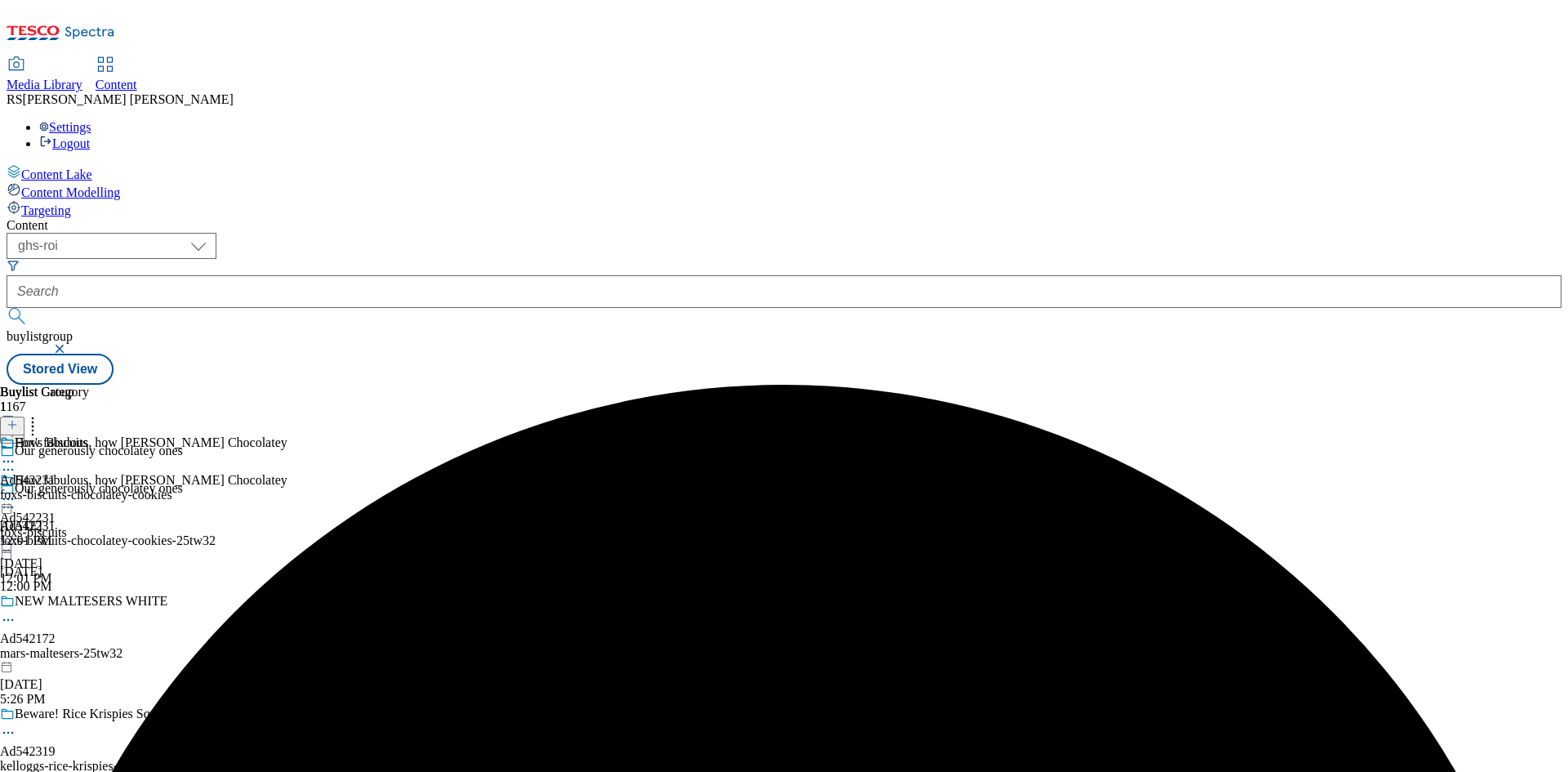
click at [16, 491] on icon at bounding box center [8, 498] width 16 height 16
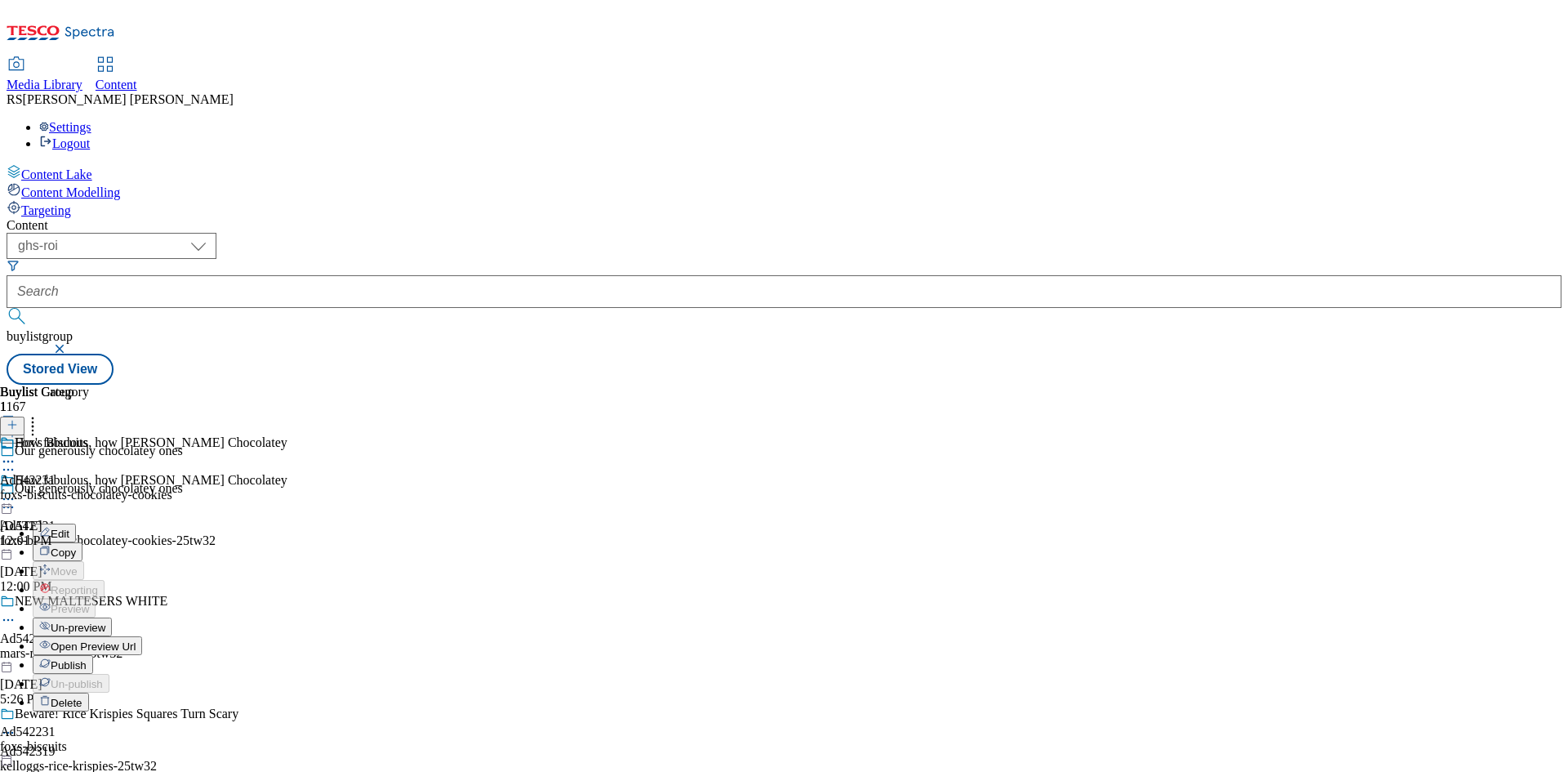
click at [87, 659] on span "Publish" at bounding box center [69, 665] width 36 height 12
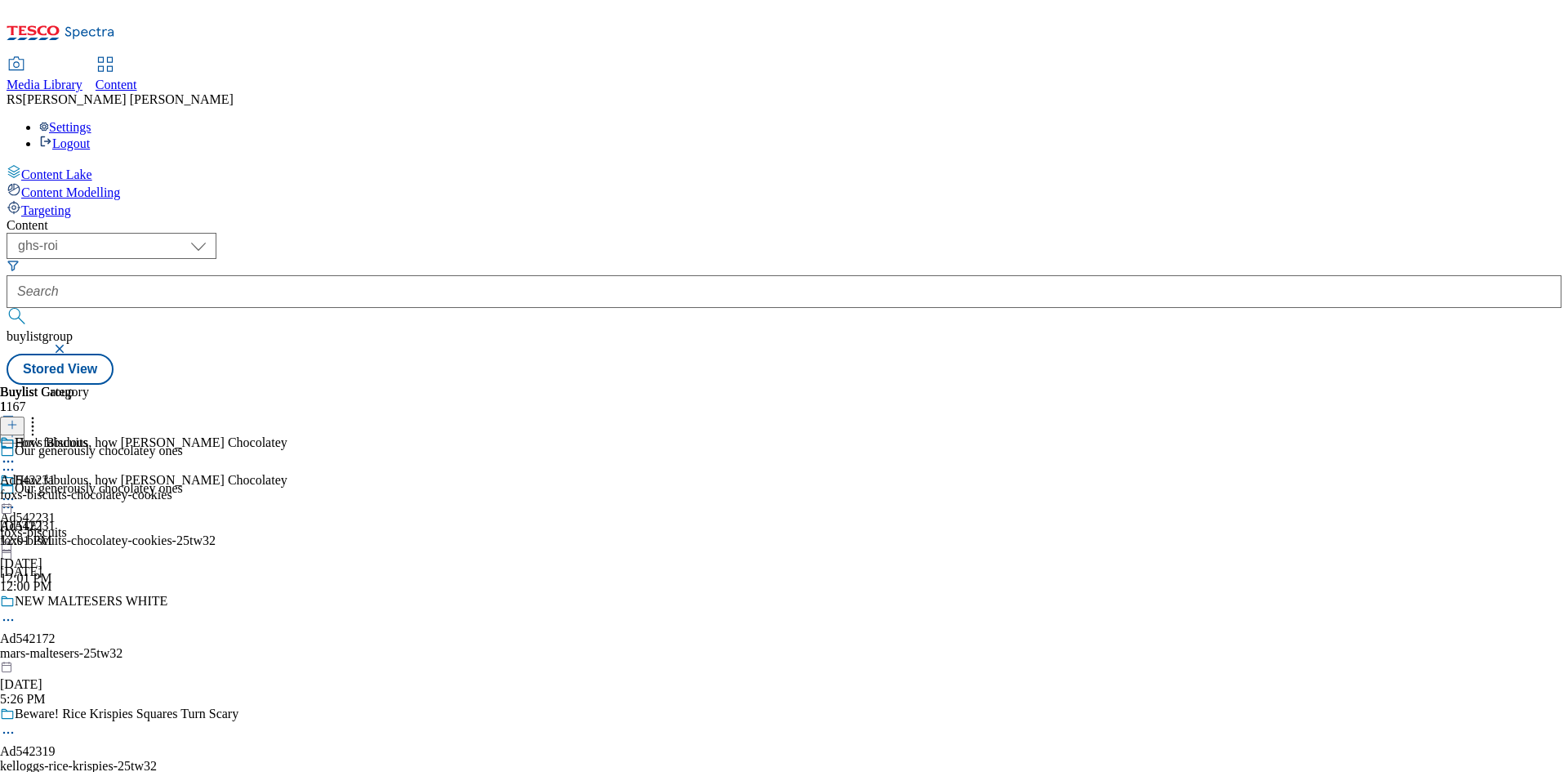
click at [172, 487] on div "foxs-biscuits-chocolatey-cookies" at bounding box center [86, 494] width 172 height 15
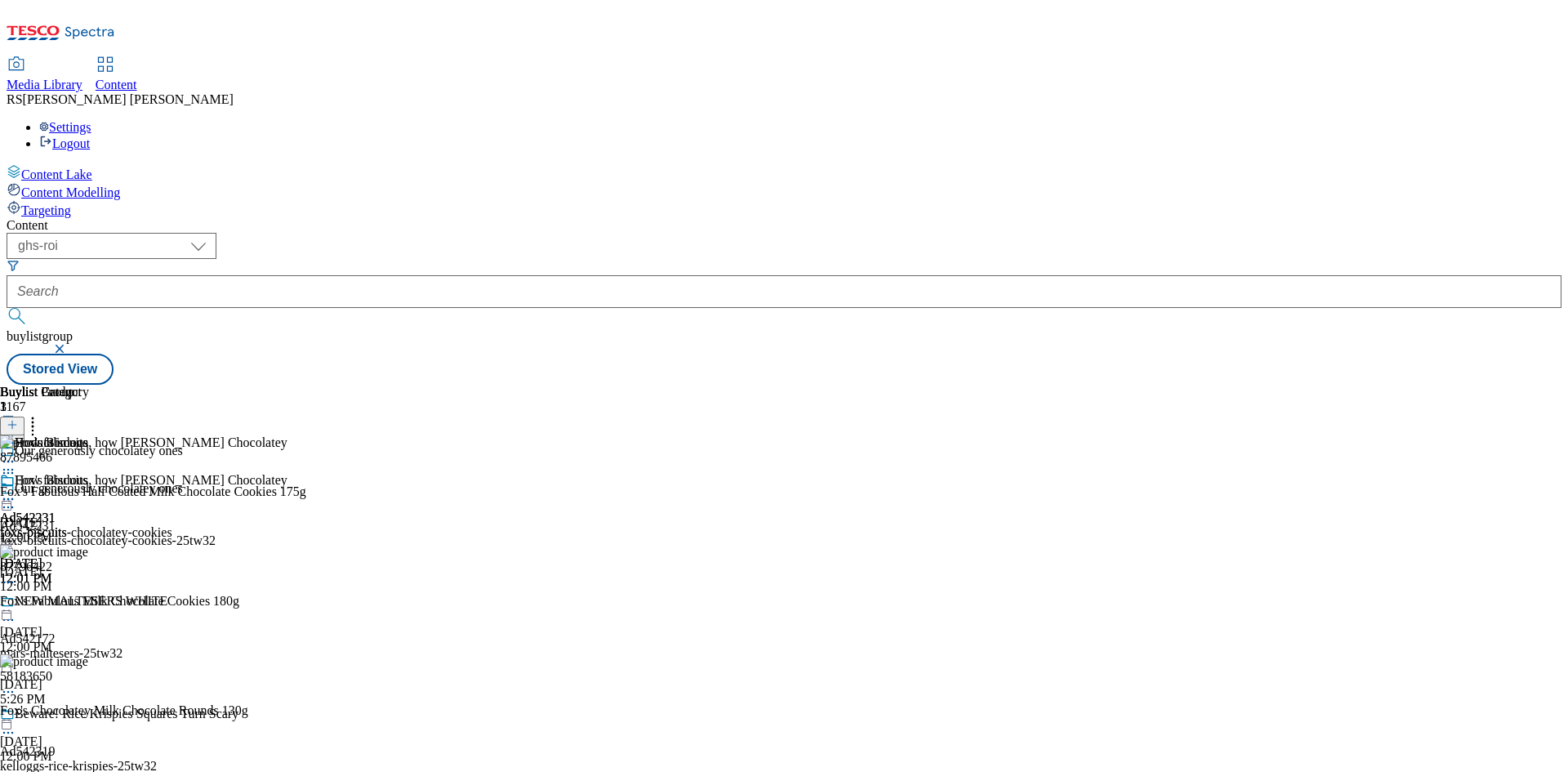
click at [1436, 384] on div "Buylist Group 1167 Our generously chocolatey ones Our generously chocolatey one…" at bounding box center [784, 384] width 1555 height 0
click at [1528, 384] on div "Buylist Group 1167 Our generously chocolatey ones Our generously chocolatey one…" at bounding box center [784, 384] width 1555 height 0
click at [1483, 384] on div "Buylist Group 1167 Our generously chocolatey ones Our generously chocolatey one…" at bounding box center [784, 384] width 1555 height 0
